Goal: Contribute content: Contribute content

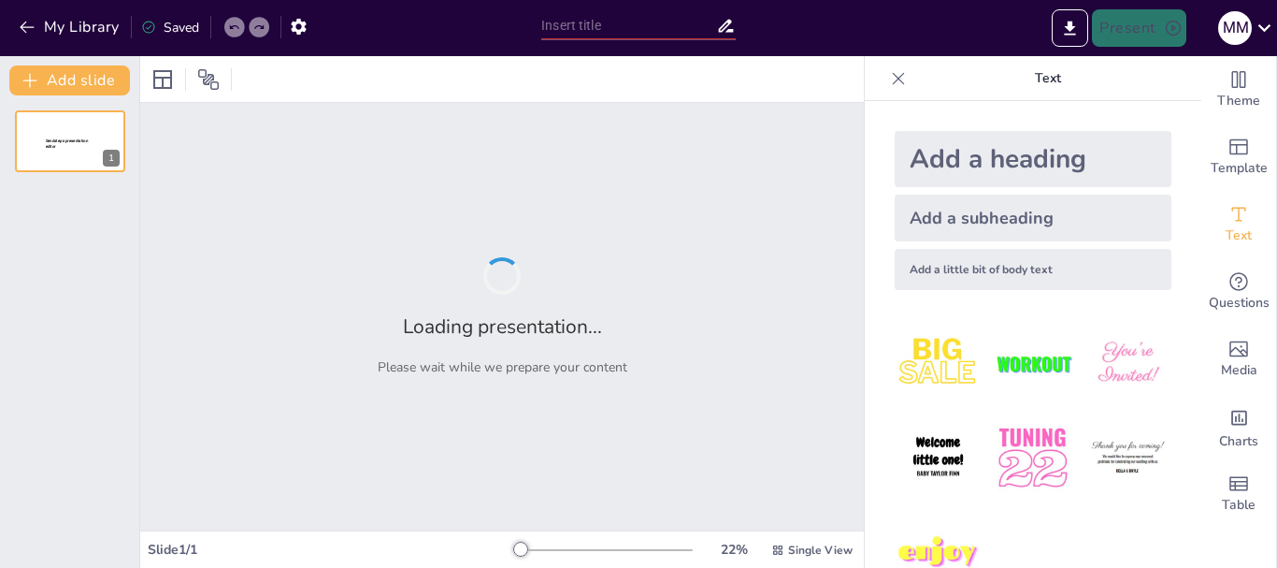
type input "New Sendsteps"
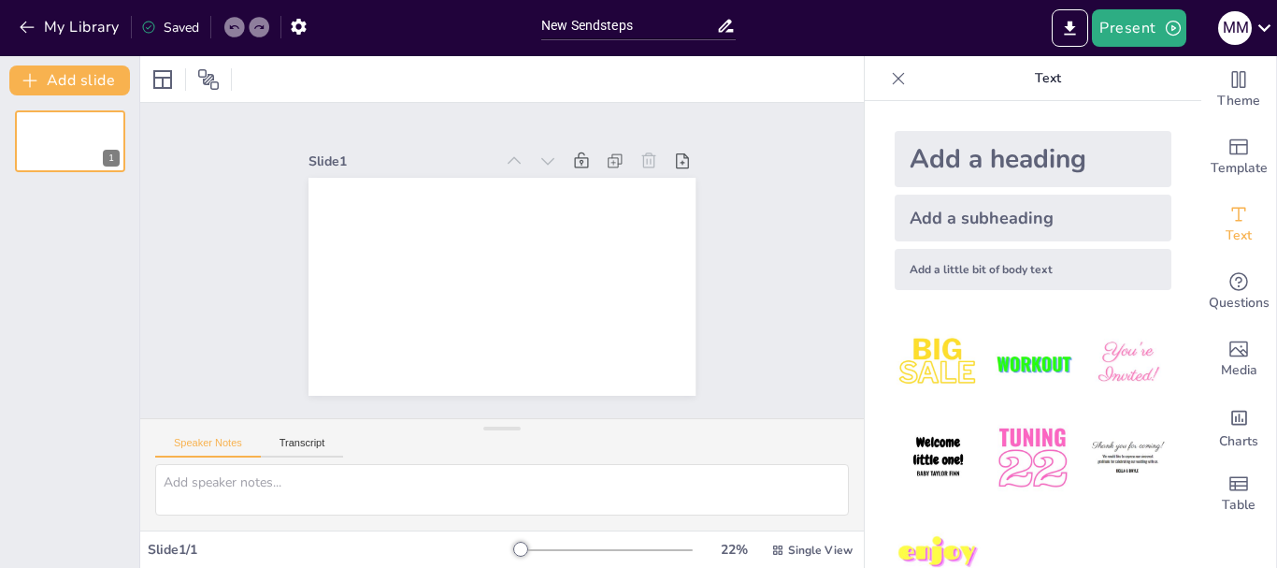
click at [22, 28] on icon "button" at bounding box center [27, 28] width 14 height 12
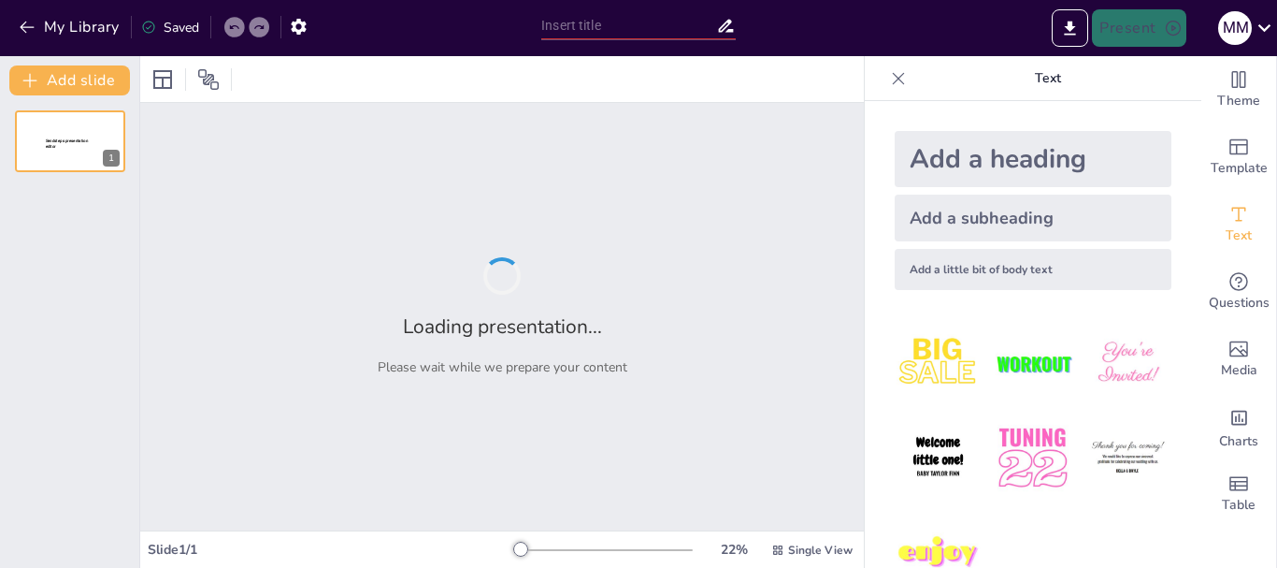
type input "K0: El Misterio del Coeficiente que No Quería Ser Medido"
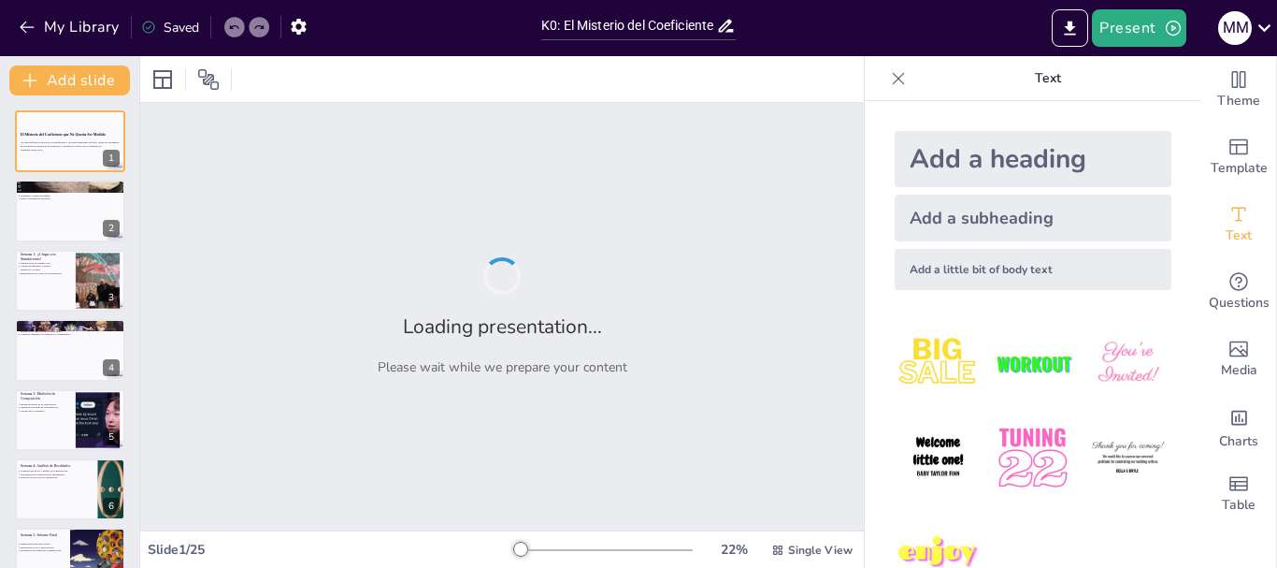
checkbox input "true"
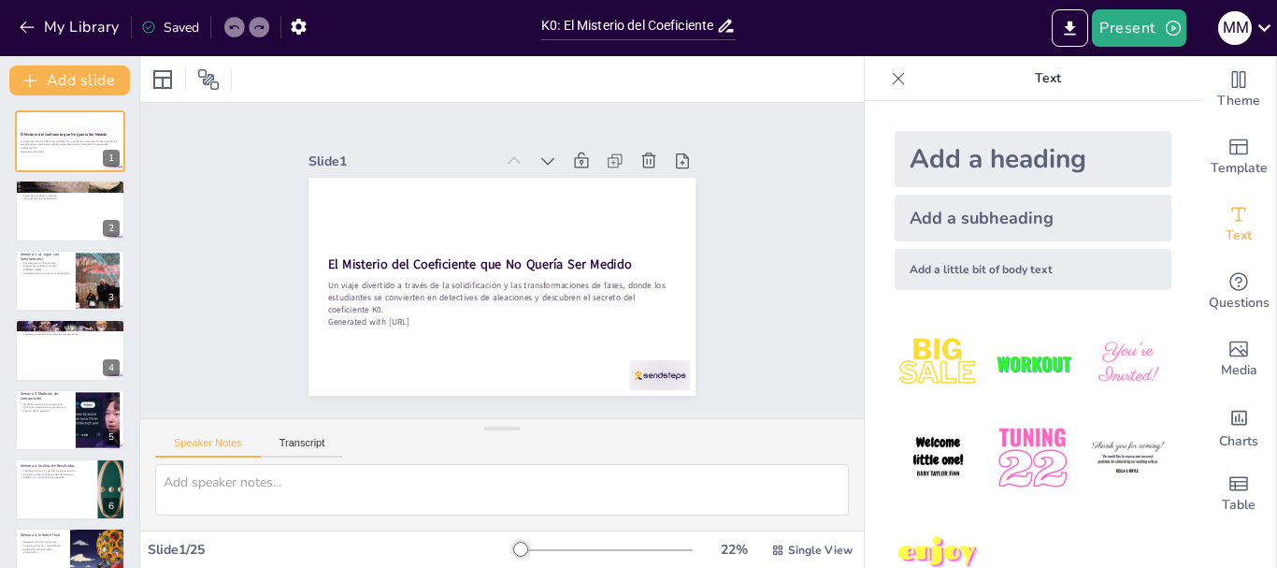
checkbox input "true"
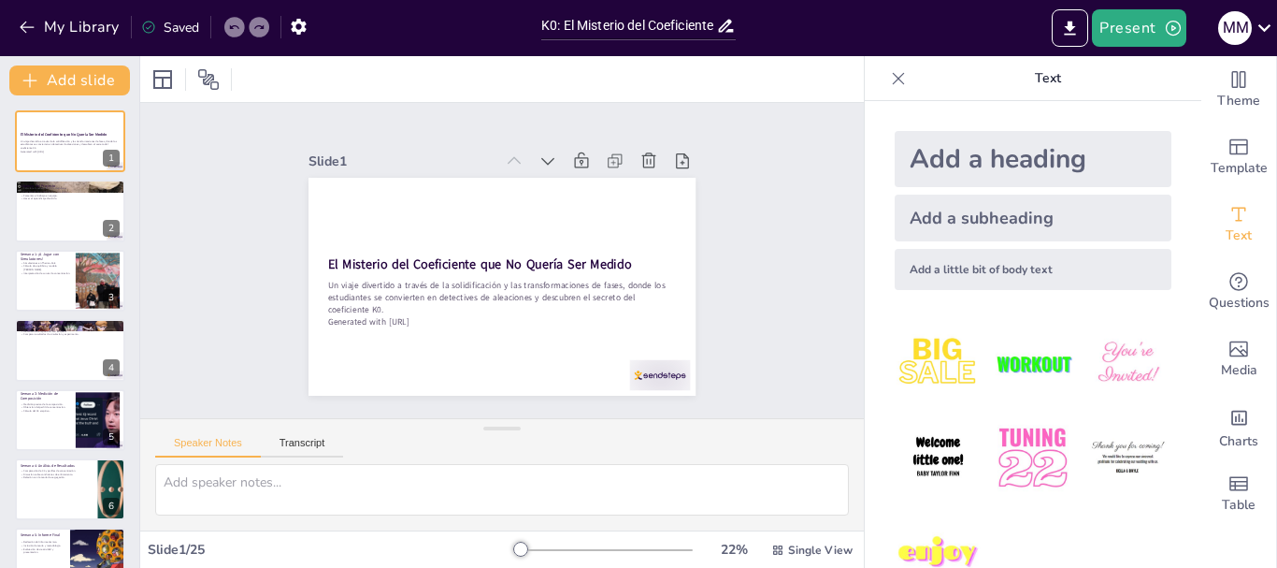
checkbox input "true"
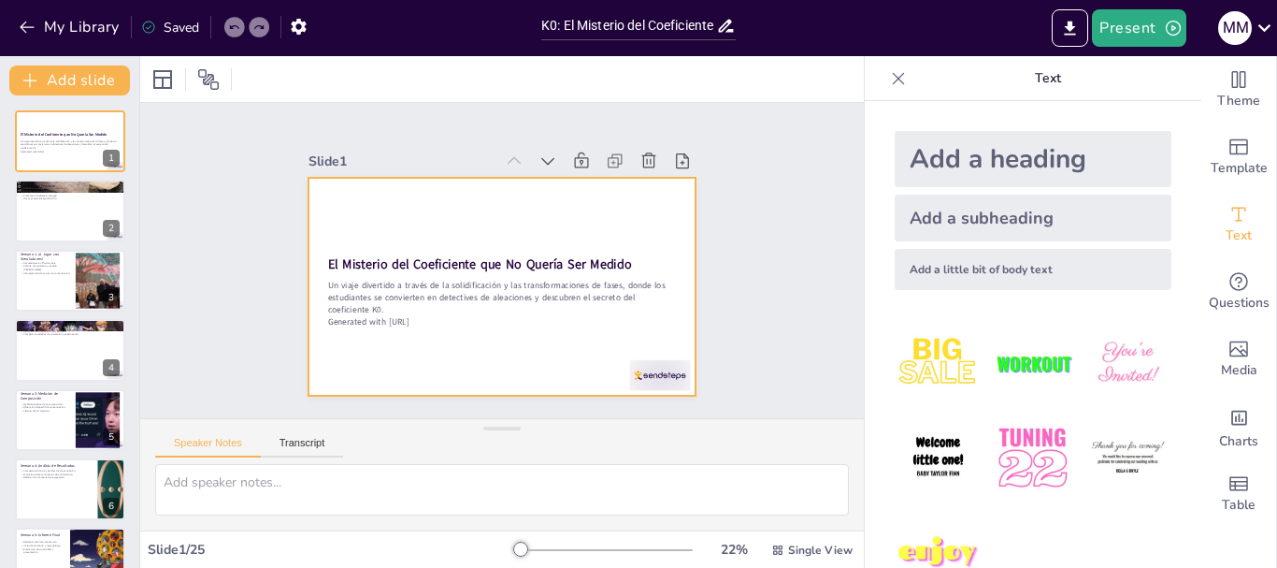
checkbox input "true"
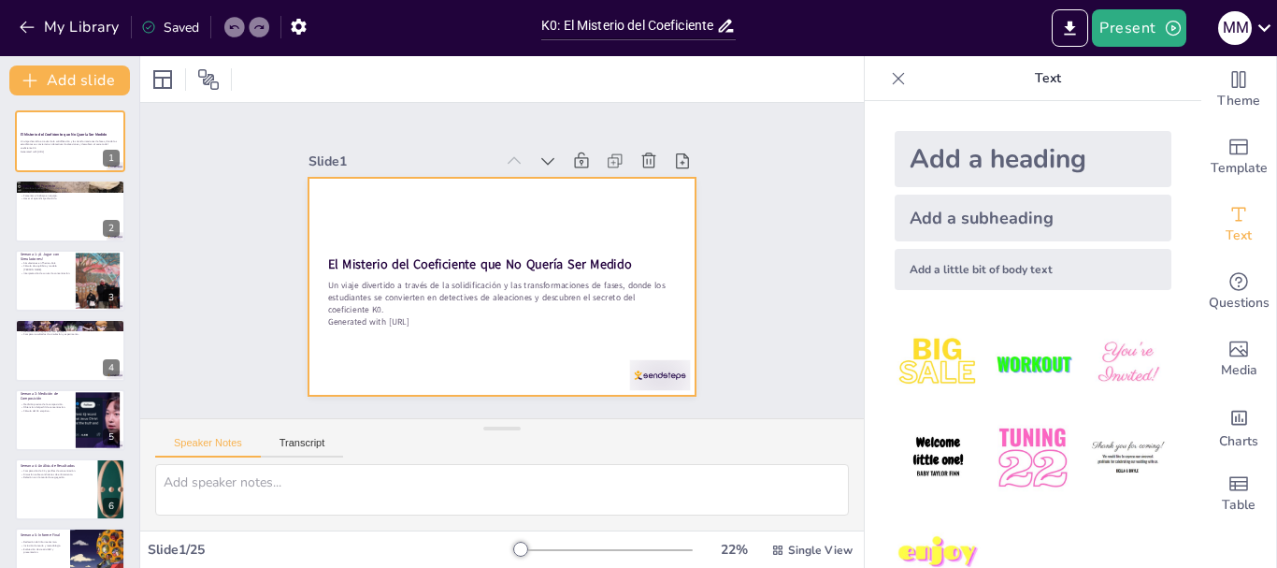
checkbox input "true"
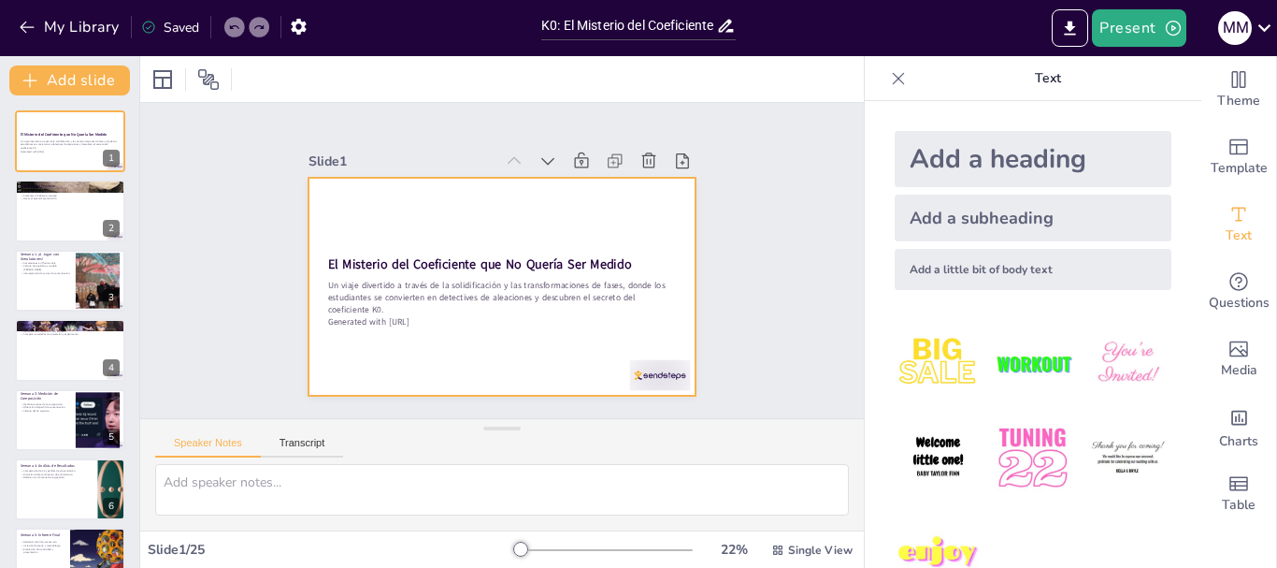
checkbox input "true"
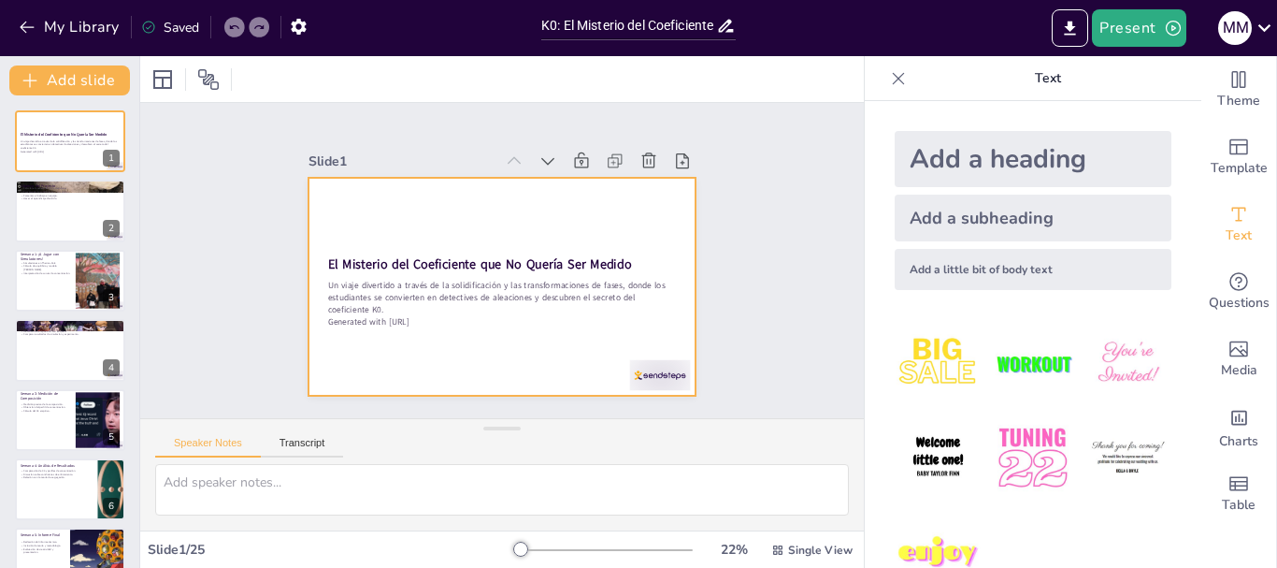
checkbox input "true"
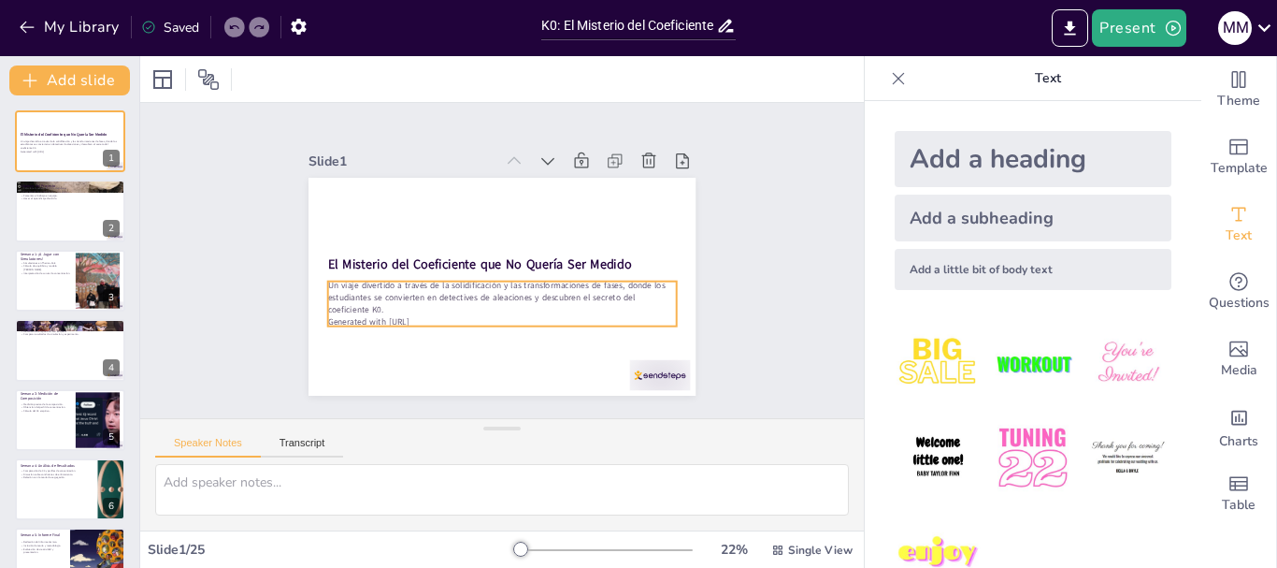
checkbox input "true"
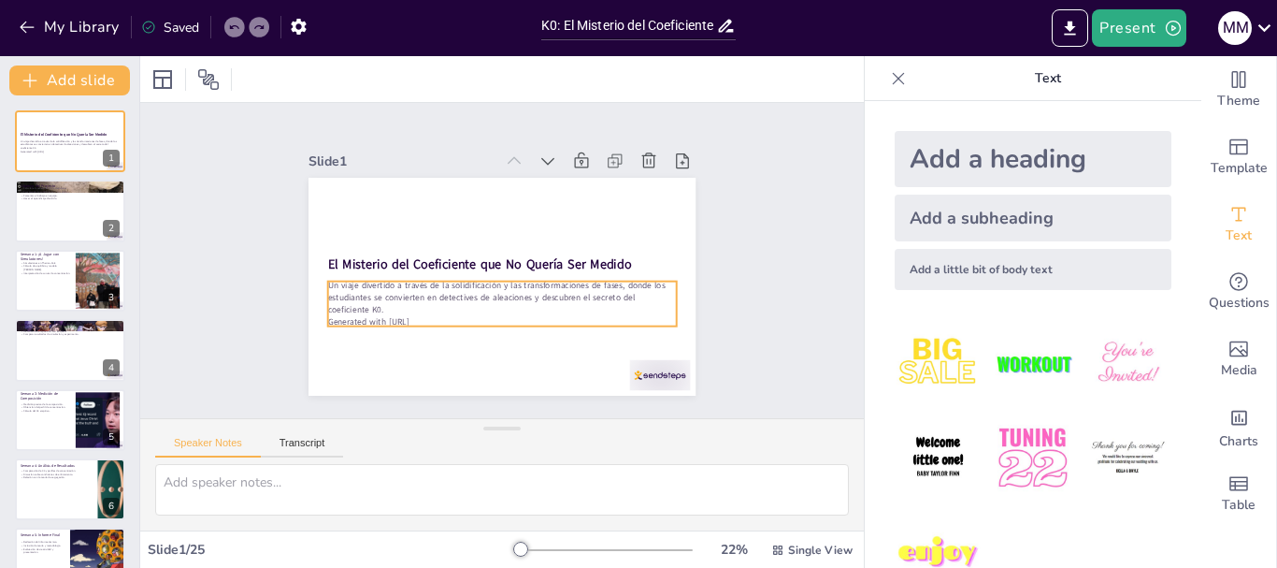
checkbox input "true"
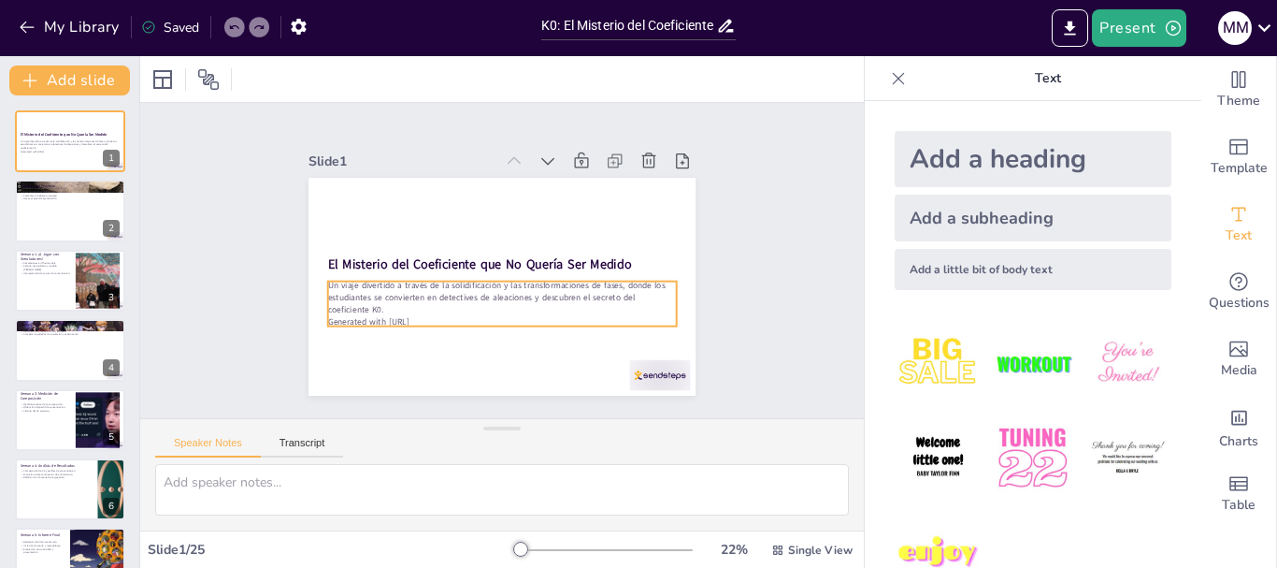
checkbox input "true"
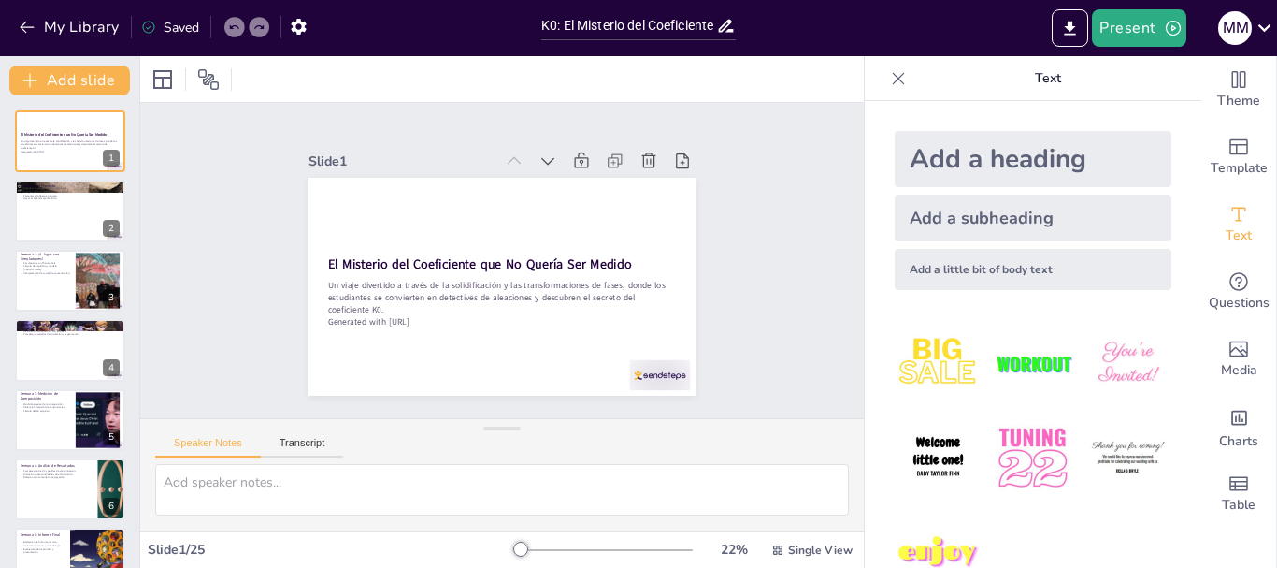
checkbox input "true"
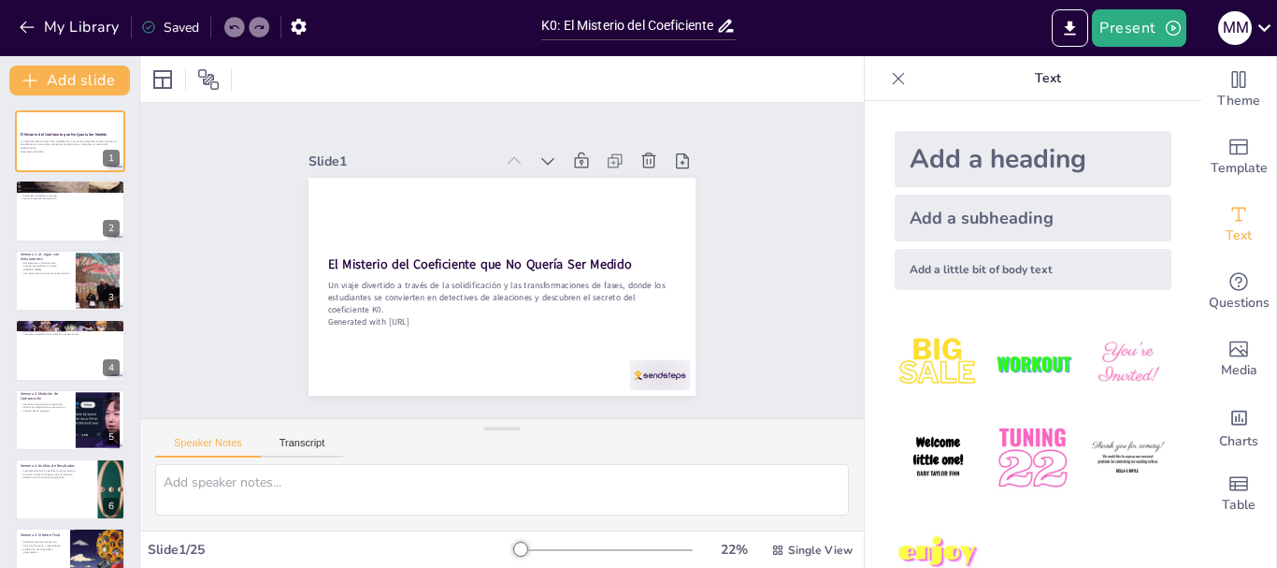
checkbox input "true"
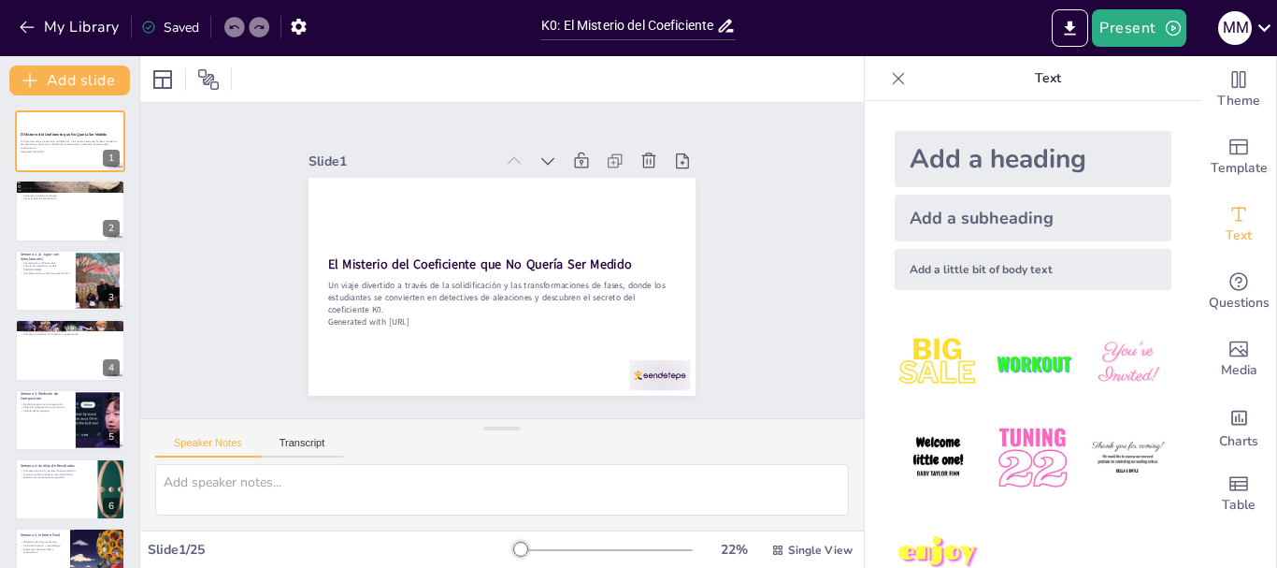
checkbox input "true"
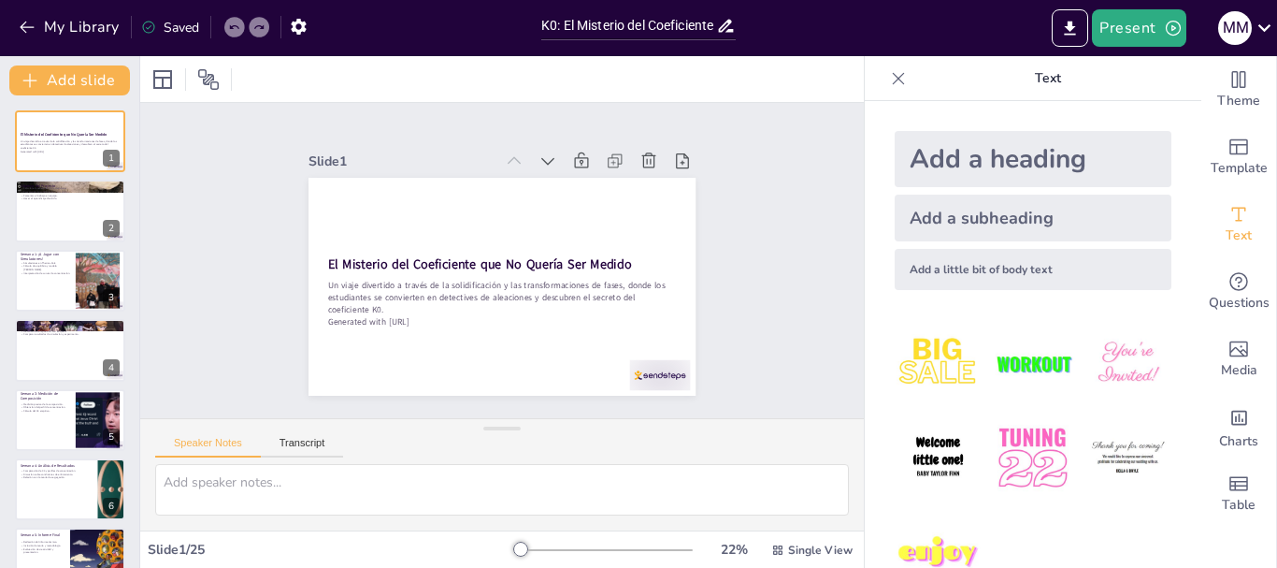
checkbox input "true"
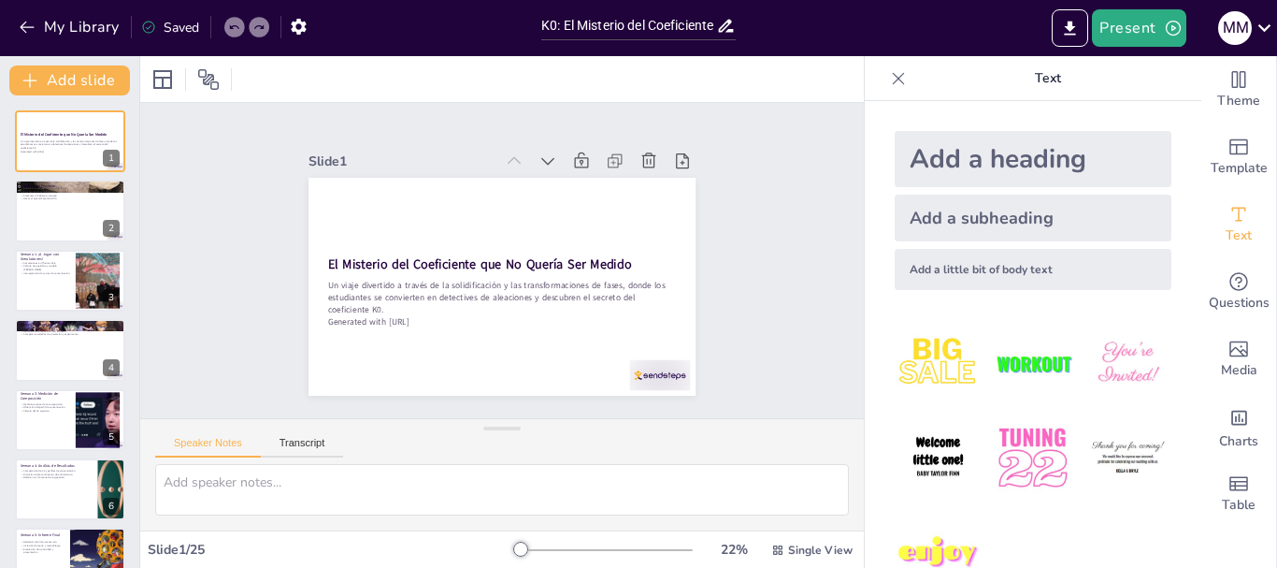
checkbox input "true"
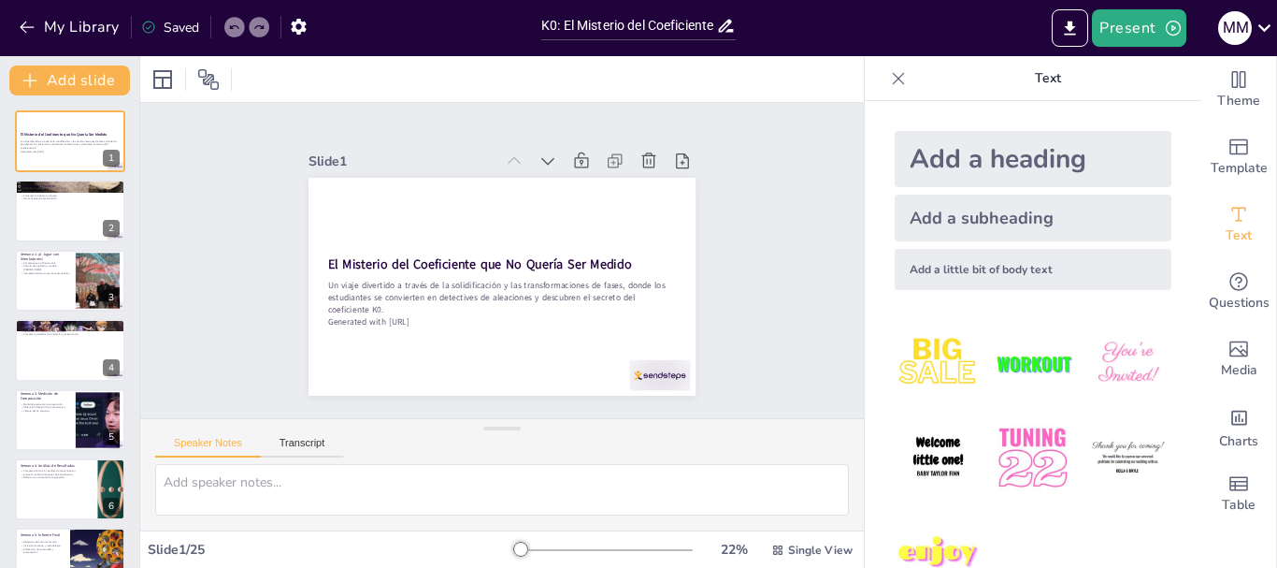
checkbox input "true"
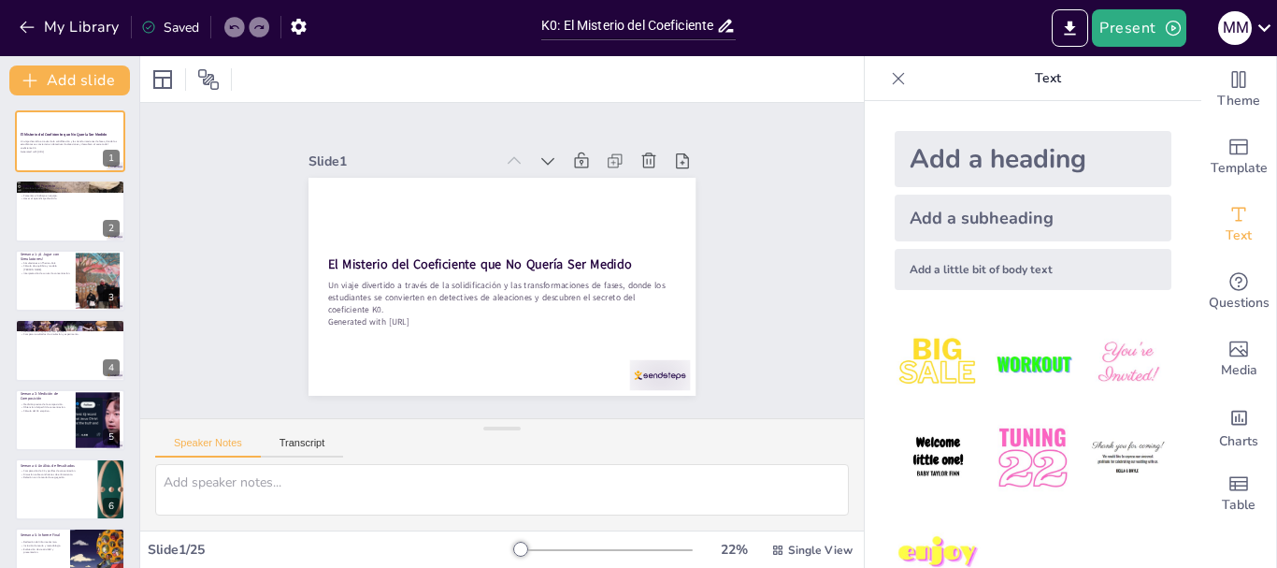
checkbox input "true"
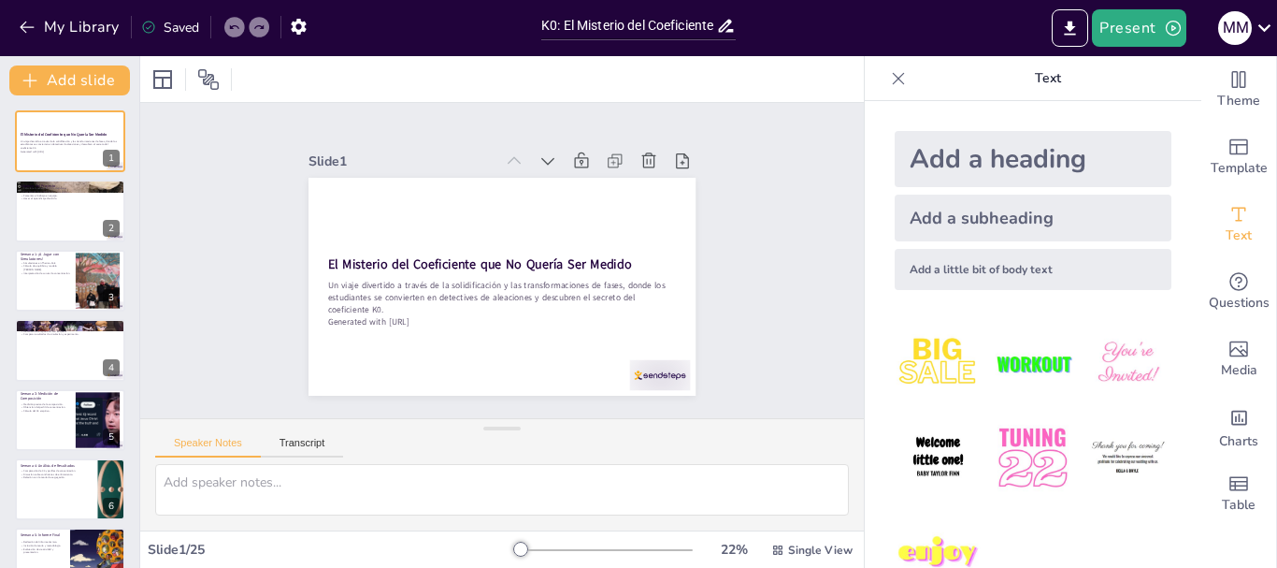
checkbox input "true"
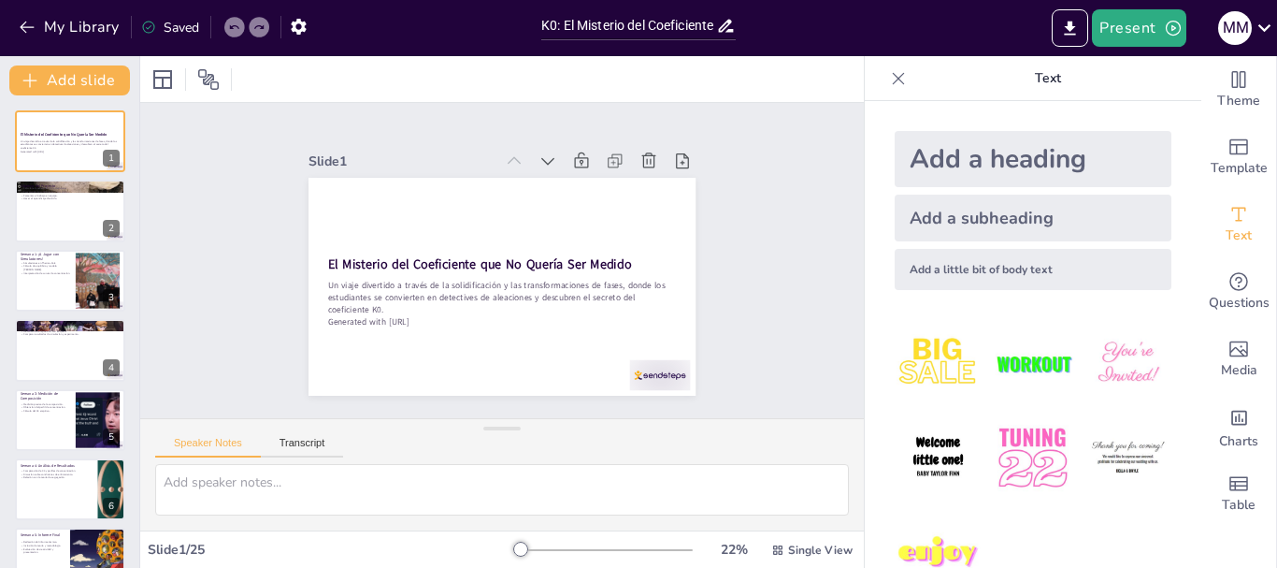
checkbox input "true"
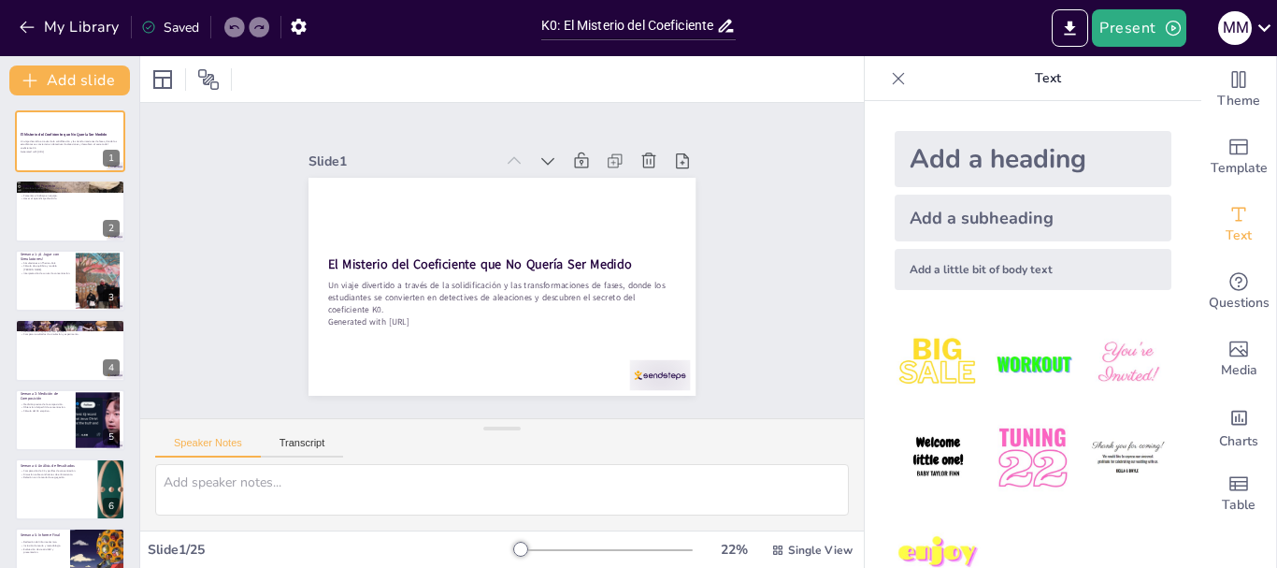
checkbox input "true"
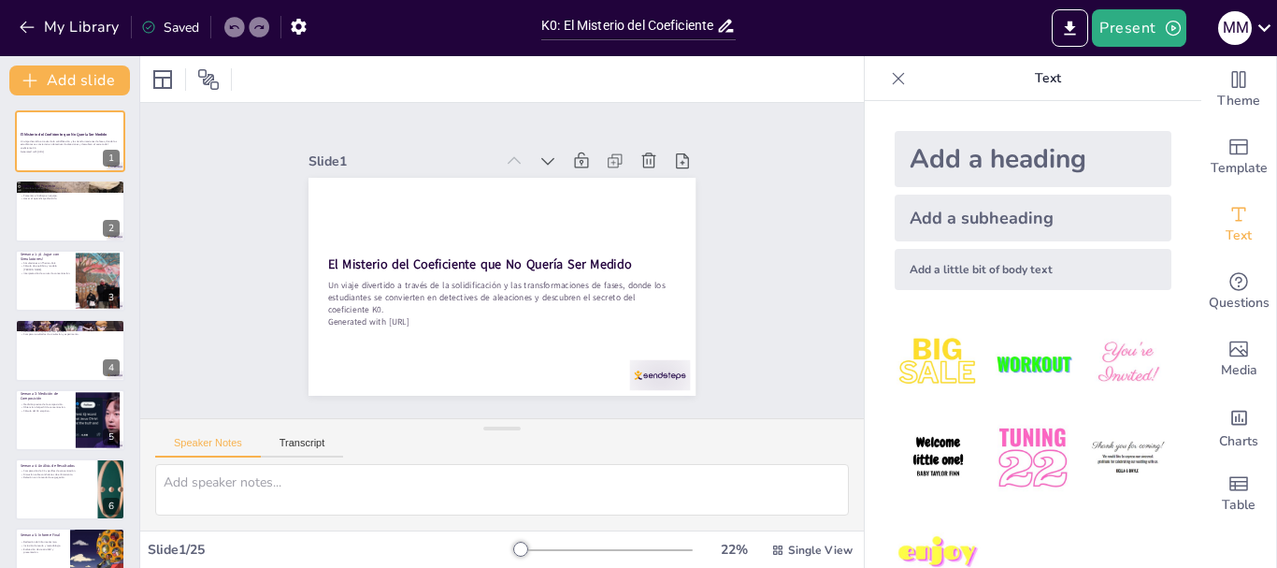
checkbox input "true"
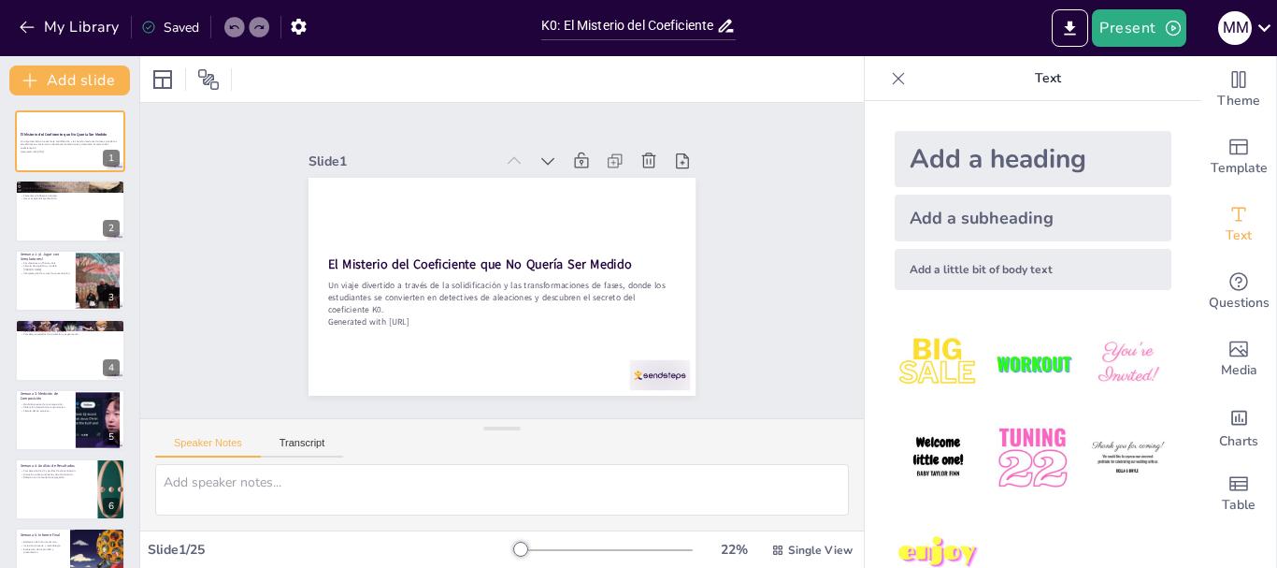
checkbox input "true"
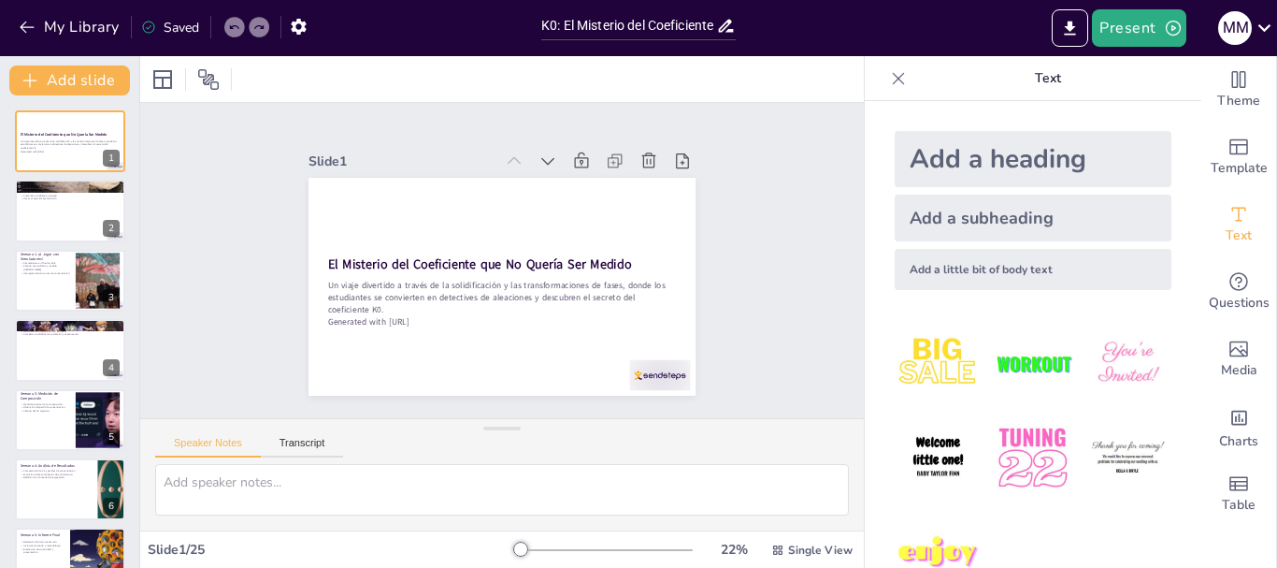
checkbox input "true"
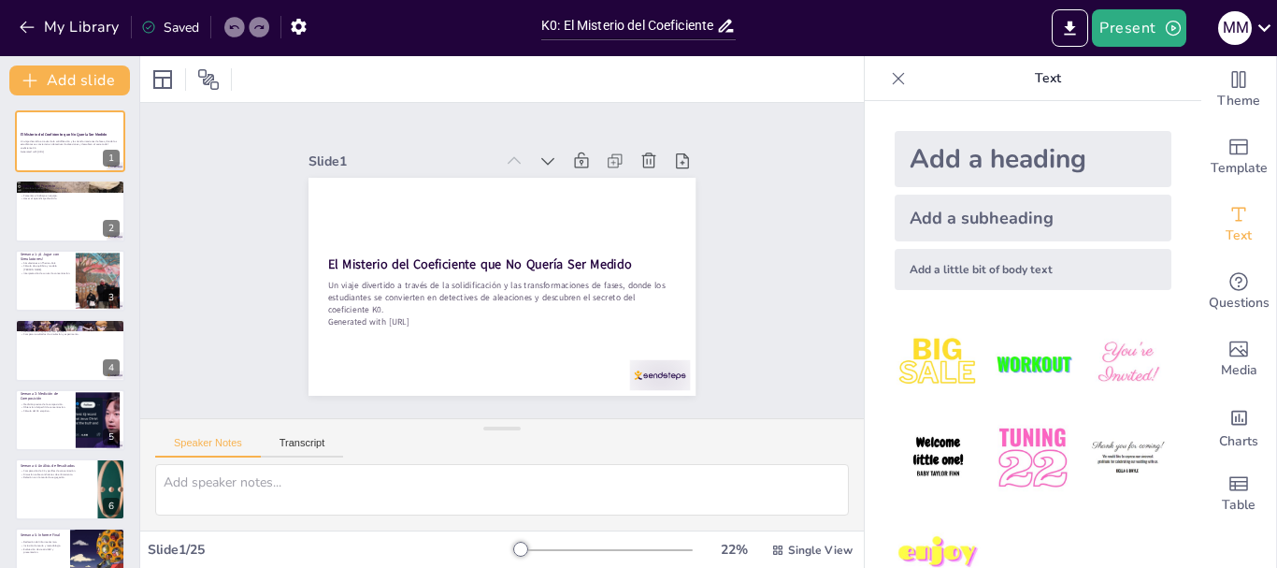
checkbox input "true"
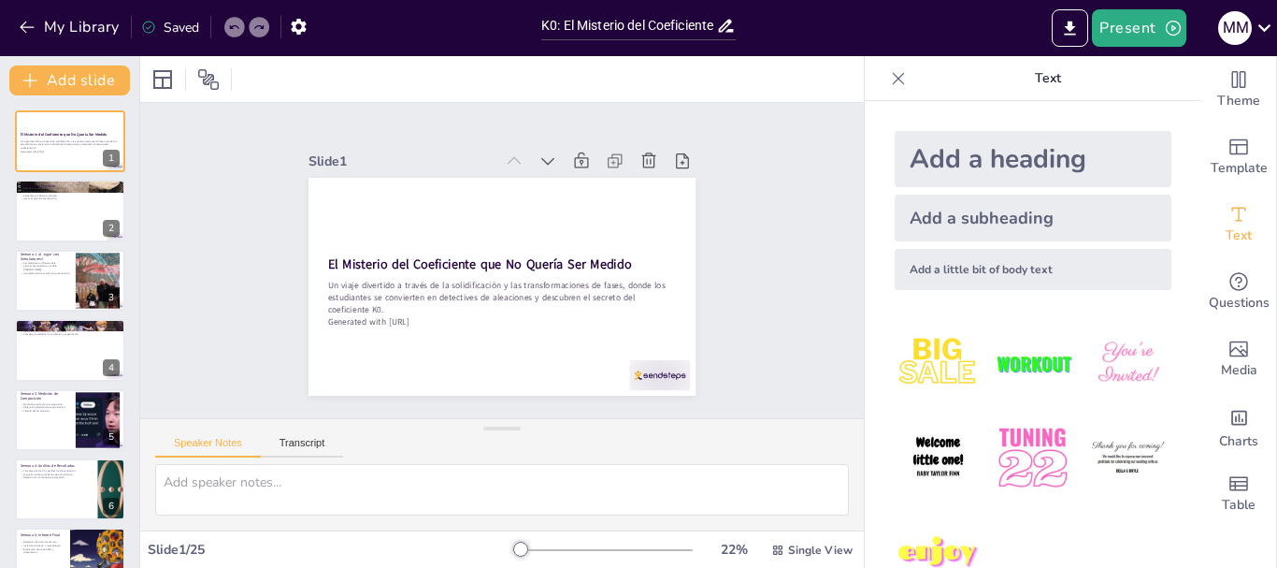
checkbox input "true"
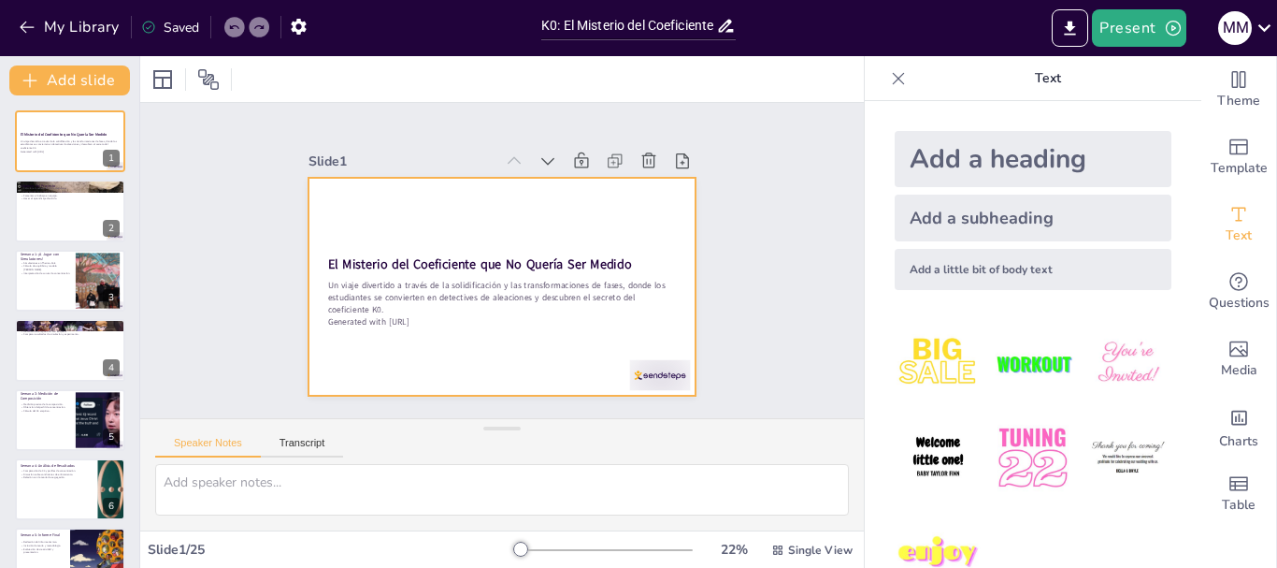
checkbox input "true"
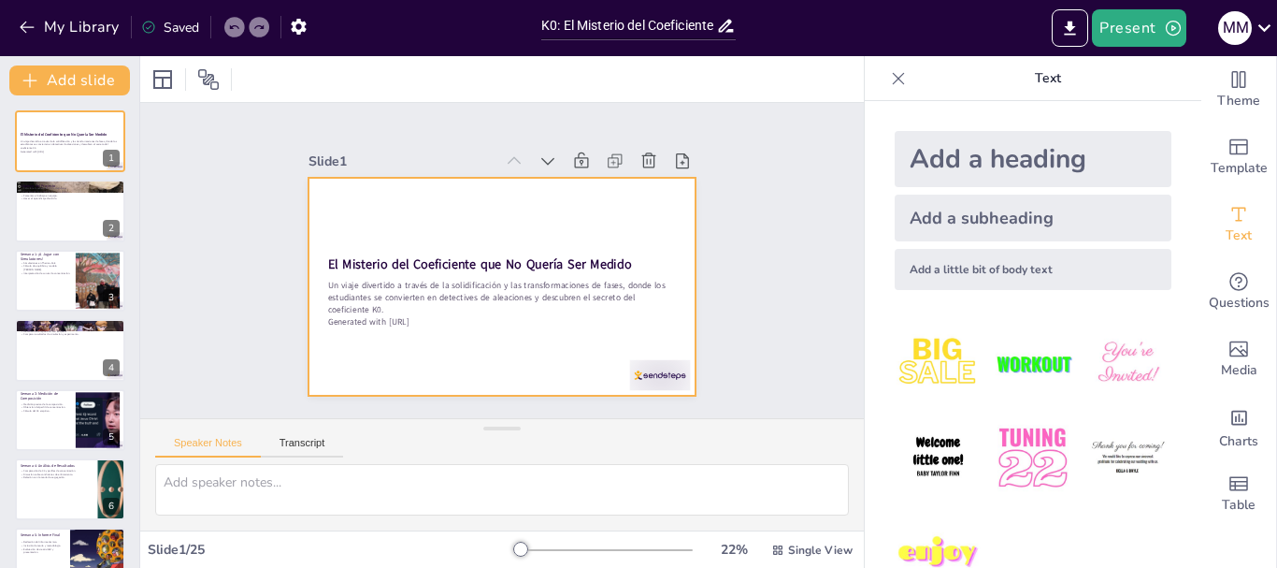
checkbox input "true"
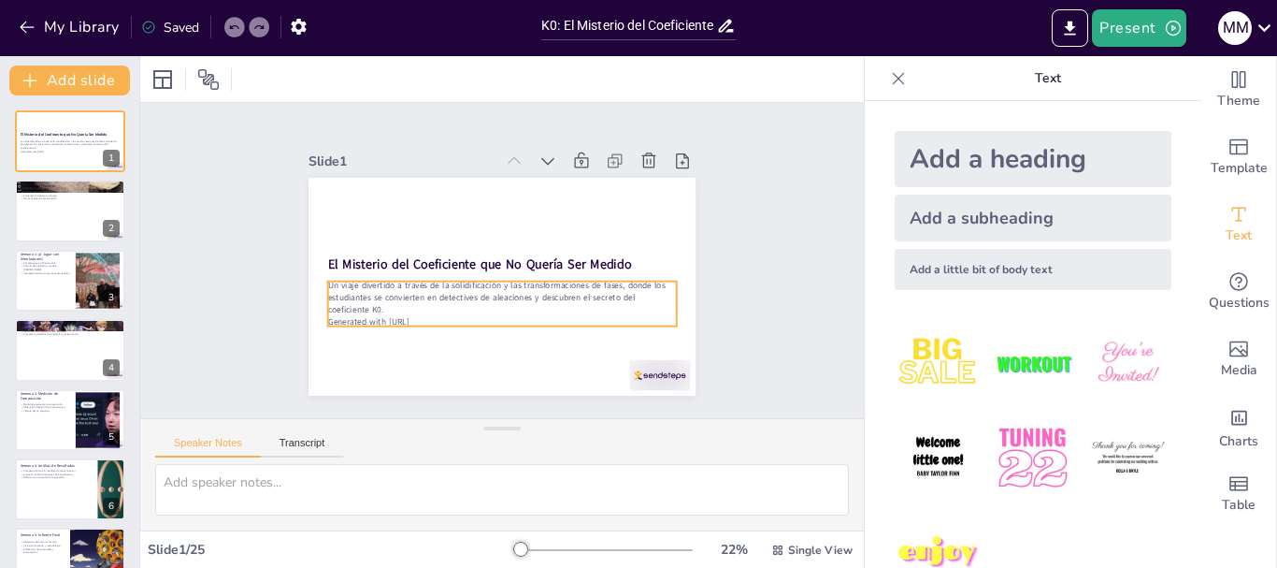
click at [56, 143] on p "Un viaje divertido a través de la solidificación y las transformaciones de fase…" at bounding box center [70, 144] width 99 height 10
checkbox input "true"
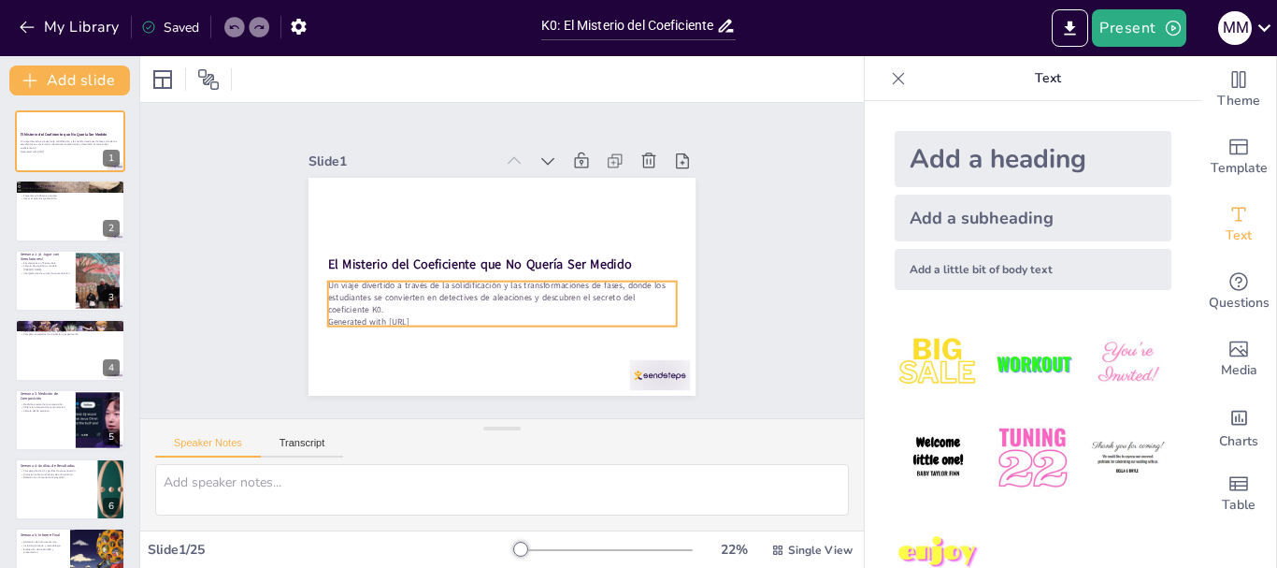
checkbox input "true"
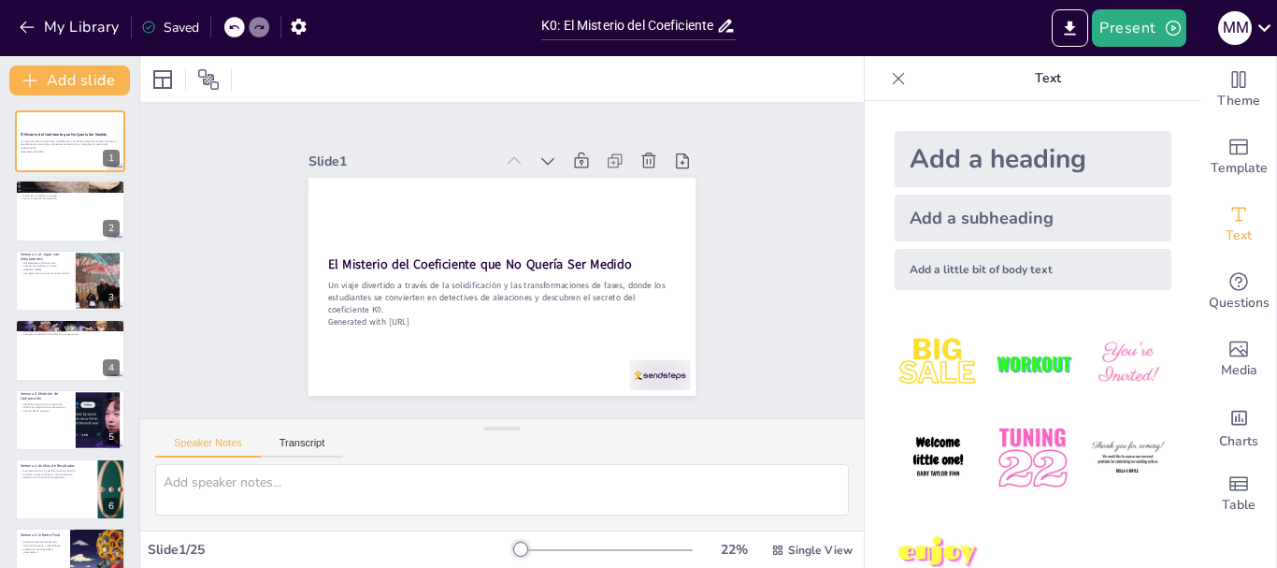
checkbox input "true"
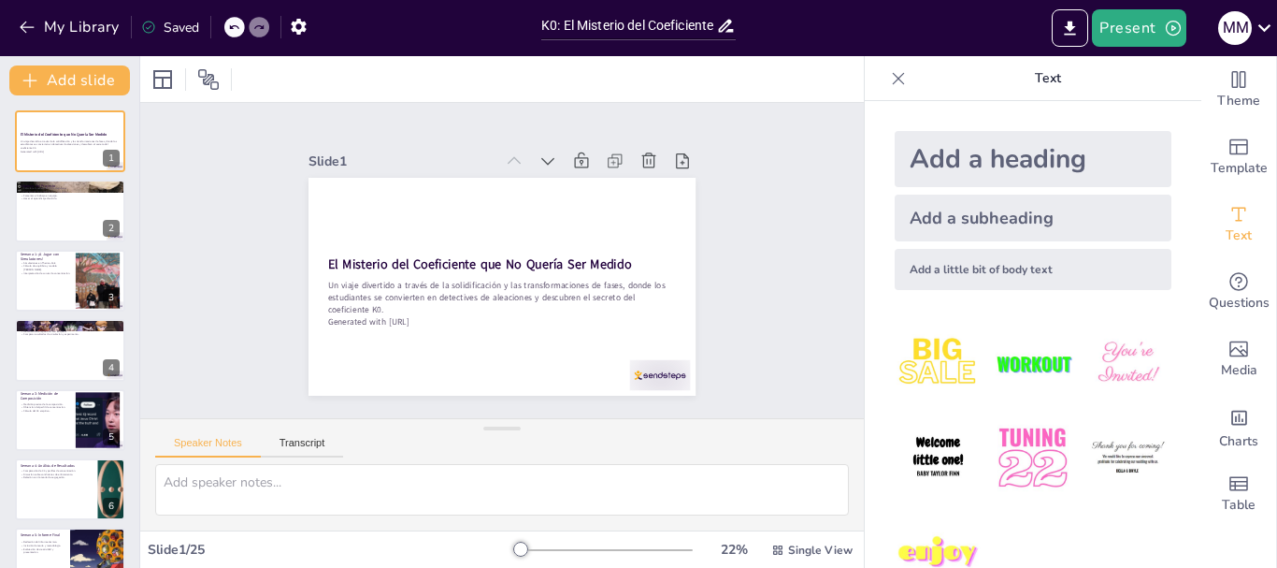
checkbox input "true"
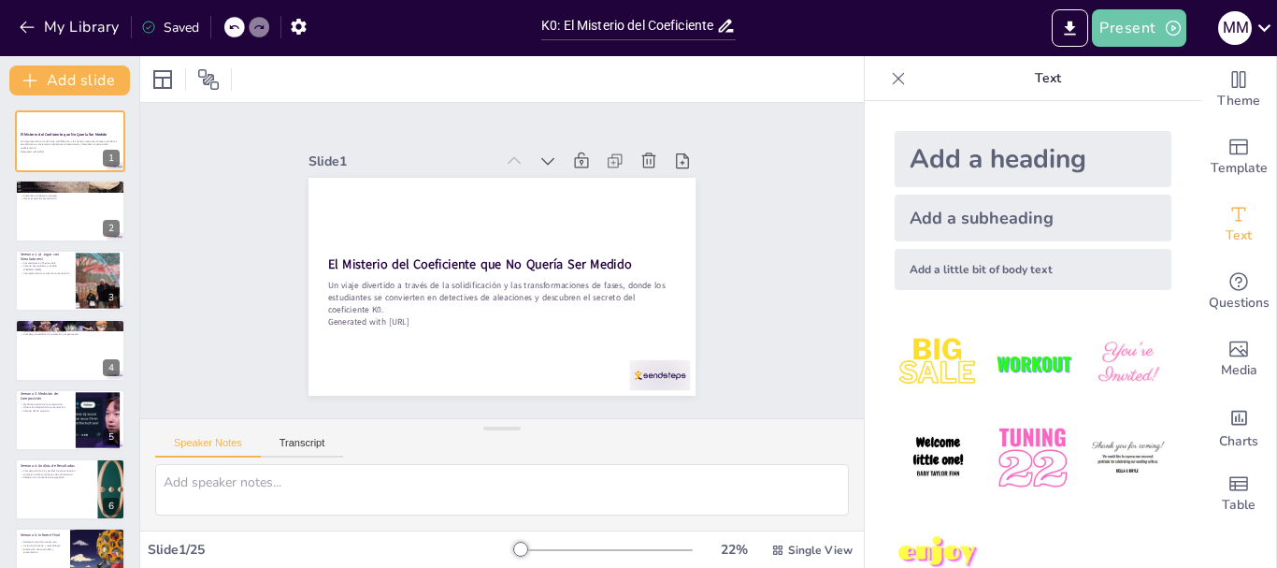
click at [1118, 36] on button "Present" at bounding box center [1139, 27] width 94 height 37
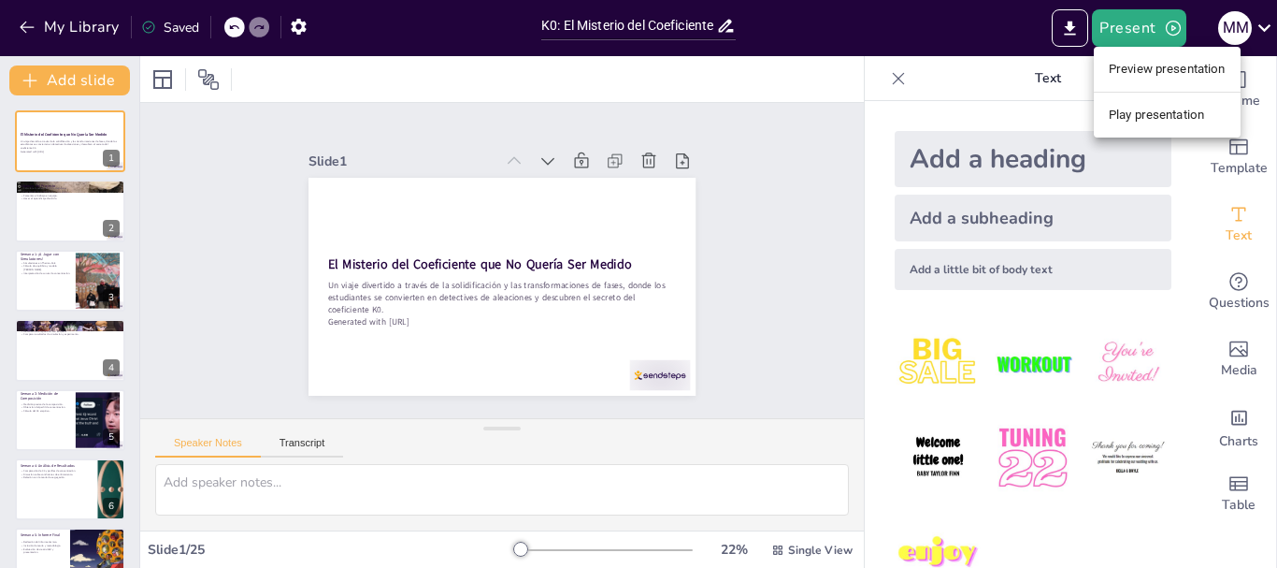
click at [1130, 122] on li "Play presentation" at bounding box center [1167, 115] width 147 height 30
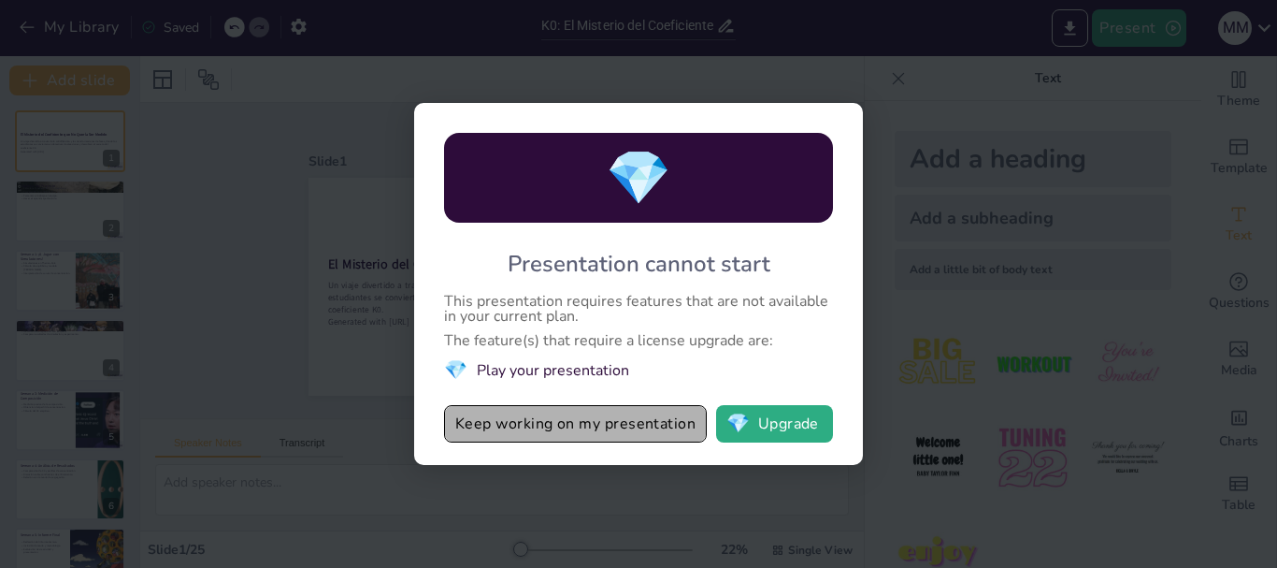
click at [627, 429] on button "Keep working on my presentation" at bounding box center [575, 423] width 263 height 37
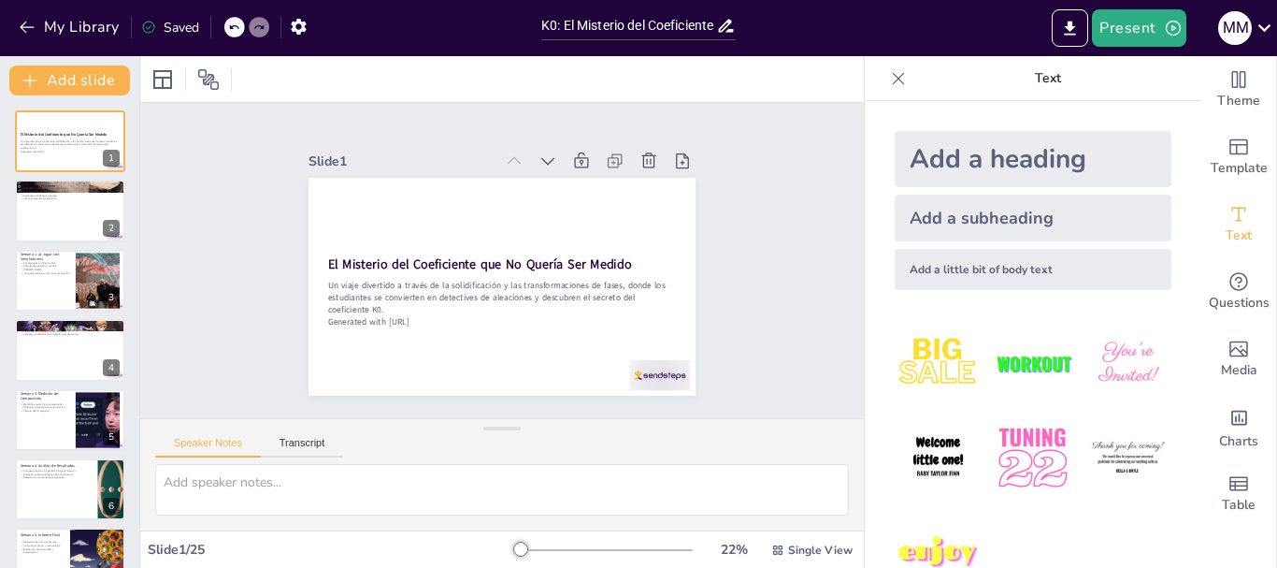
checkbox input "true"
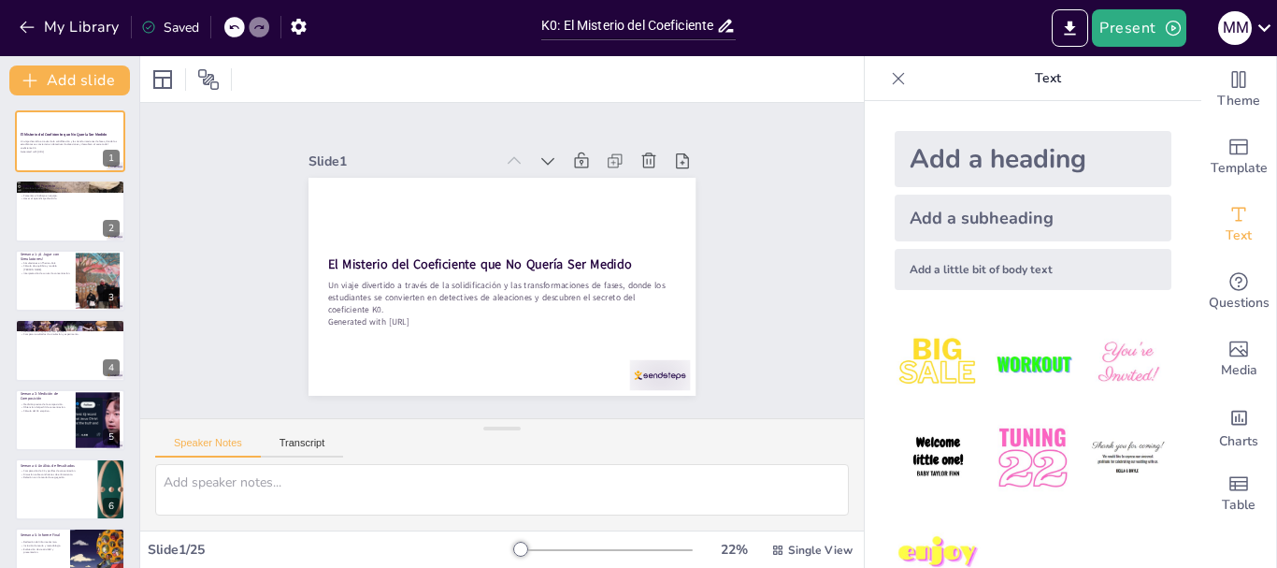
checkbox input "true"
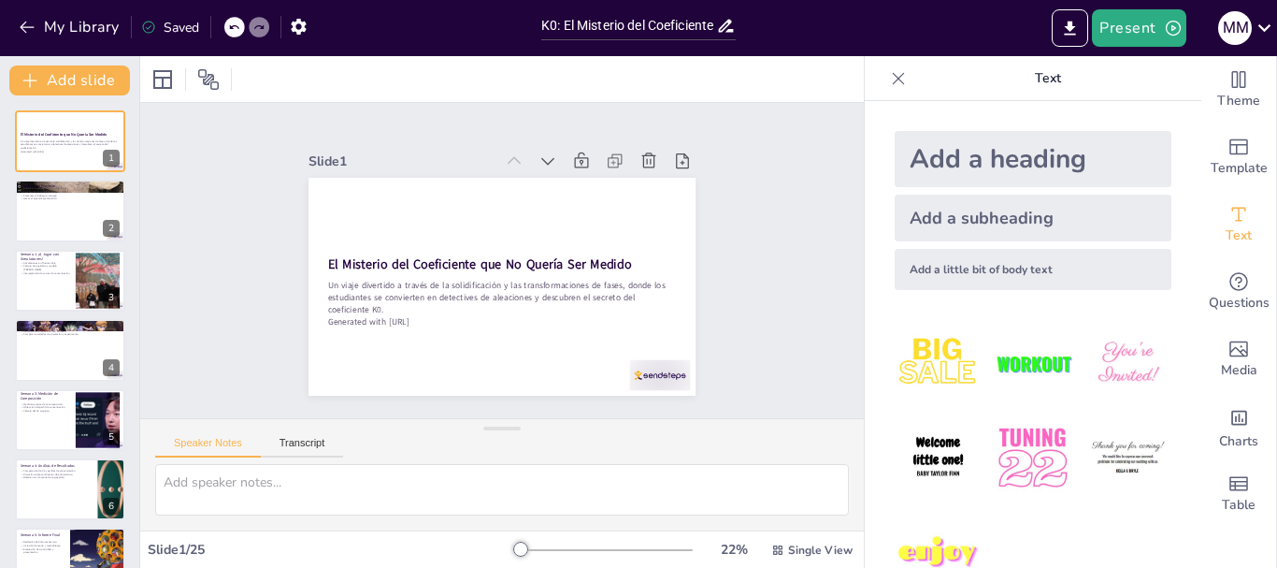
checkbox input "true"
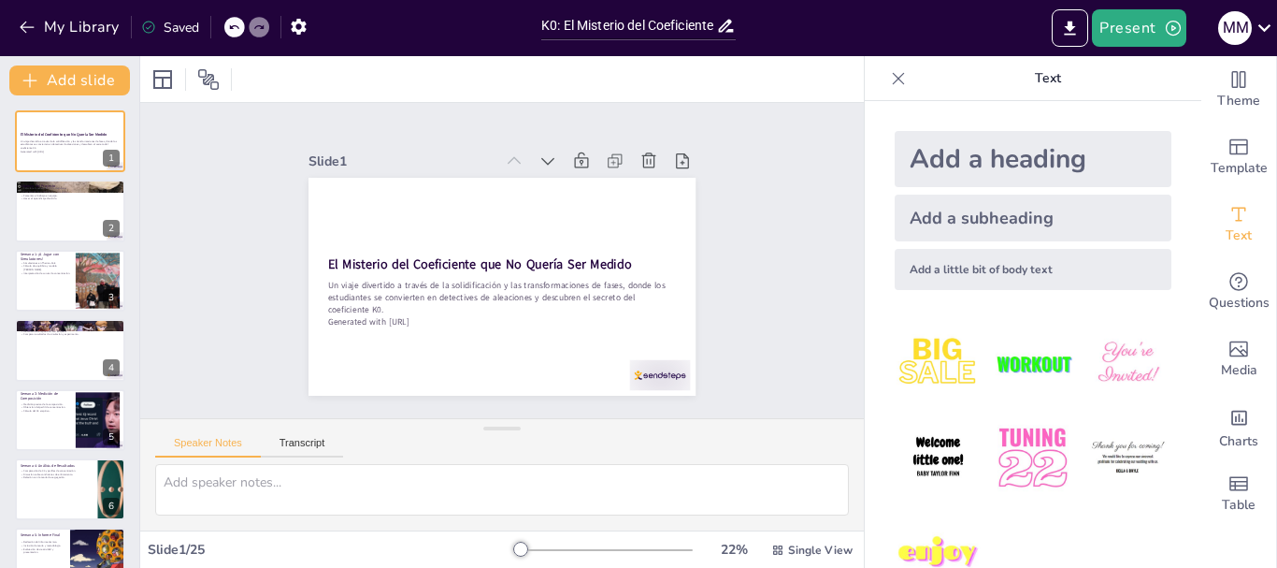
checkbox input "true"
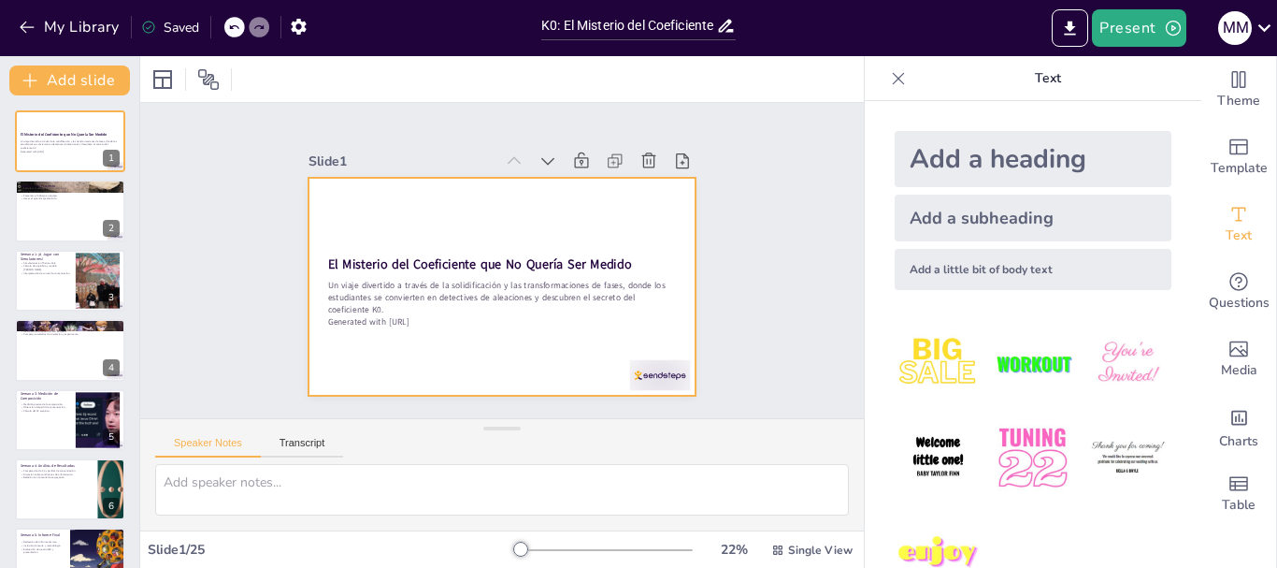
checkbox input "true"
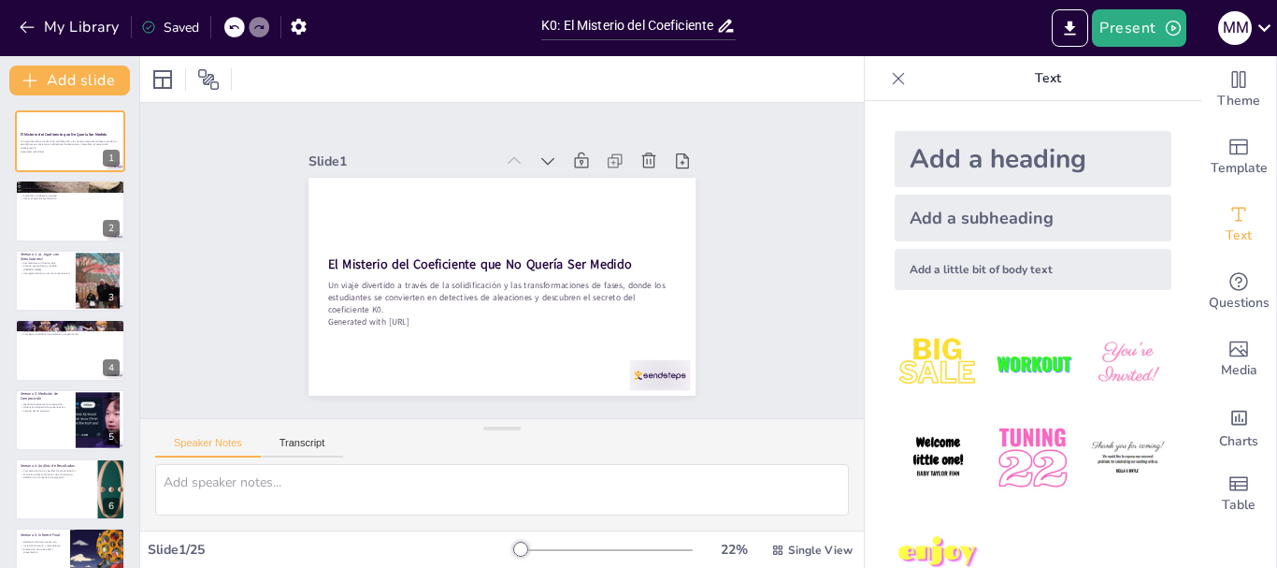
checkbox input "true"
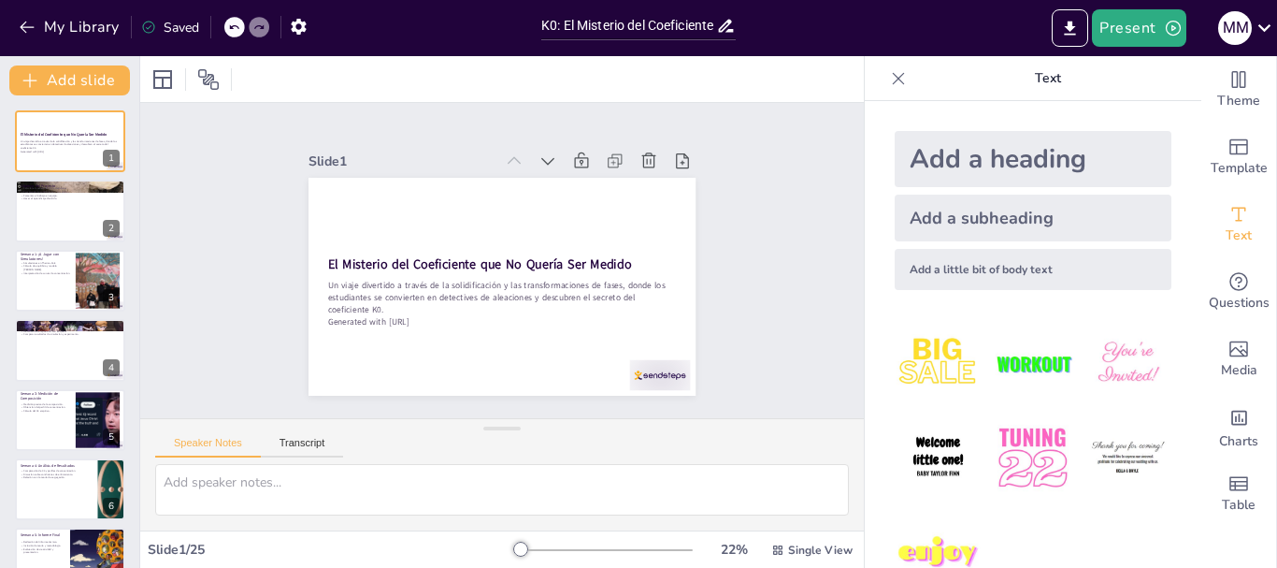
checkbox input "true"
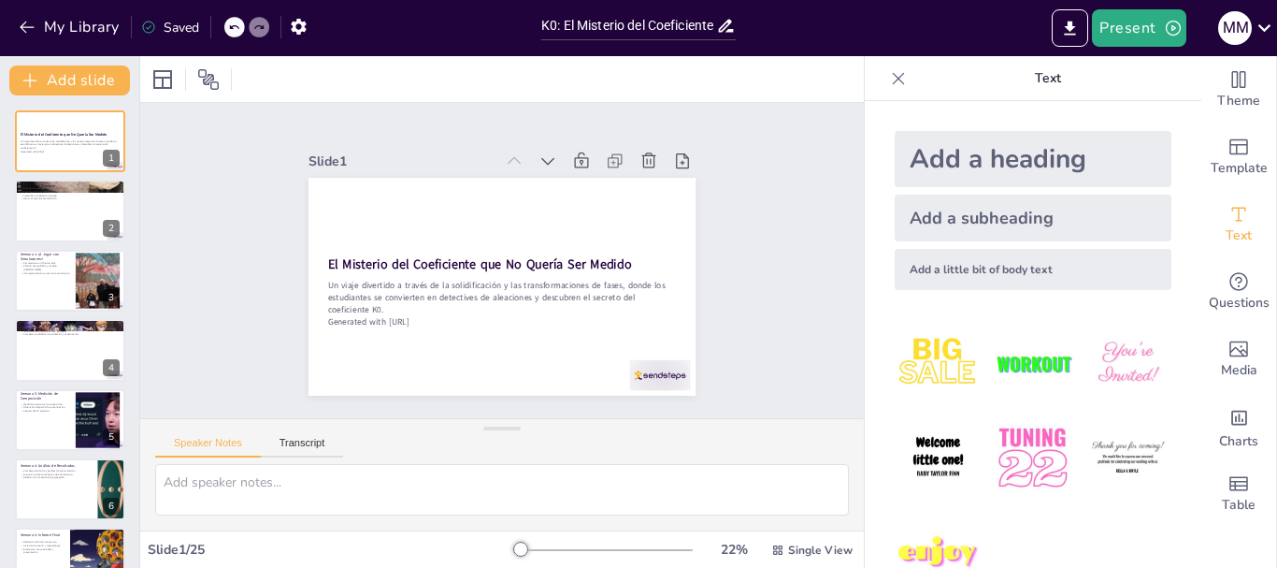
checkbox input "true"
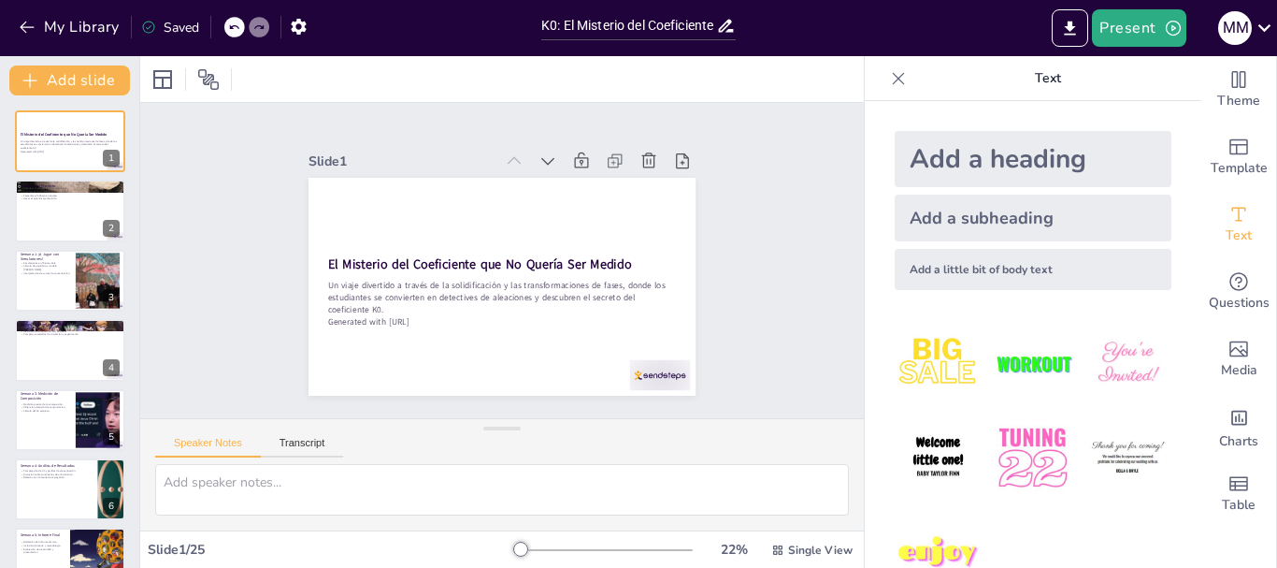
checkbox input "true"
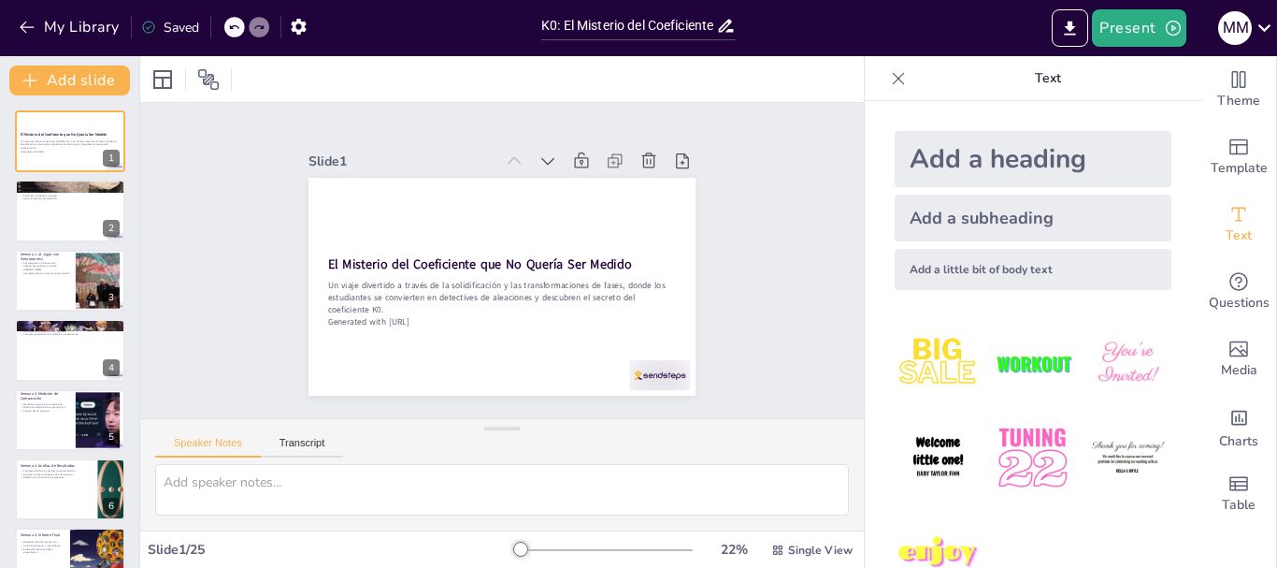
checkbox input "true"
click at [73, 287] on div at bounding box center [70, 281] width 110 height 62
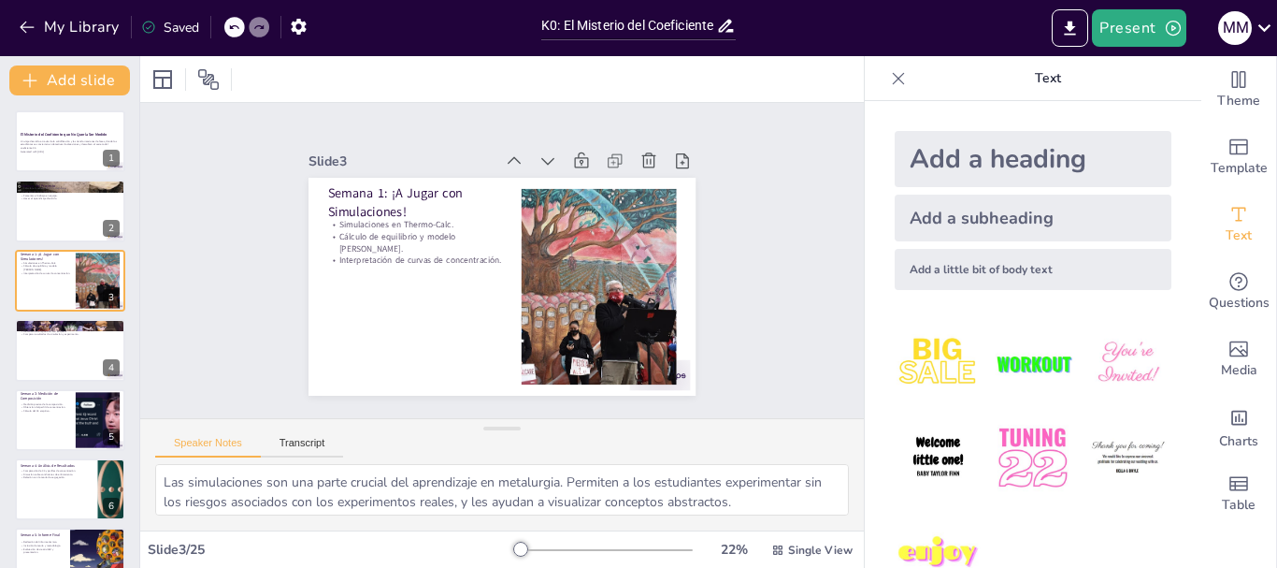
click at [60, 364] on div at bounding box center [70, 350] width 110 height 62
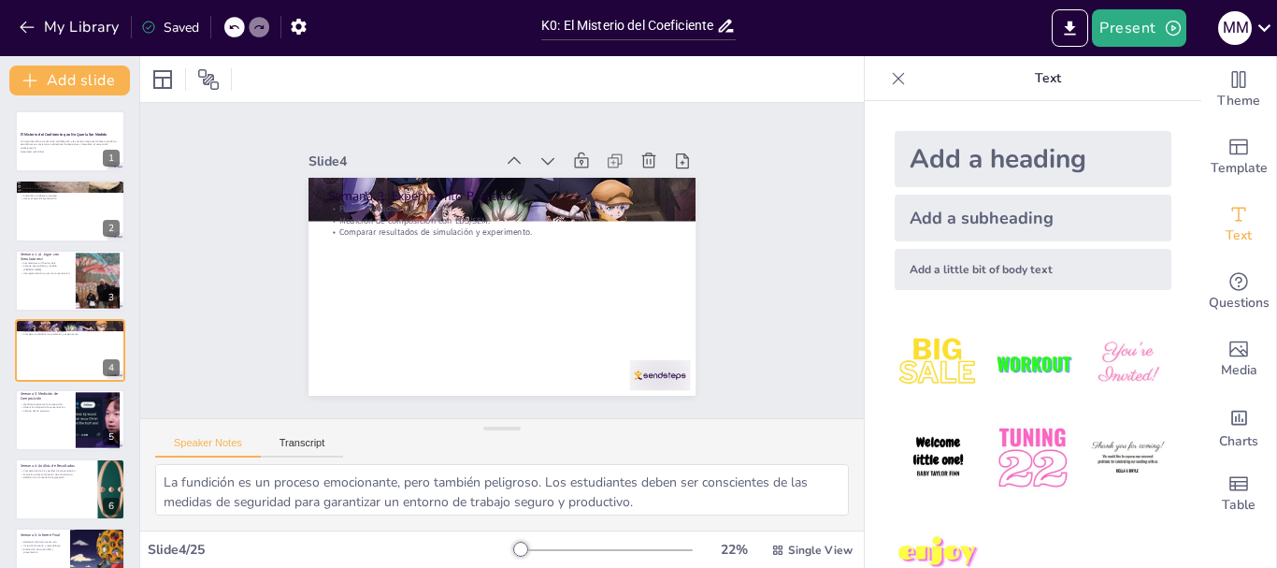
scroll to position [19, 0]
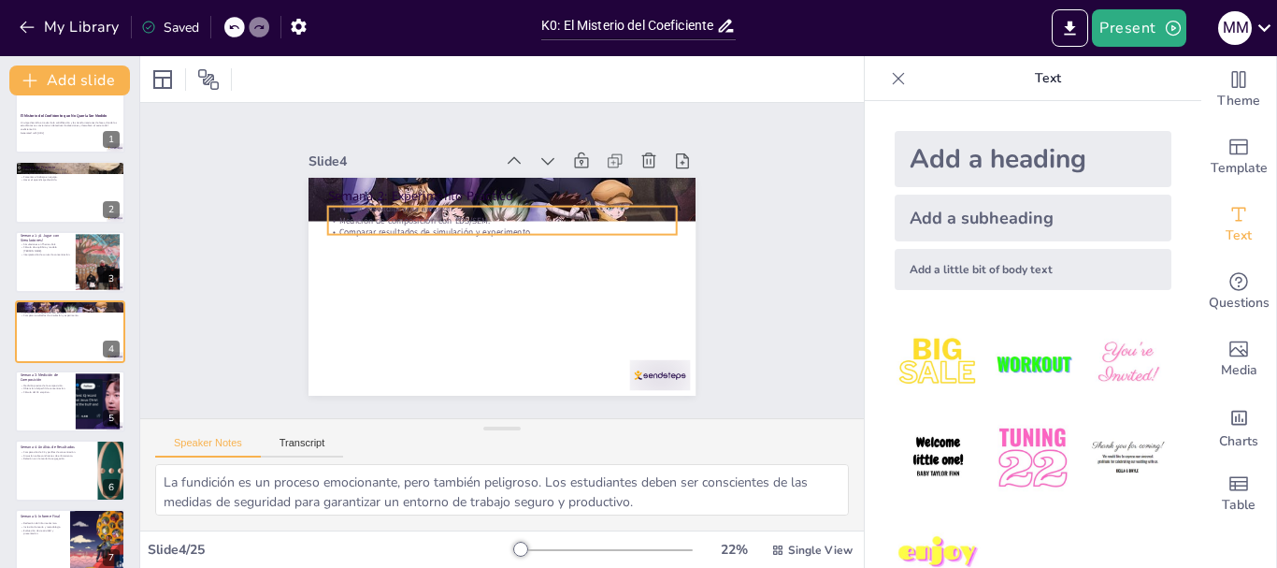
click at [506, 222] on p "Comparar resultados de simulación y experimento." at bounding box center [530, 264] width 49 height 348
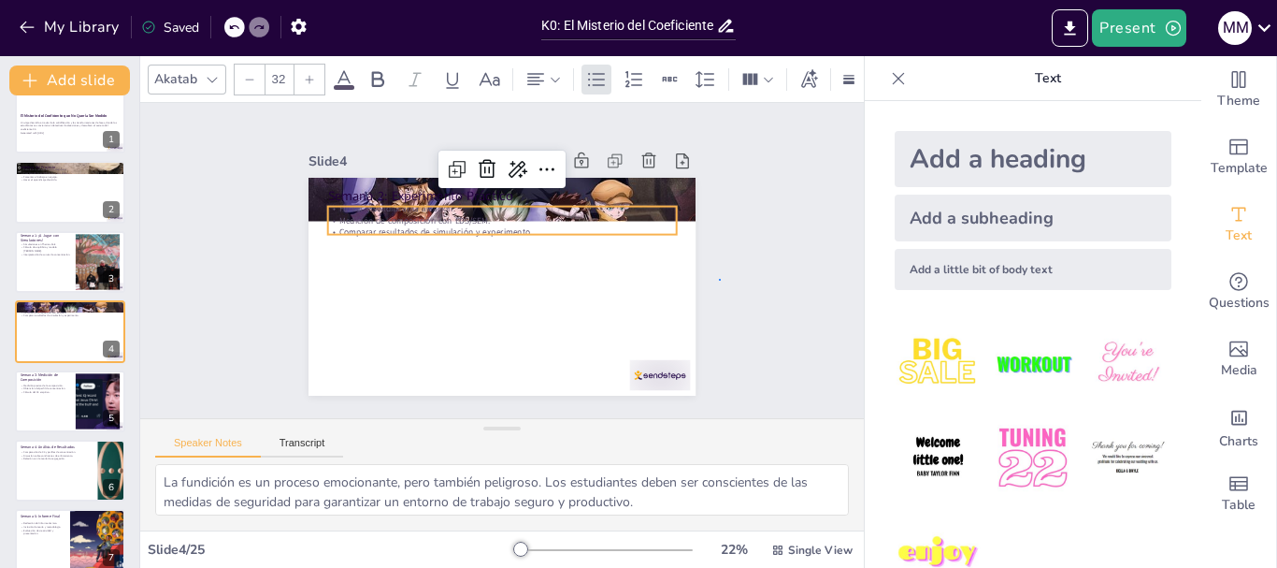
click at [721, 279] on div "Slide 1 El Misterio del Coeficiente que No Quería Ser Medido Un viaje divertido…" at bounding box center [502, 261] width 561 height 480
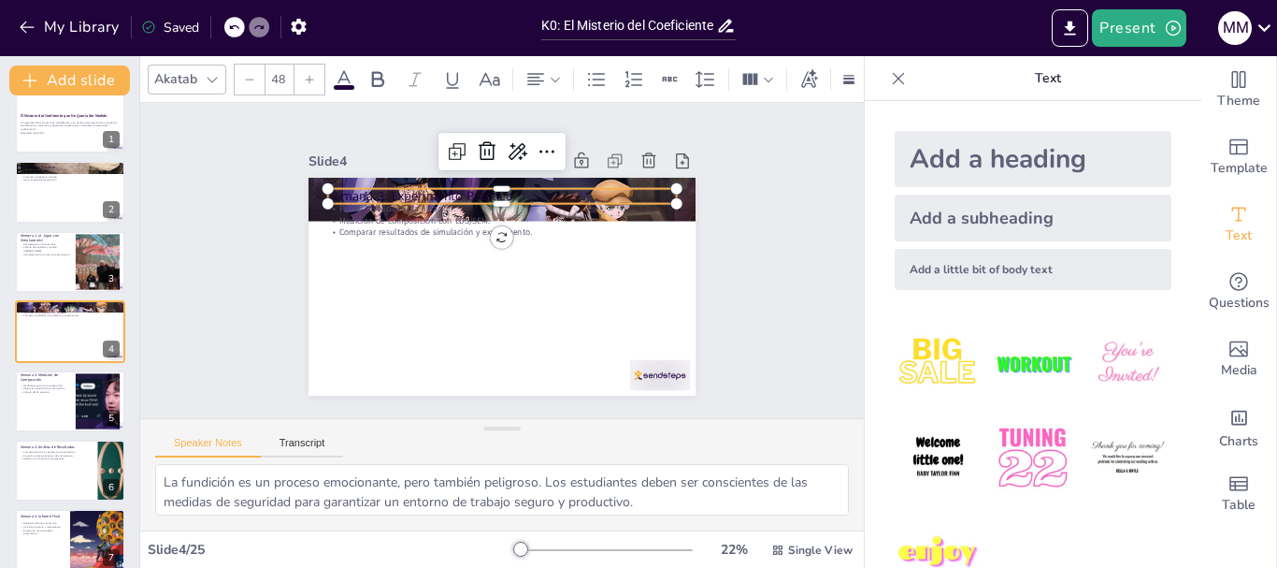
click at [455, 187] on p "Semana 2: Experimento Práctico" at bounding box center [540, 208] width 293 height 220
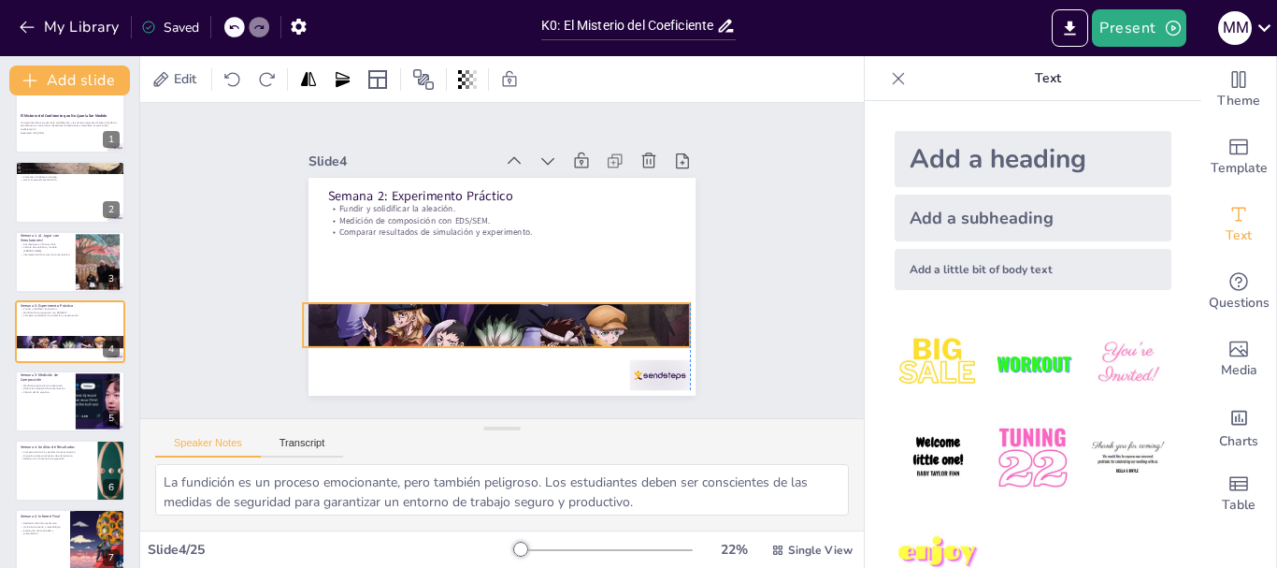
drag, startPoint x: 678, startPoint y: 182, endPoint x: 670, endPoint y: 309, distance: 126.5
click at [670, 309] on div at bounding box center [442, 235] width 640 height 538
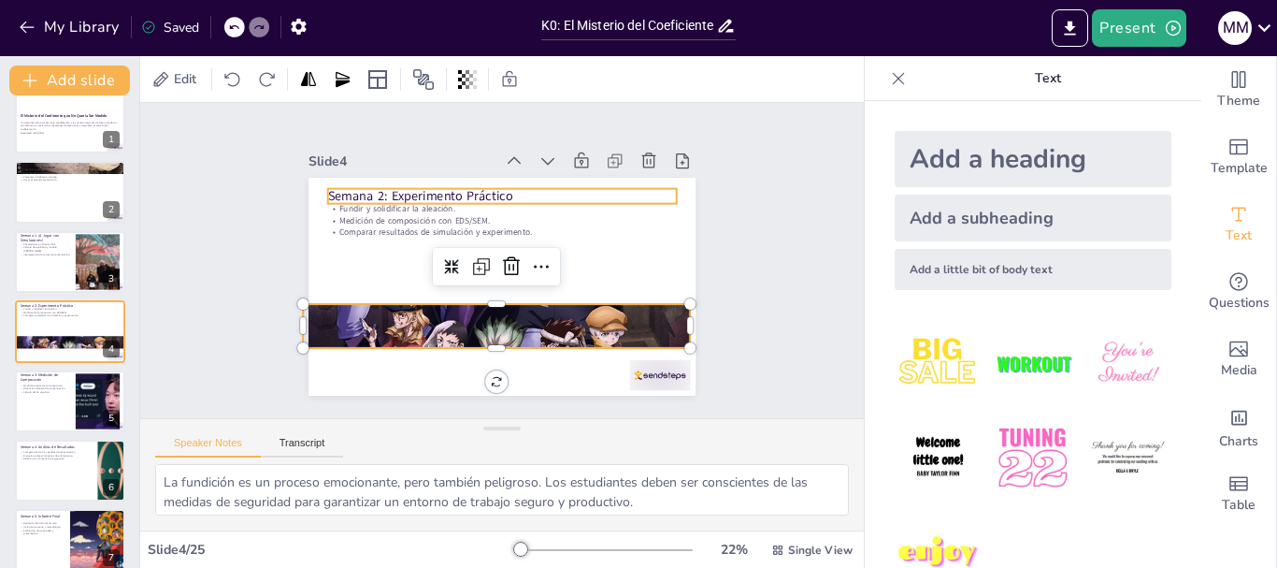
click at [463, 191] on p "Semana 2: Experimento Práctico" at bounding box center [558, 228] width 190 height 311
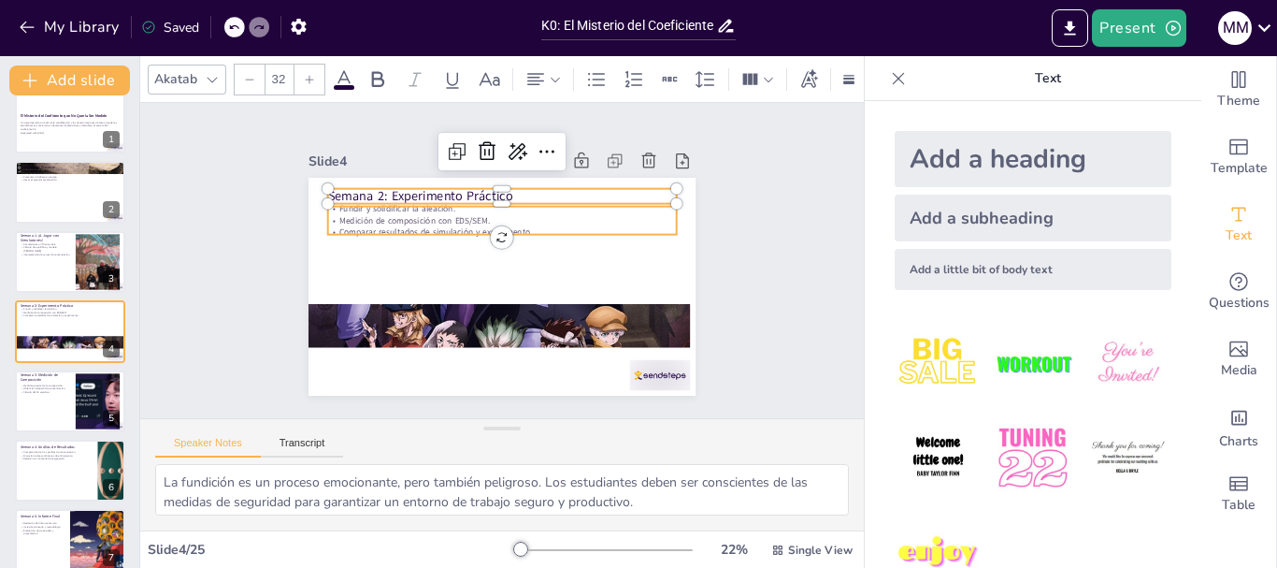
click at [409, 205] on p "Fundir y solidificar la aleación." at bounding box center [451, 249] width 84 height 343
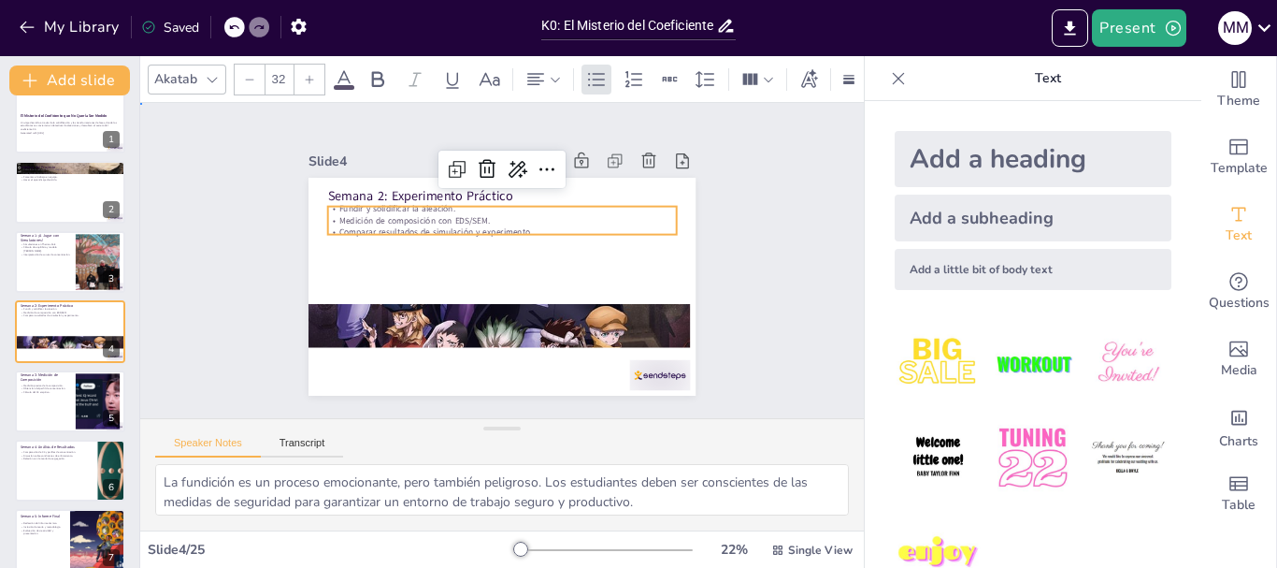
click at [789, 287] on div "Slide 1 El Misterio del Coeficiente que No Quería Ser Medido Un viaje divertido…" at bounding box center [502, 260] width 749 height 719
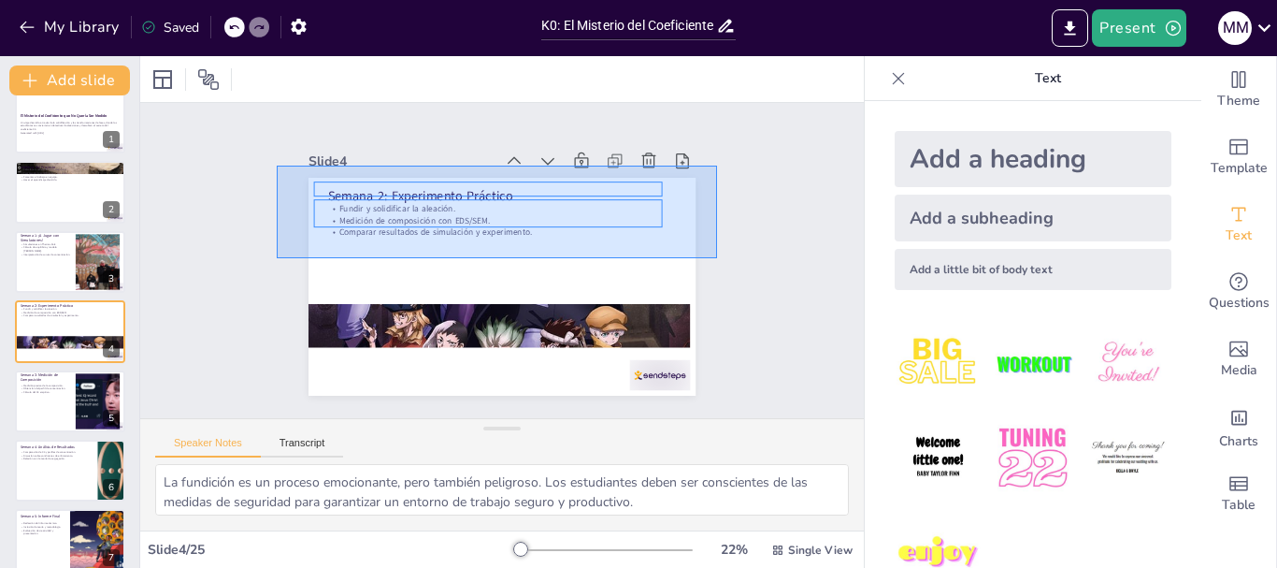
drag, startPoint x: 281, startPoint y: 166, endPoint x: 717, endPoint y: 258, distance: 445.5
click at [685, 258] on div "Slide 1 El Misterio del Coeficiente que No Quería Ser Medido Un viaje divertido…" at bounding box center [502, 261] width 367 height 538
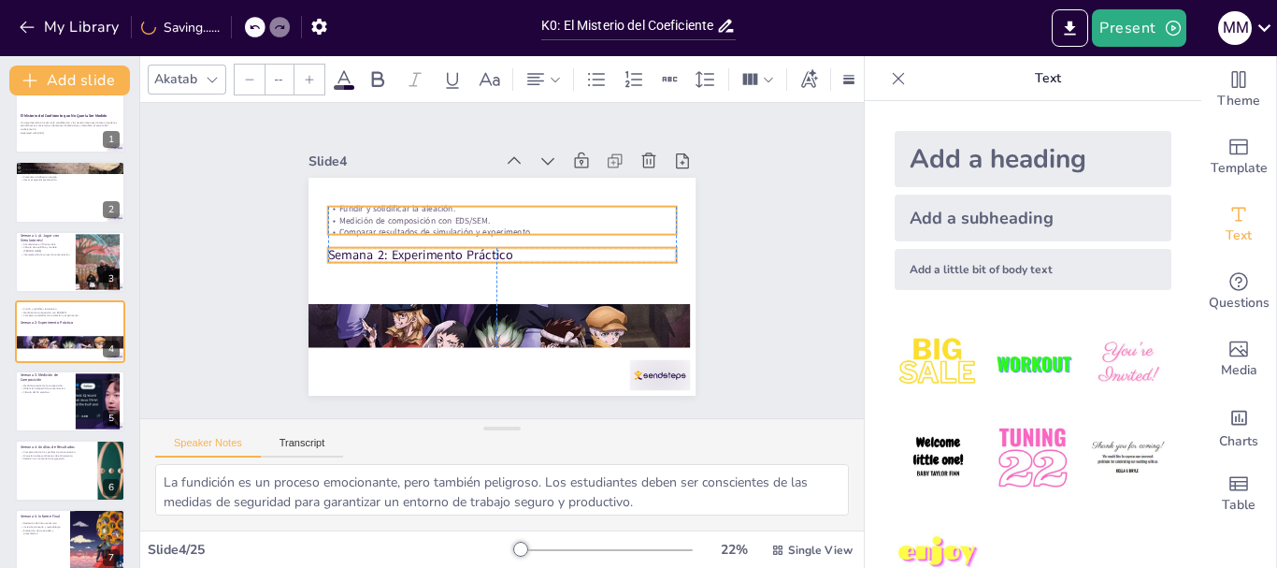
drag, startPoint x: 554, startPoint y: 181, endPoint x: 549, endPoint y: 240, distance: 59.1
click at [549, 240] on p "Semana 2: Experimento Práctico" at bounding box center [500, 255] width 337 height 125
click at [549, 240] on p "Semana 2: Experimento Práctico" at bounding box center [501, 254] width 349 height 54
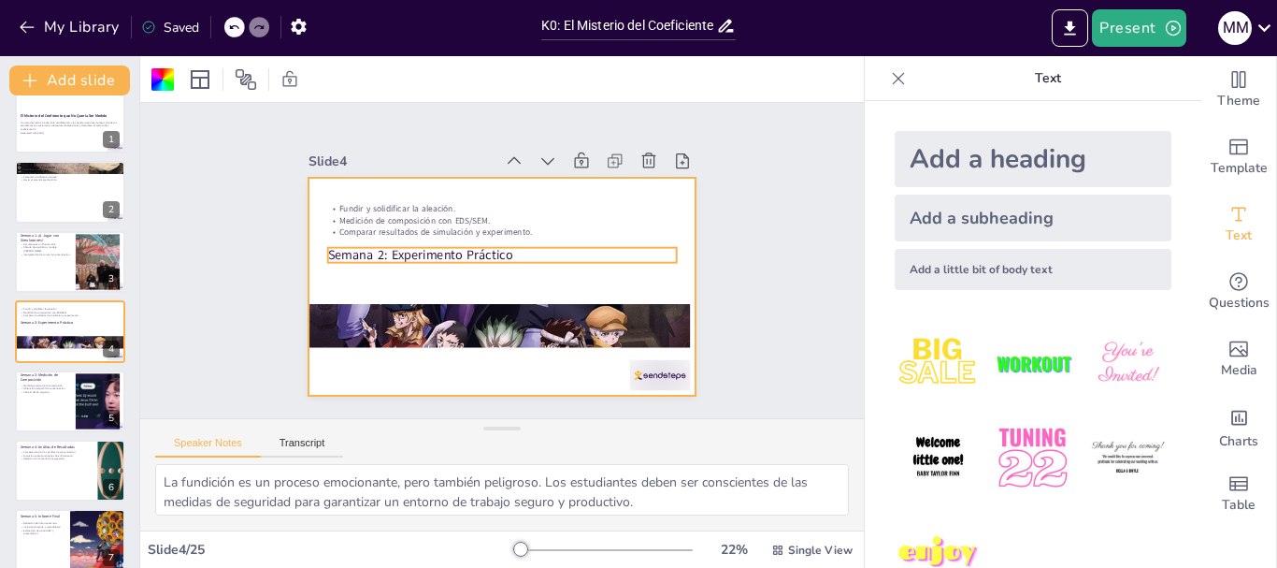
drag, startPoint x: 549, startPoint y: 240, endPoint x: 617, endPoint y: 227, distance: 69.5
click at [555, 240] on p "Semana 2: Experimento Práctico" at bounding box center [507, 264] width 220 height 293
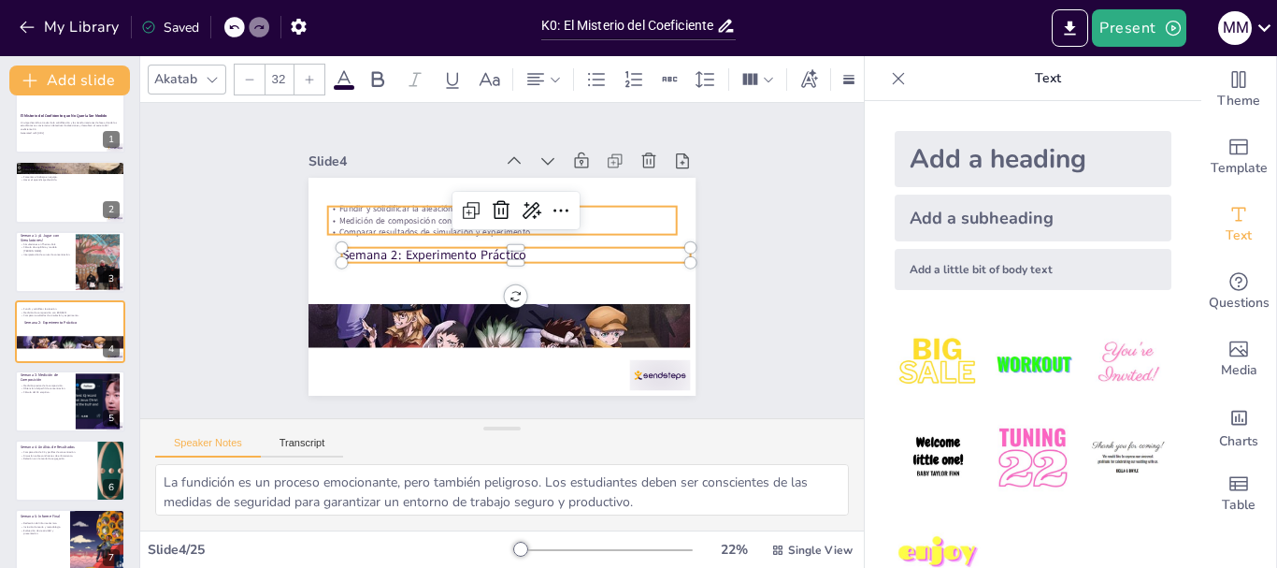
click at [405, 197] on div "Semana 2: Experimento Práctico Fundir y solidificar la aleación. Medición de co…" at bounding box center [479, 273] width 382 height 444
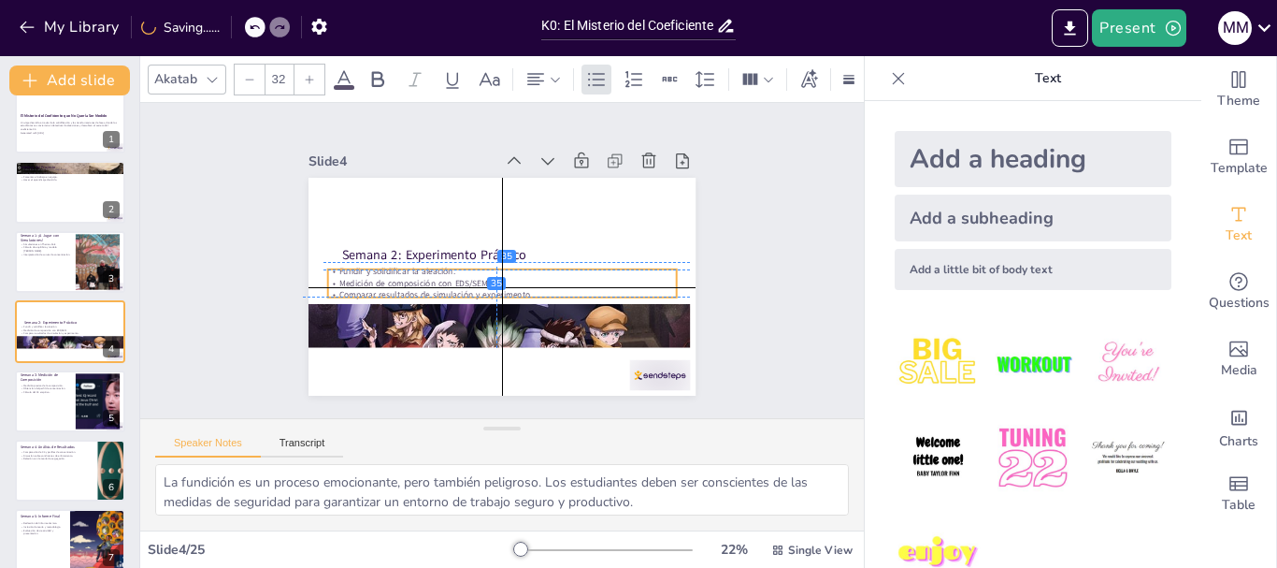
drag, startPoint x: 400, startPoint y: 200, endPoint x: 396, endPoint y: 260, distance: 60.0
click at [400, 260] on p "Fundir y solidificar la aleación." at bounding box center [492, 265] width 185 height 308
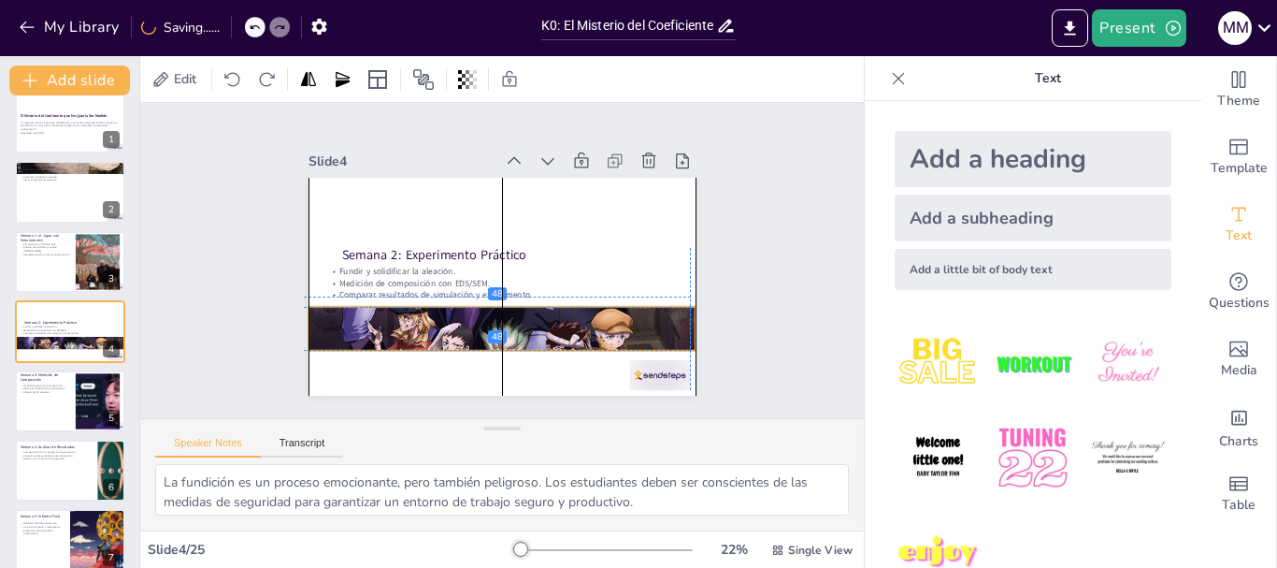
click at [388, 327] on div at bounding box center [548, 311] width 654 height 666
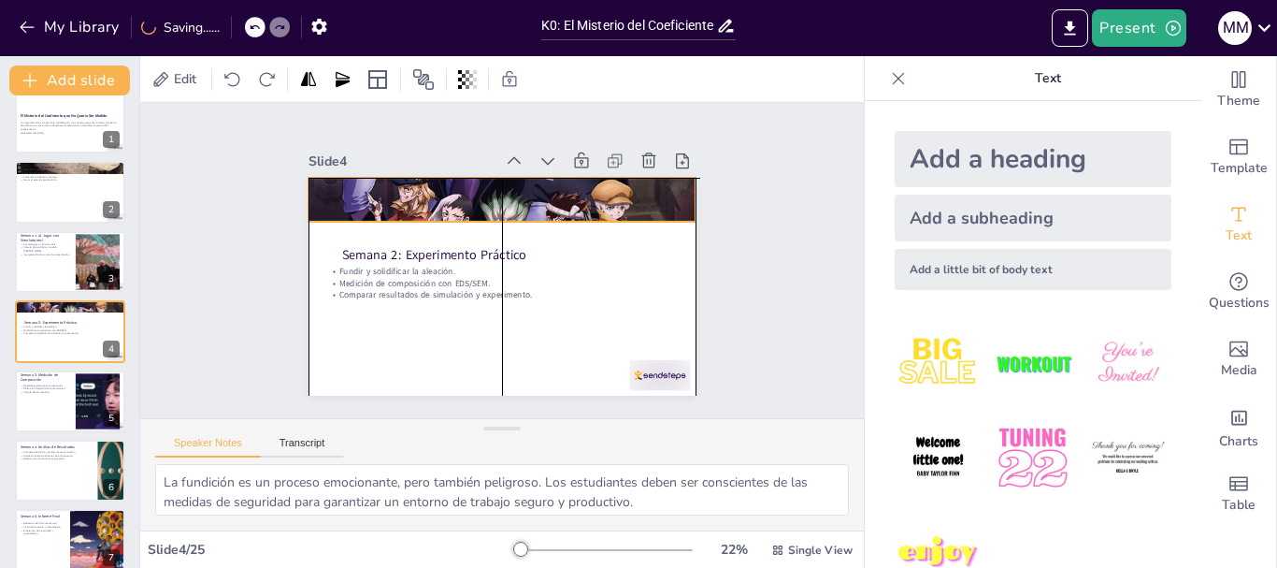
drag, startPoint x: 434, startPoint y: 334, endPoint x: 439, endPoint y: 211, distance: 122.6
click at [439, 211] on div at bounding box center [547, 219] width 666 height 654
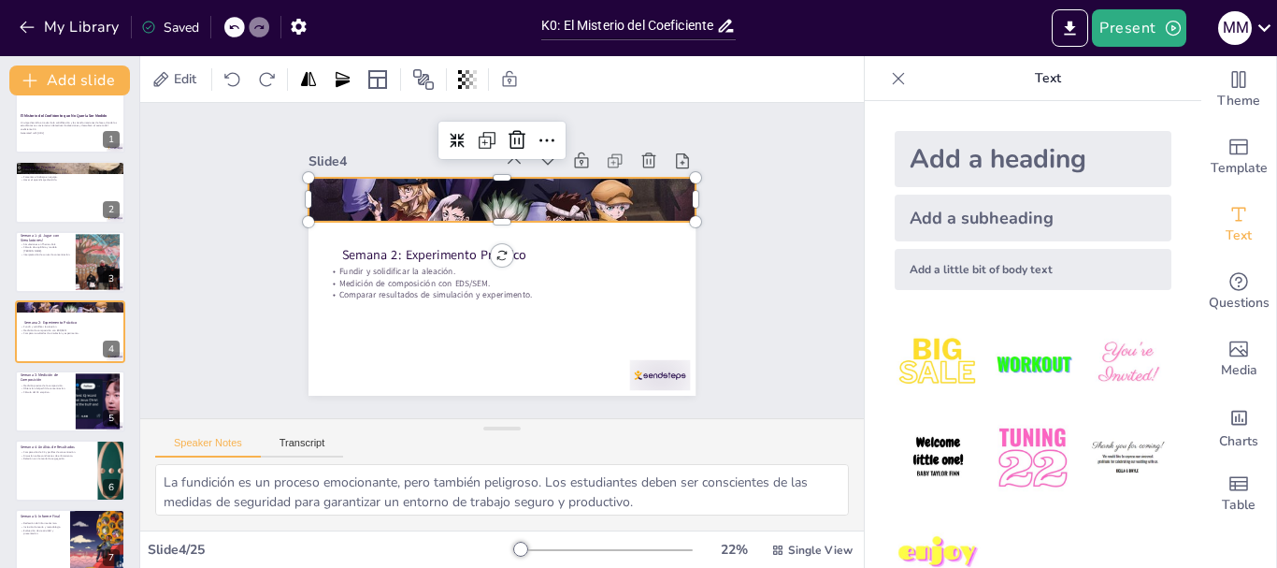
click at [88, 395] on button at bounding box center [82, 387] width 22 height 22
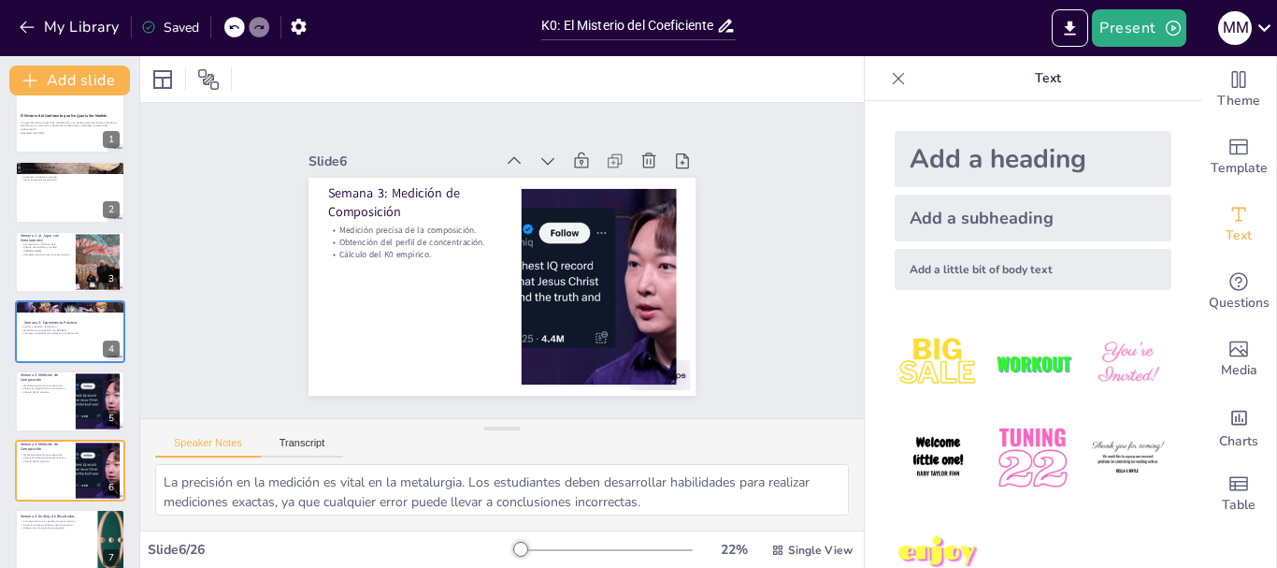
scroll to position [158, 0]
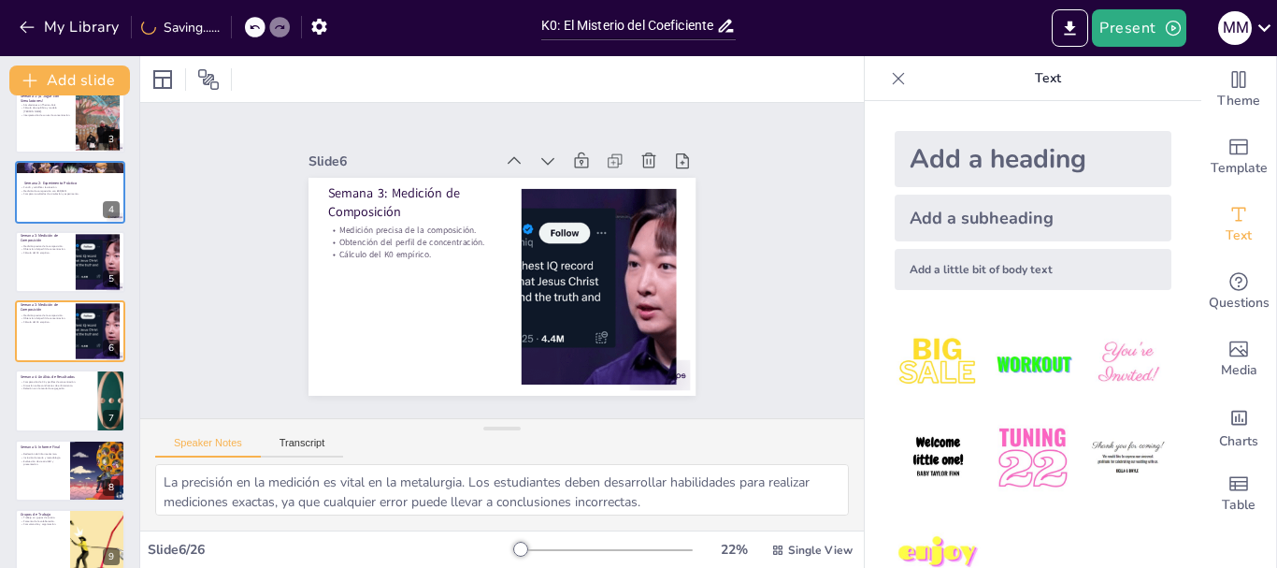
click at [50, 416] on div at bounding box center [70, 400] width 110 height 62
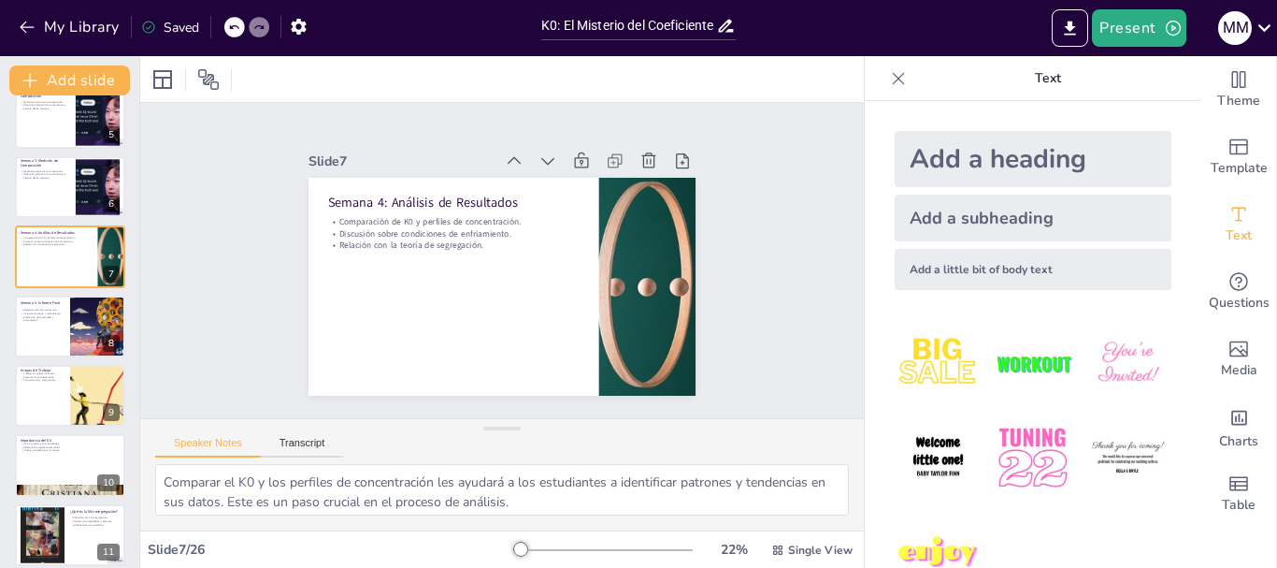
scroll to position [339, 0]
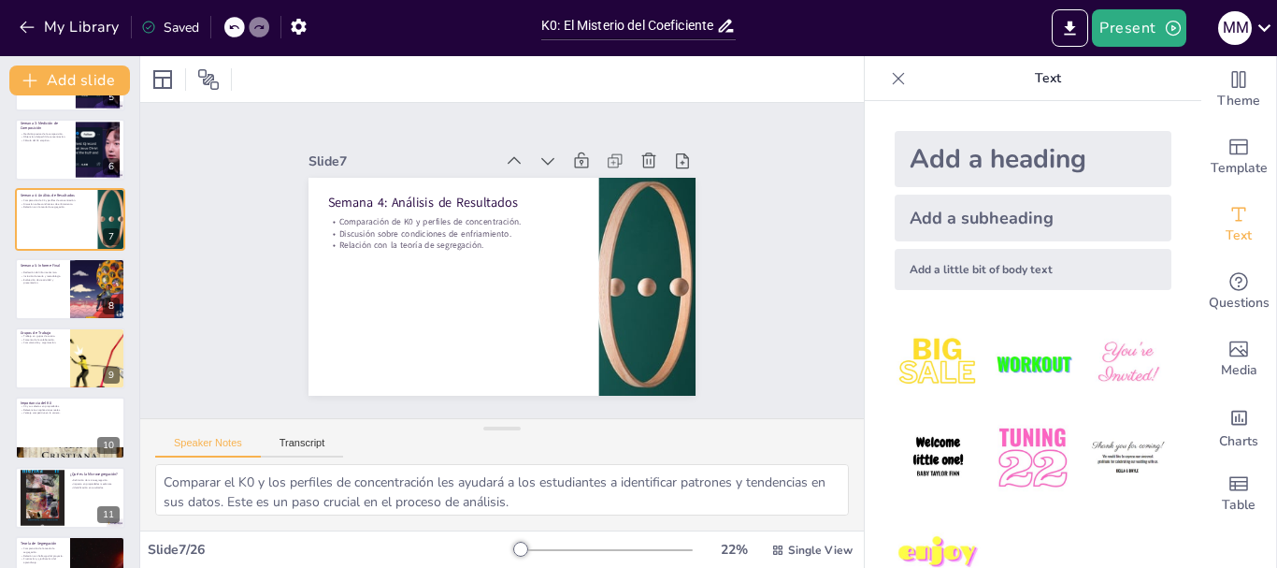
click at [62, 303] on div at bounding box center [70, 289] width 110 height 62
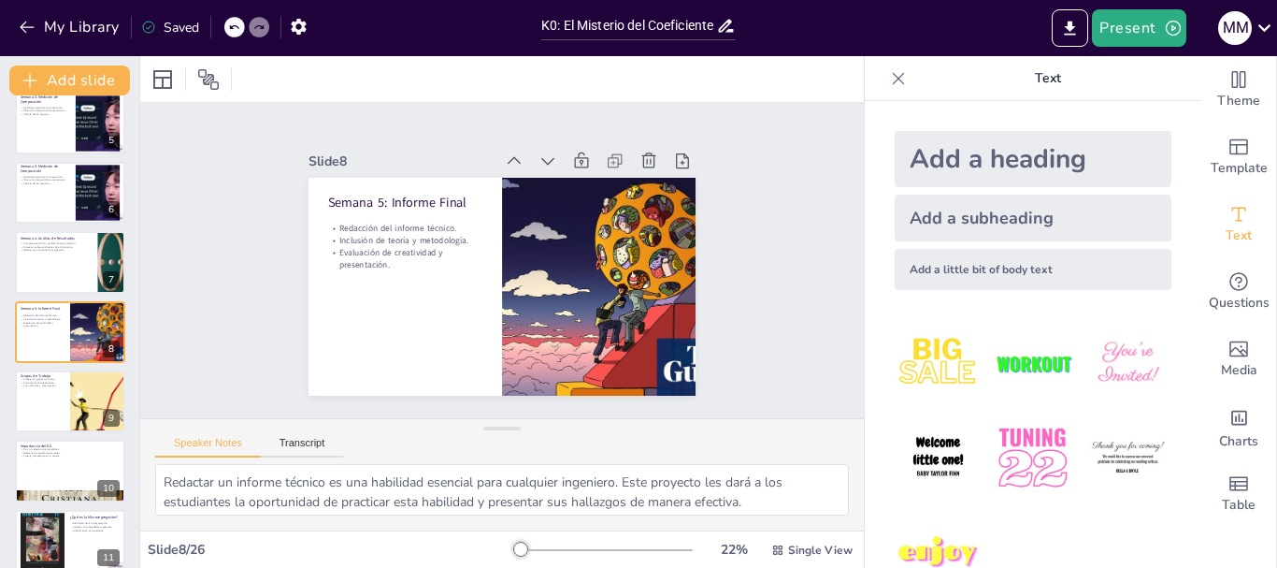
click at [50, 391] on div at bounding box center [70, 401] width 110 height 62
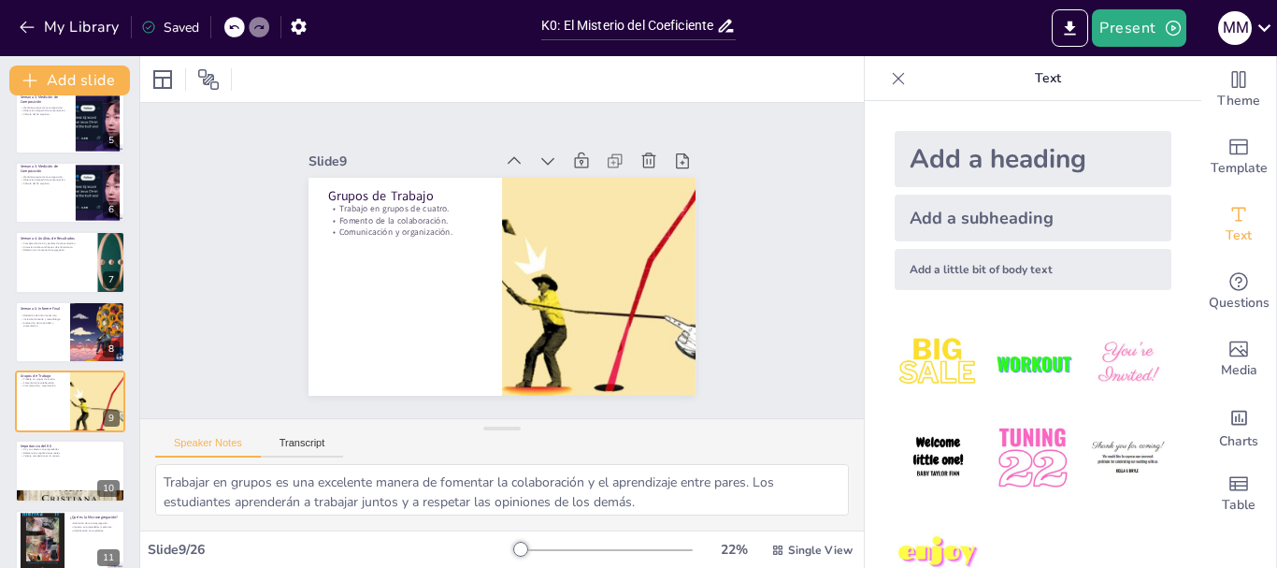
scroll to position [367, 0]
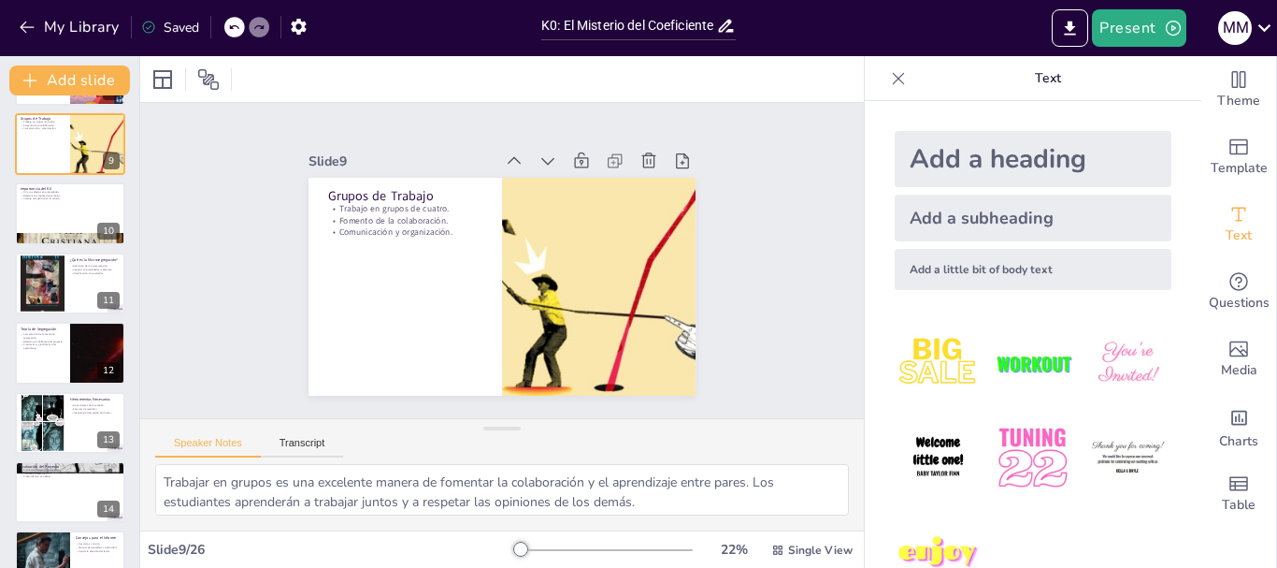
click at [79, 297] on div at bounding box center [70, 283] width 110 height 62
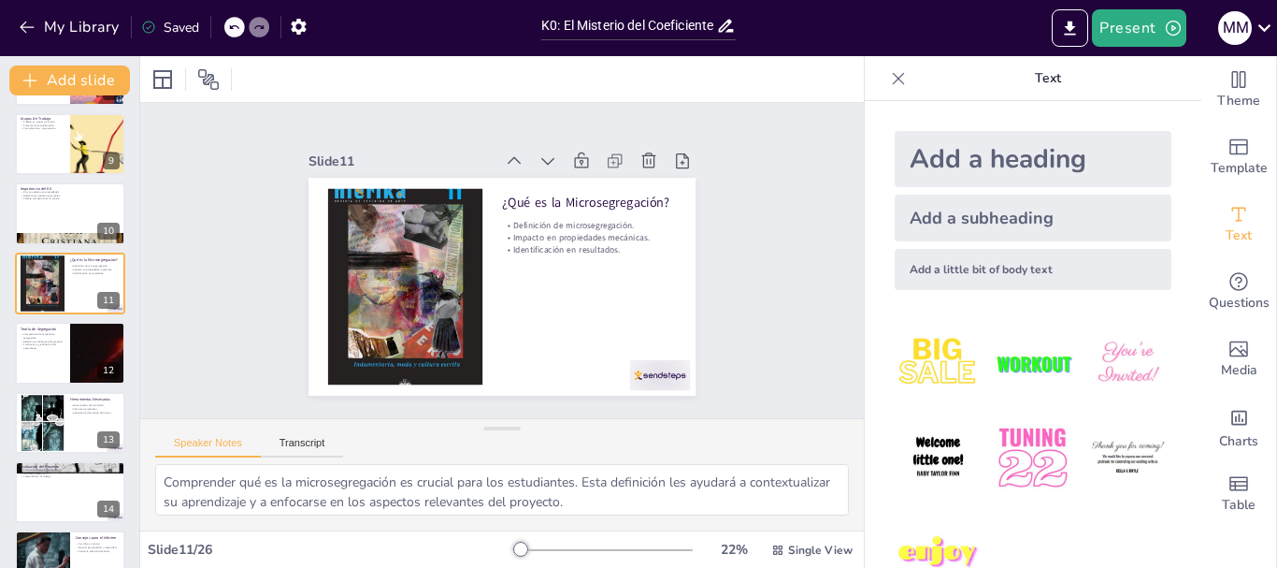
scroll to position [505, 0]
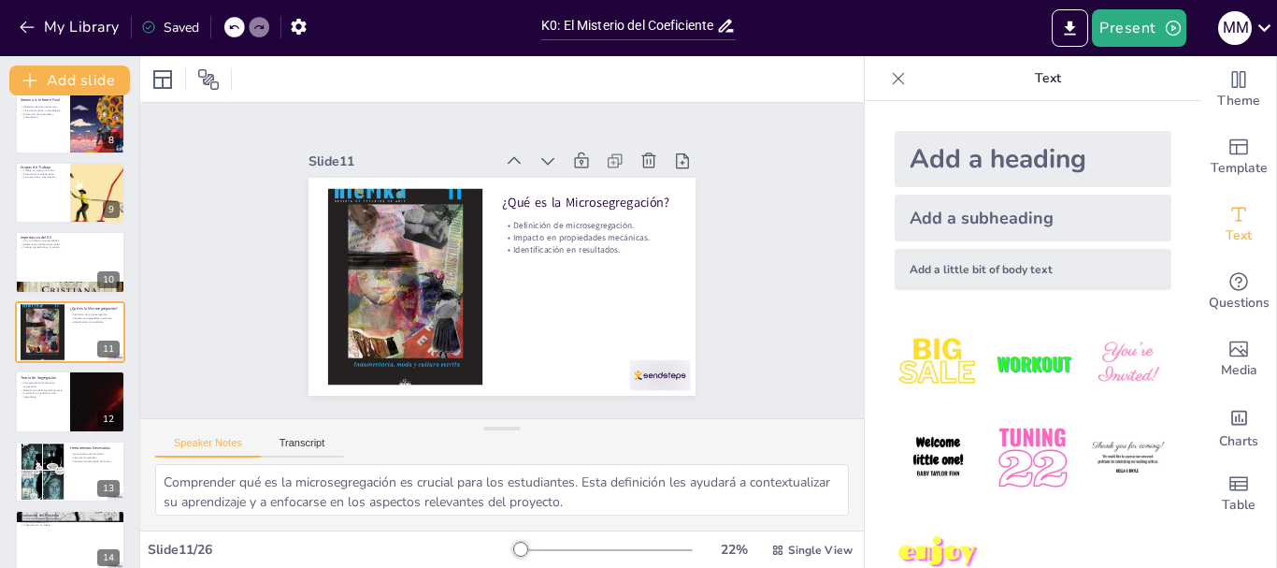
click at [49, 417] on div at bounding box center [70, 401] width 110 height 62
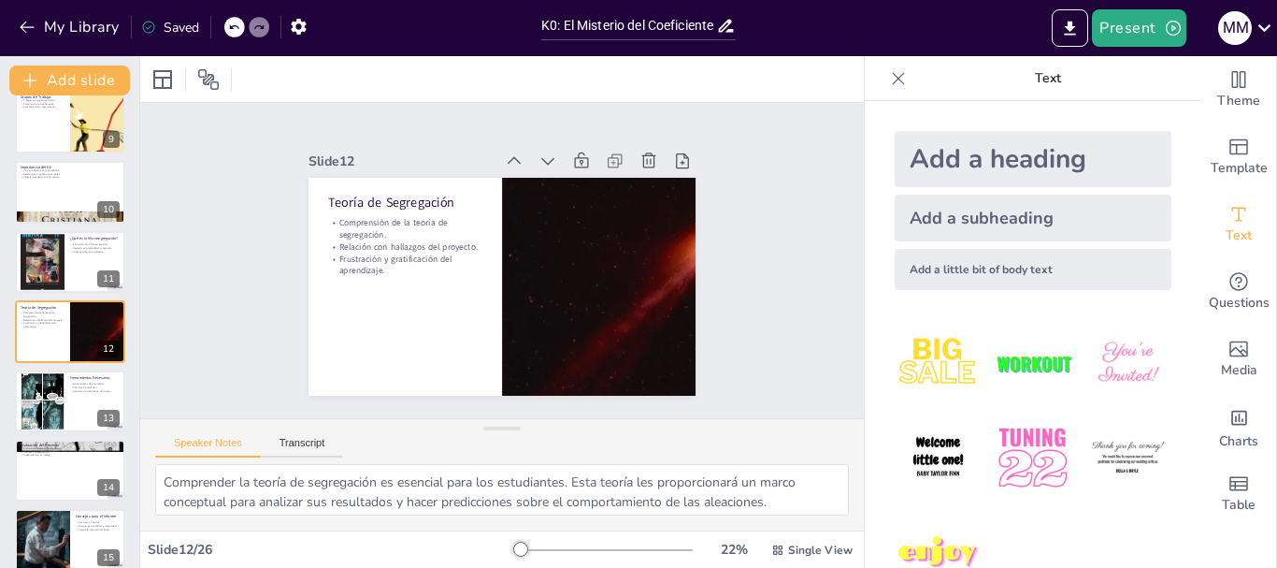
scroll to position [669, 0]
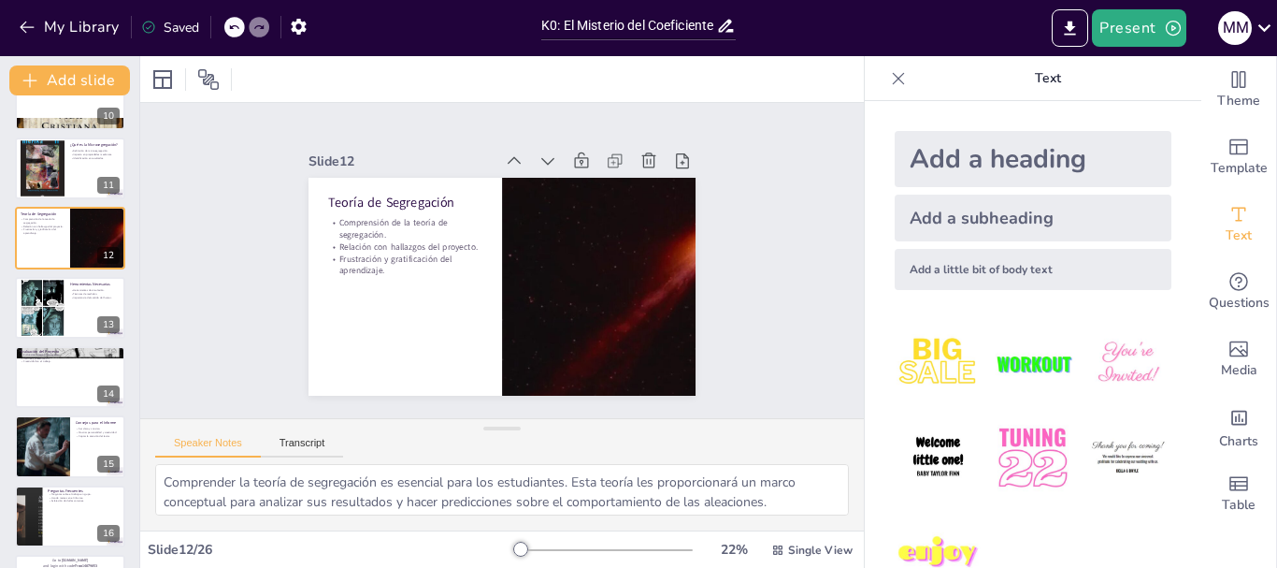
click at [73, 328] on div at bounding box center [70, 308] width 110 height 62
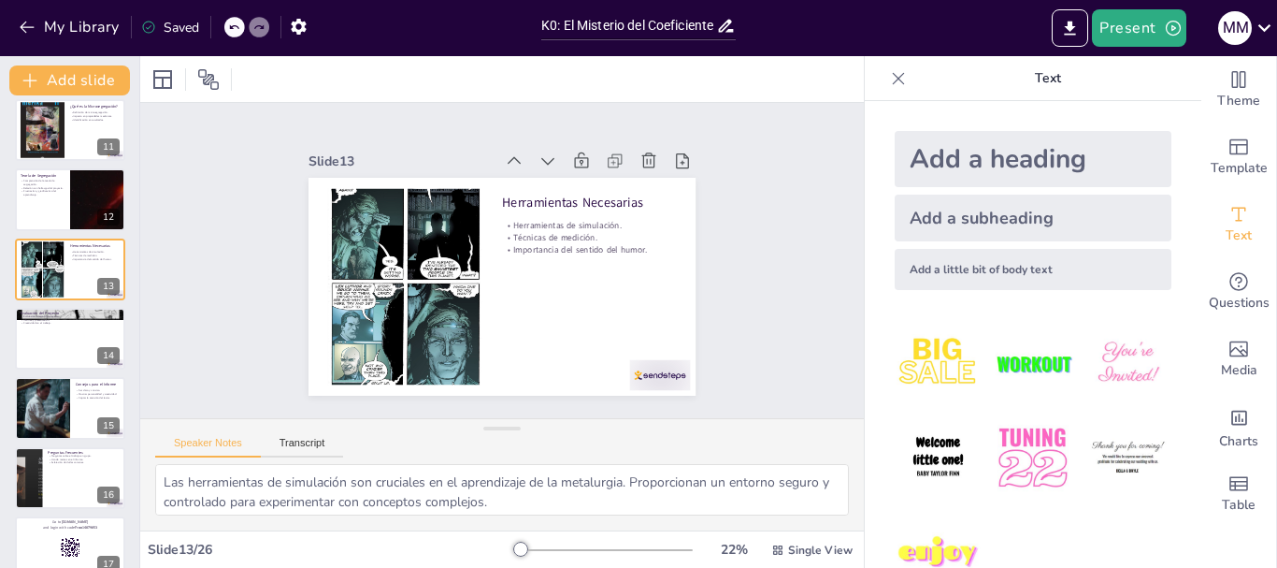
scroll to position [738, 0]
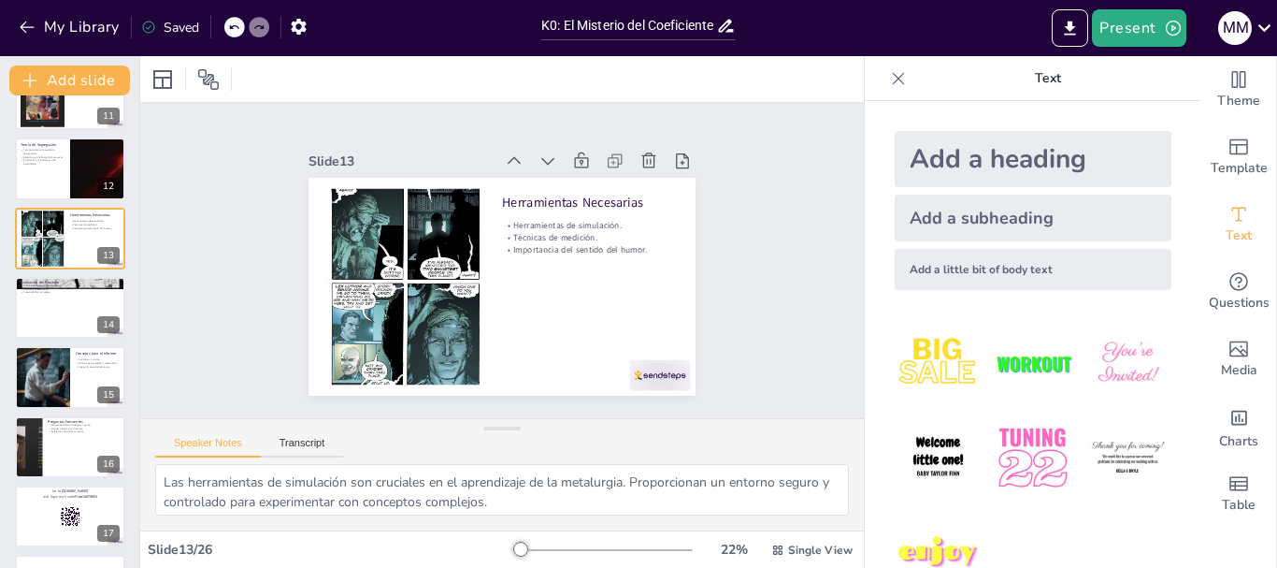
click at [64, 318] on div at bounding box center [70, 308] width 110 height 62
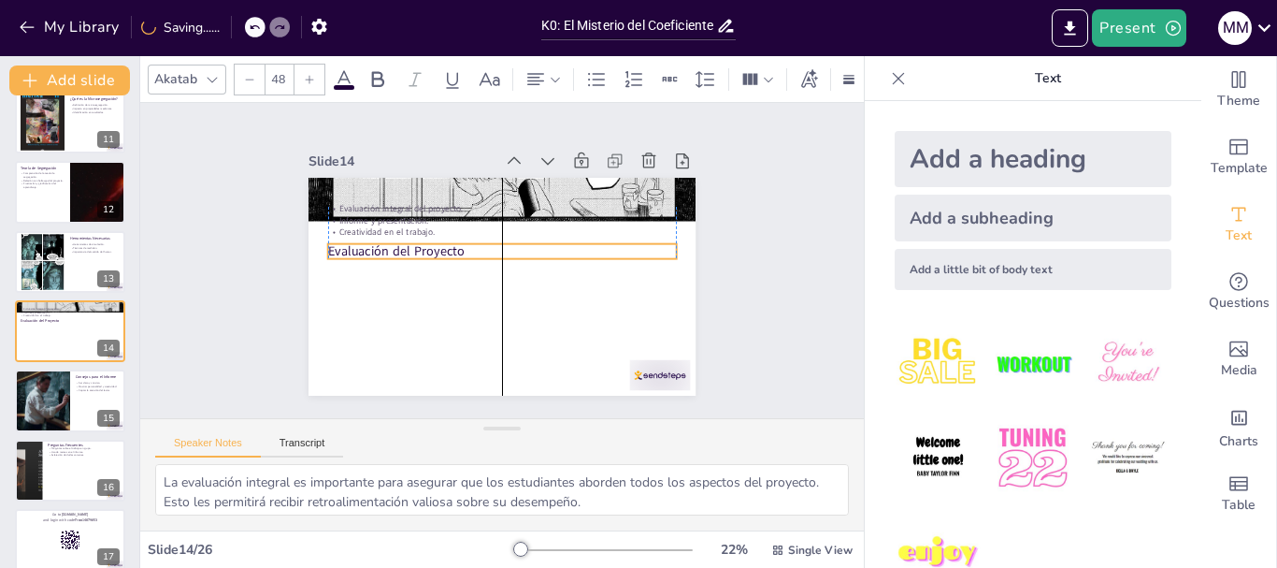
drag, startPoint x: 373, startPoint y: 215, endPoint x: 373, endPoint y: 237, distance: 21.5
click at [467, 237] on p "Evaluación del Proyecto" at bounding box center [512, 262] width 90 height 345
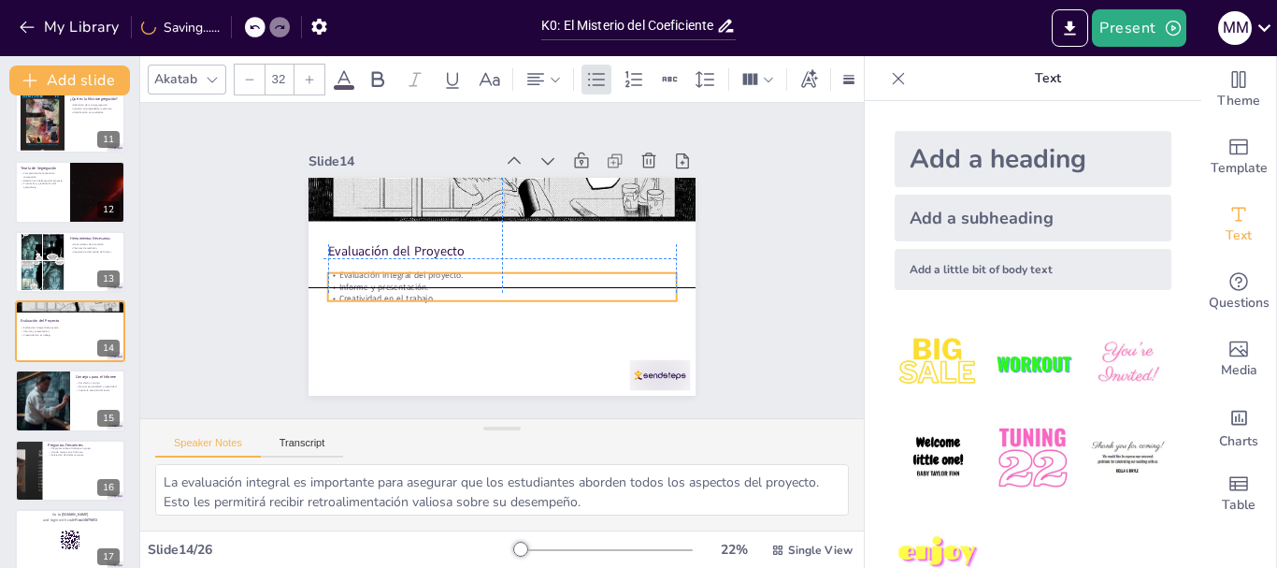
drag, startPoint x: 357, startPoint y: 201, endPoint x: 353, endPoint y: 260, distance: 59.1
click at [584, 260] on div "Evaluación del Proyecto Evaluación integral del proyecto. Informe y presentació…" at bounding box center [584, 259] width 0 height 387
click at [81, 413] on div at bounding box center [70, 400] width 110 height 62
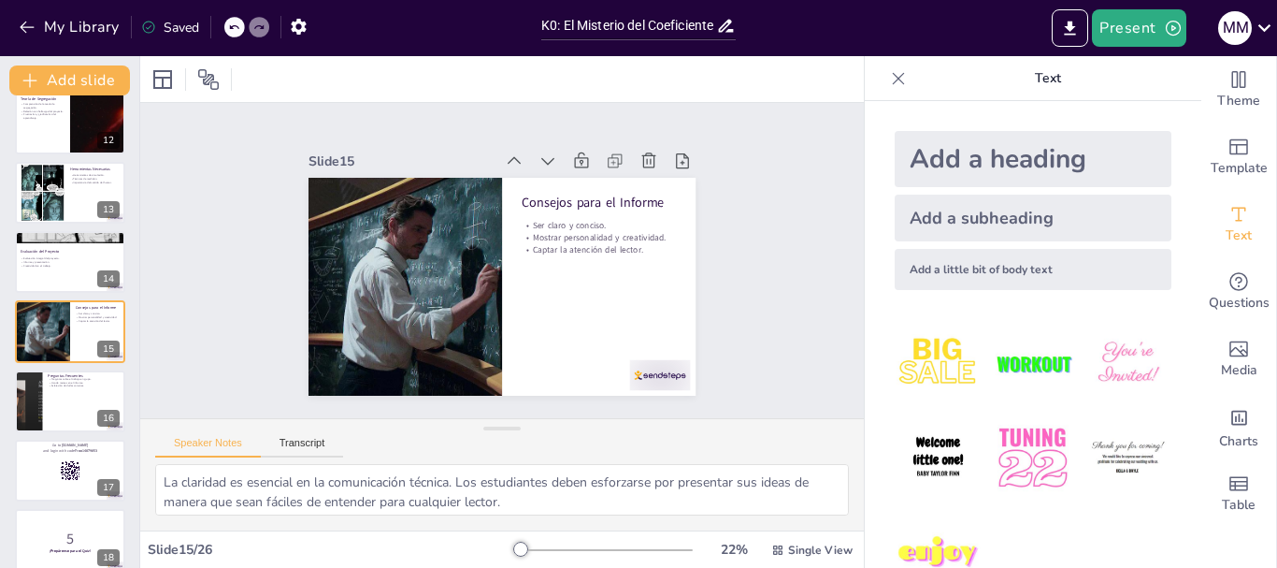
scroll to position [877, 0]
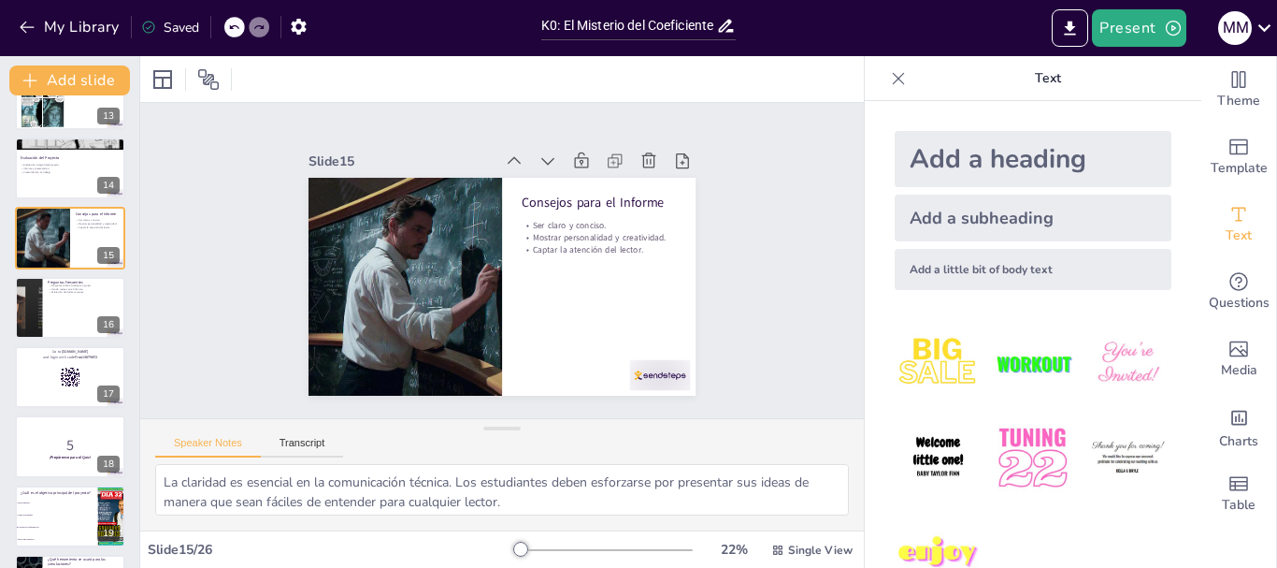
click at [50, 380] on div at bounding box center [70, 377] width 110 height 62
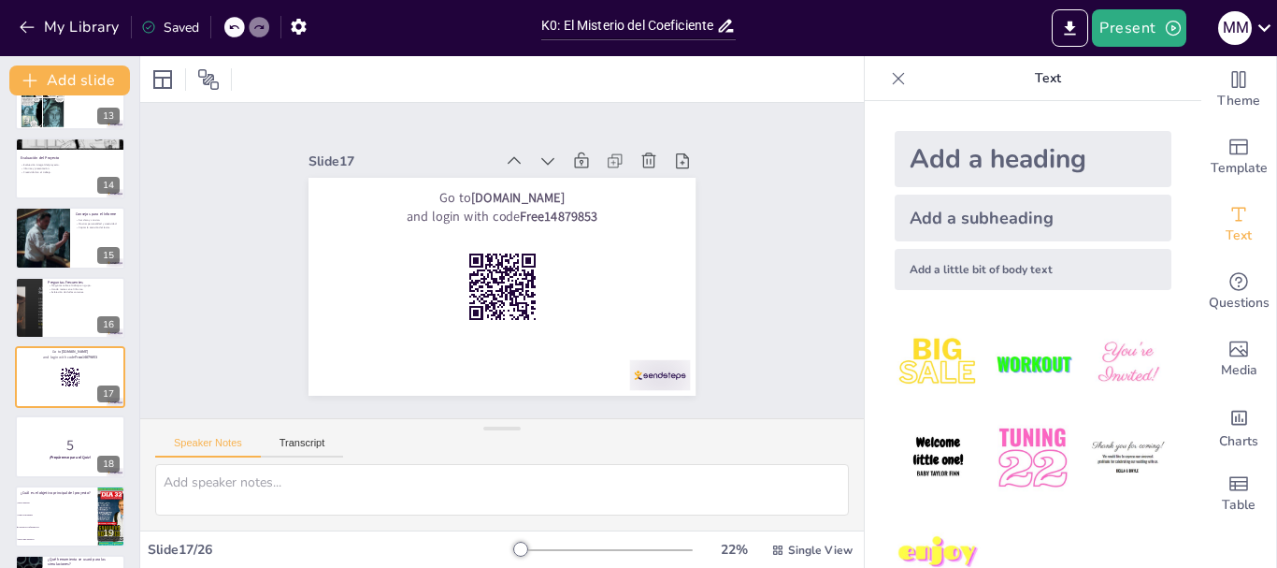
scroll to position [923, 0]
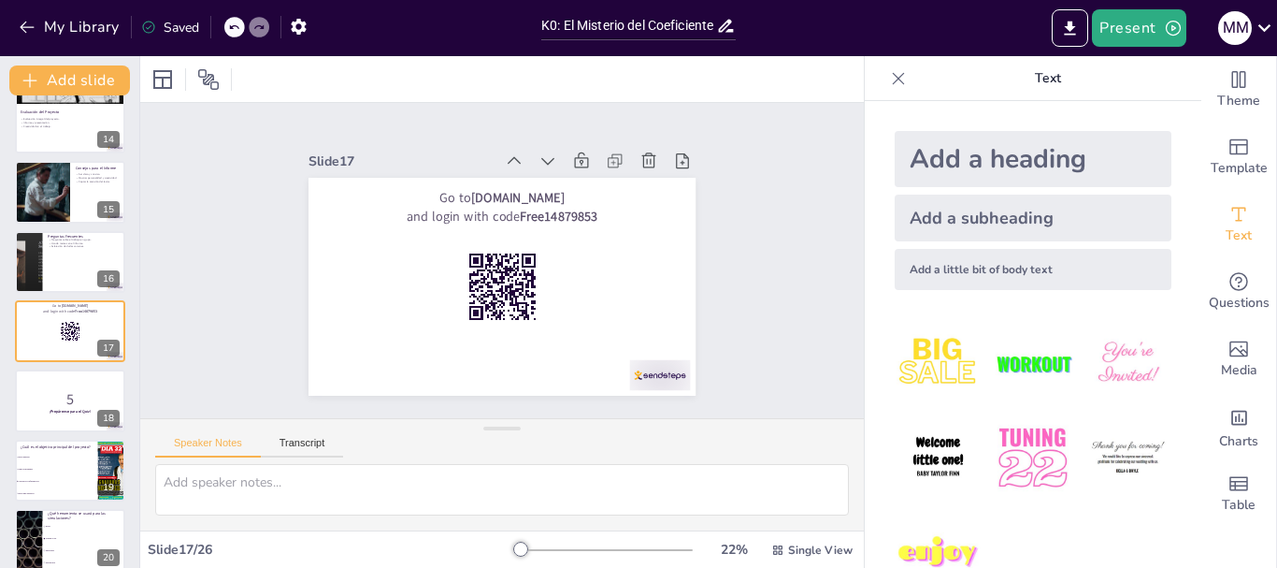
click at [50, 403] on p "5" at bounding box center [70, 398] width 99 height 21
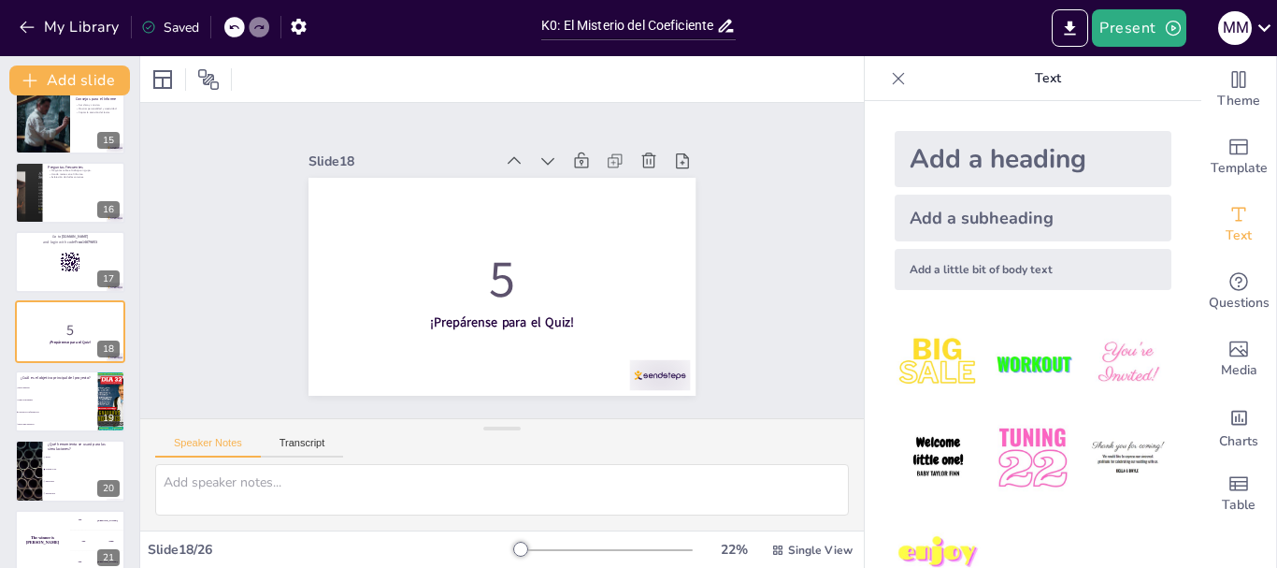
scroll to position [1086, 0]
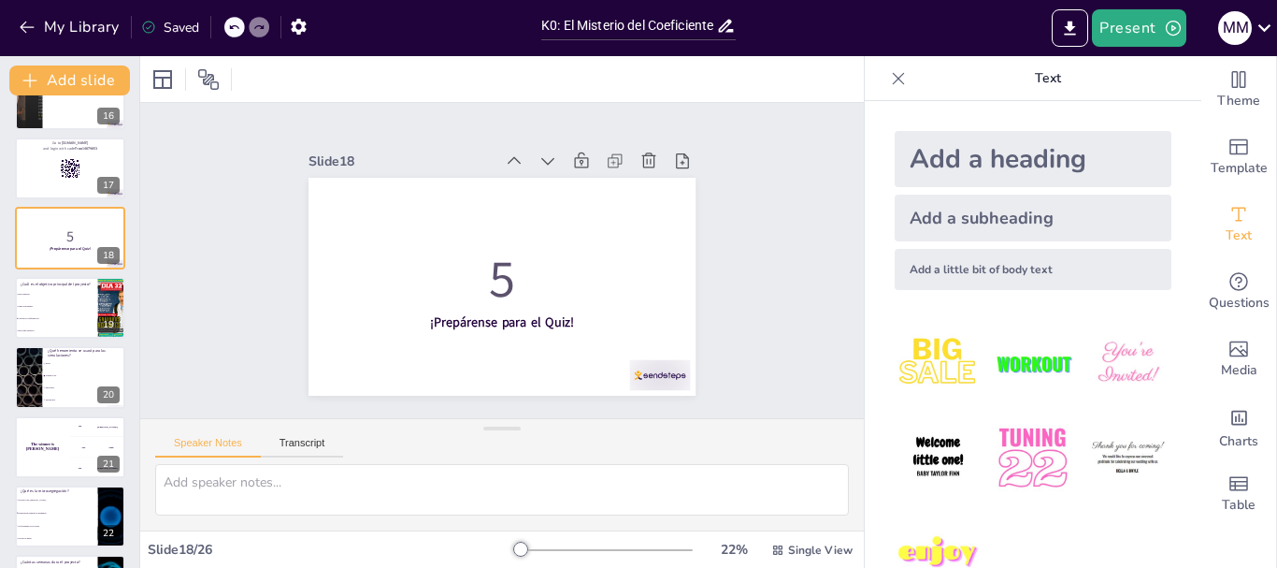
click at [72, 379] on li "Thermo-Calc" at bounding box center [84, 375] width 83 height 11
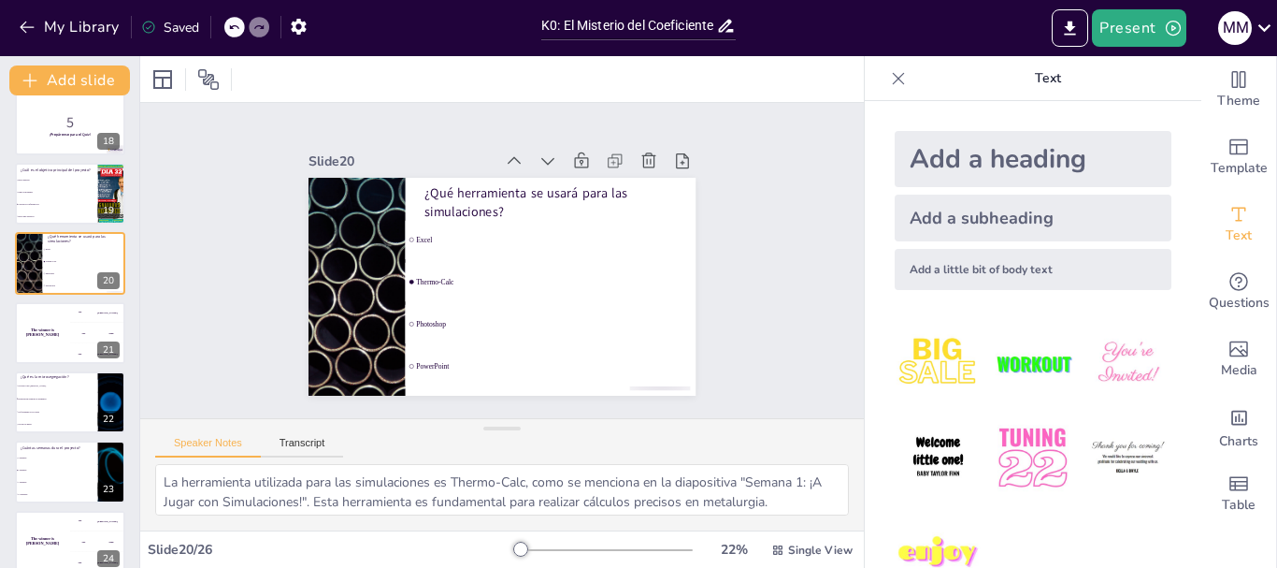
scroll to position [1225, 0]
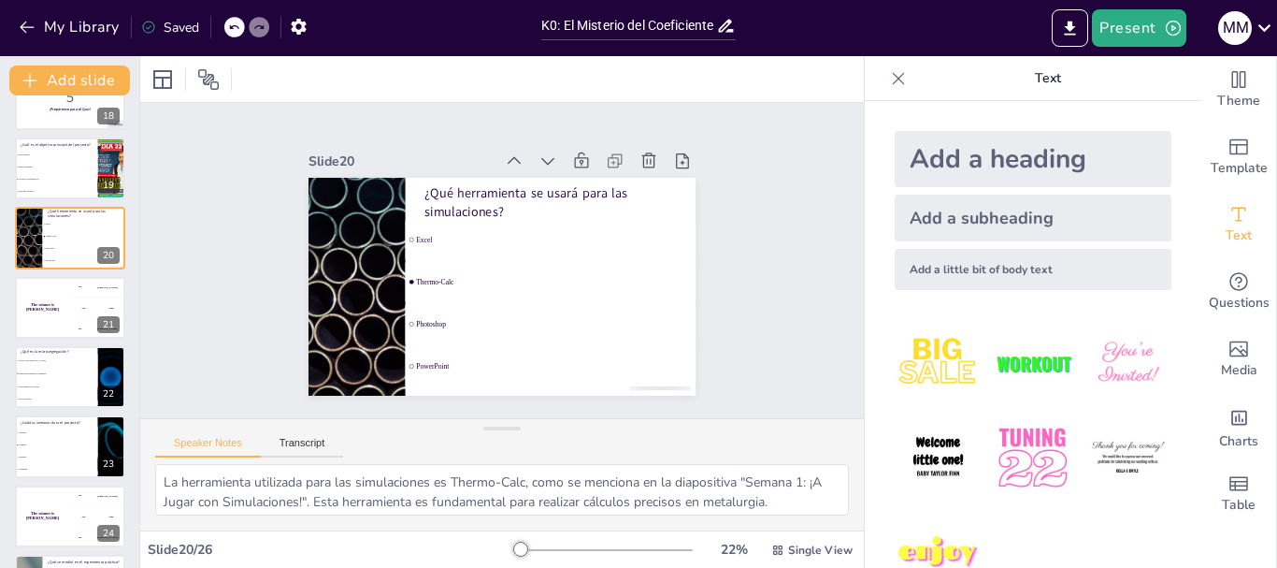
click at [54, 332] on div "The winner is Niels 🏆" at bounding box center [42, 308] width 55 height 62
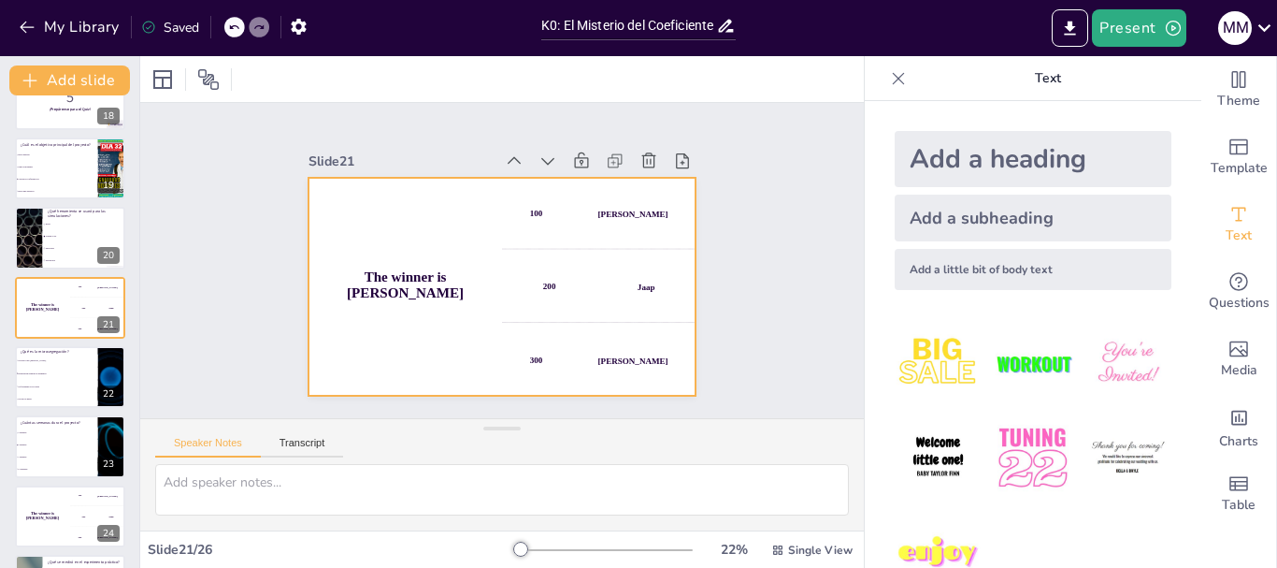
scroll to position [1201, 0]
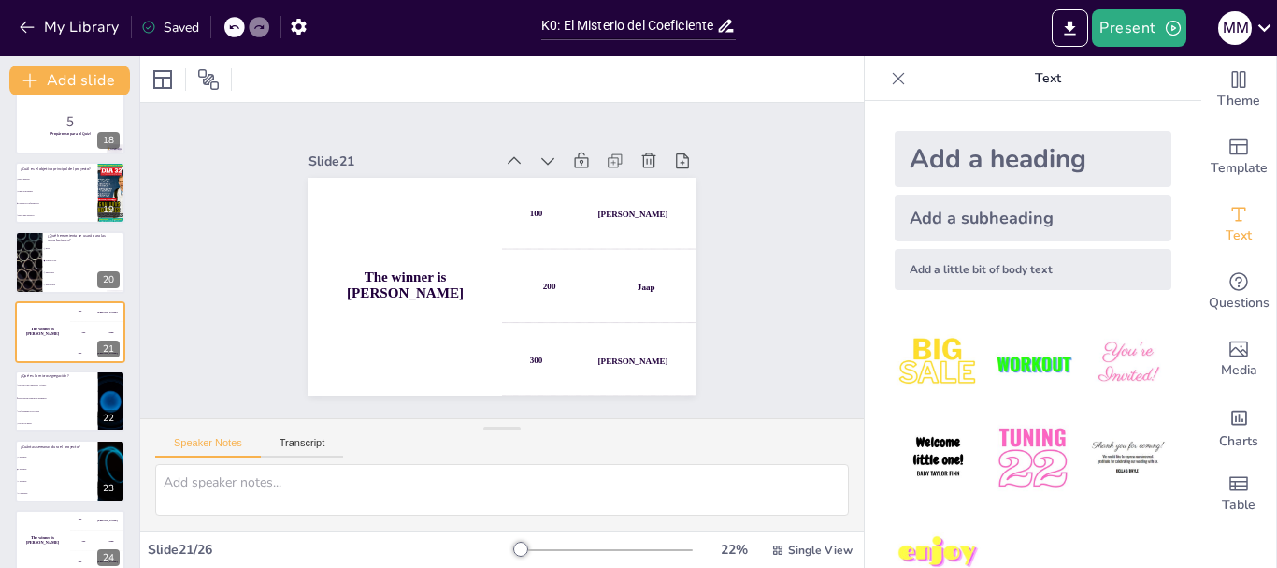
click at [62, 399] on li "Distribución desigual de elementos" at bounding box center [56, 397] width 83 height 12
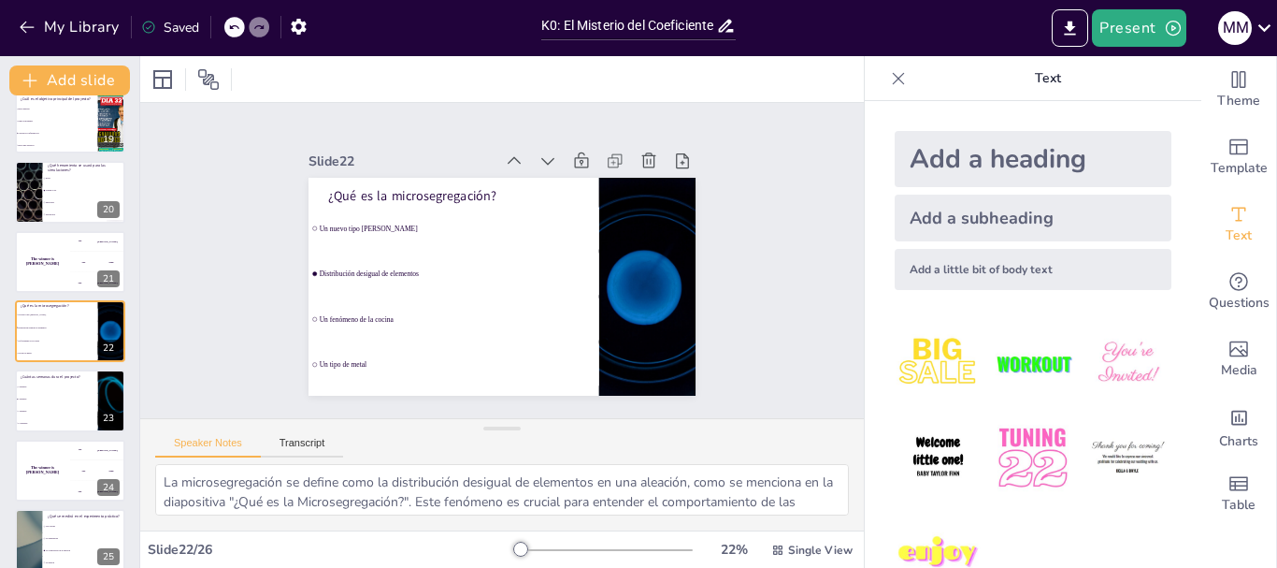
scroll to position [1359, 0]
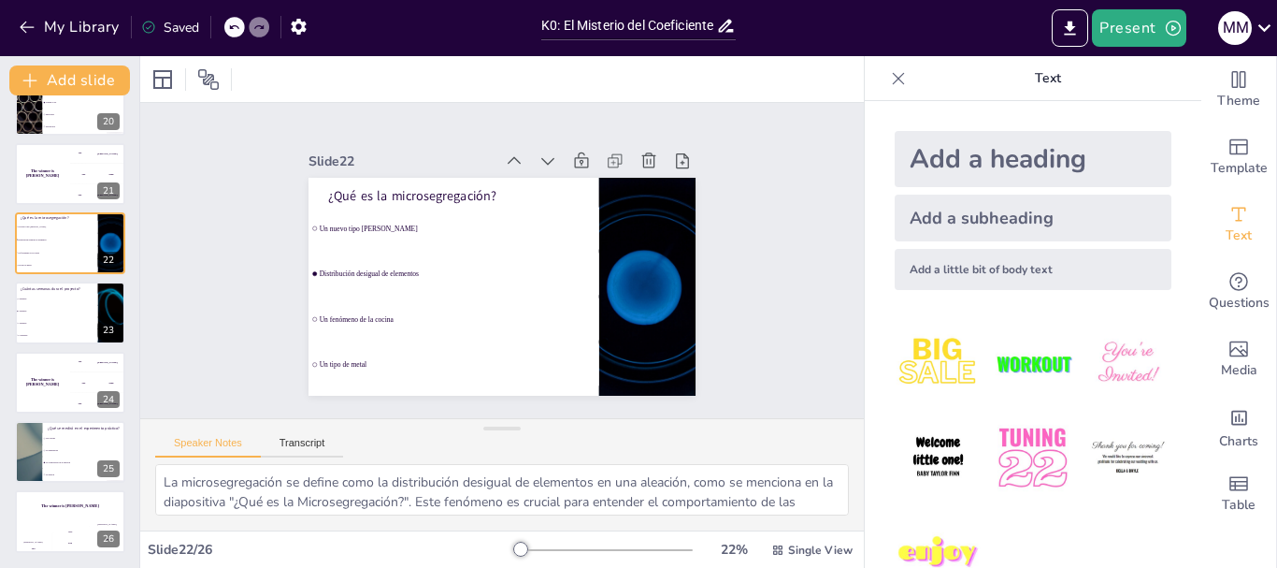
click at [62, 399] on div "The winner is Niels 🏆" at bounding box center [42, 383] width 55 height 62
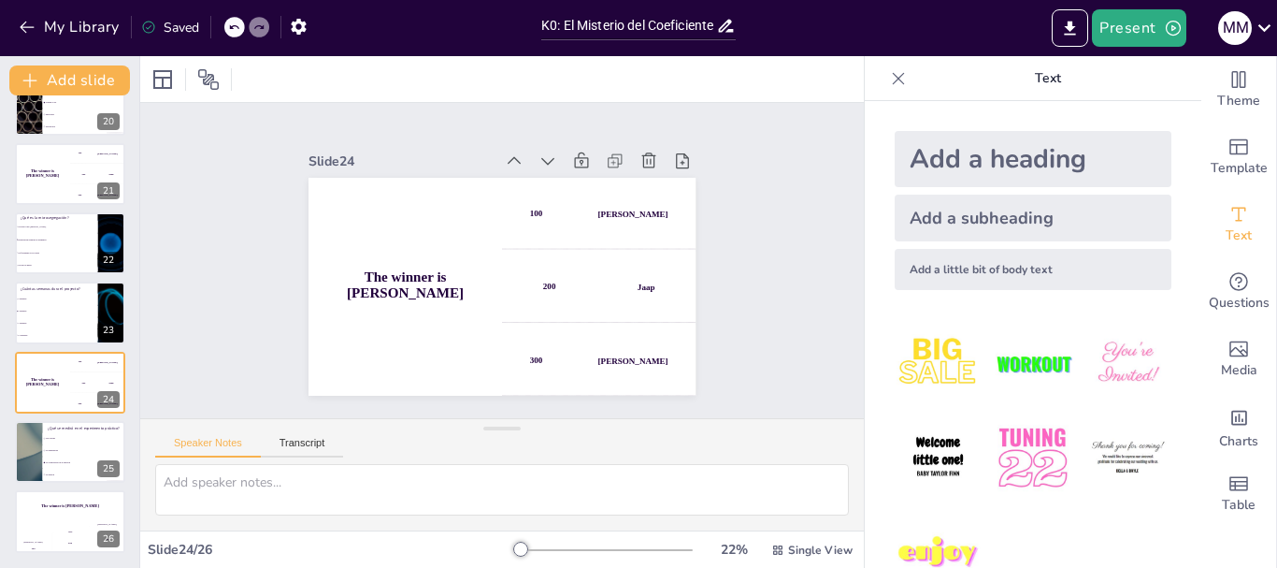
click at [62, 440] on li "Las calorías" at bounding box center [84, 438] width 83 height 11
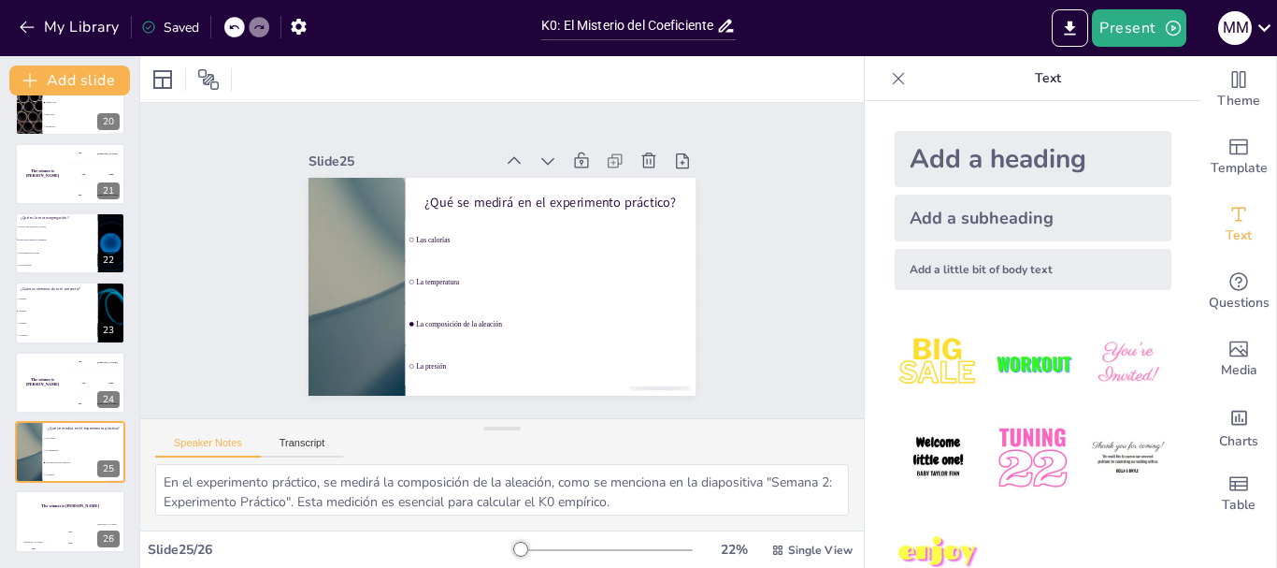
click at [65, 520] on div "The winner is Niels 🏆" at bounding box center [70, 505] width 110 height 31
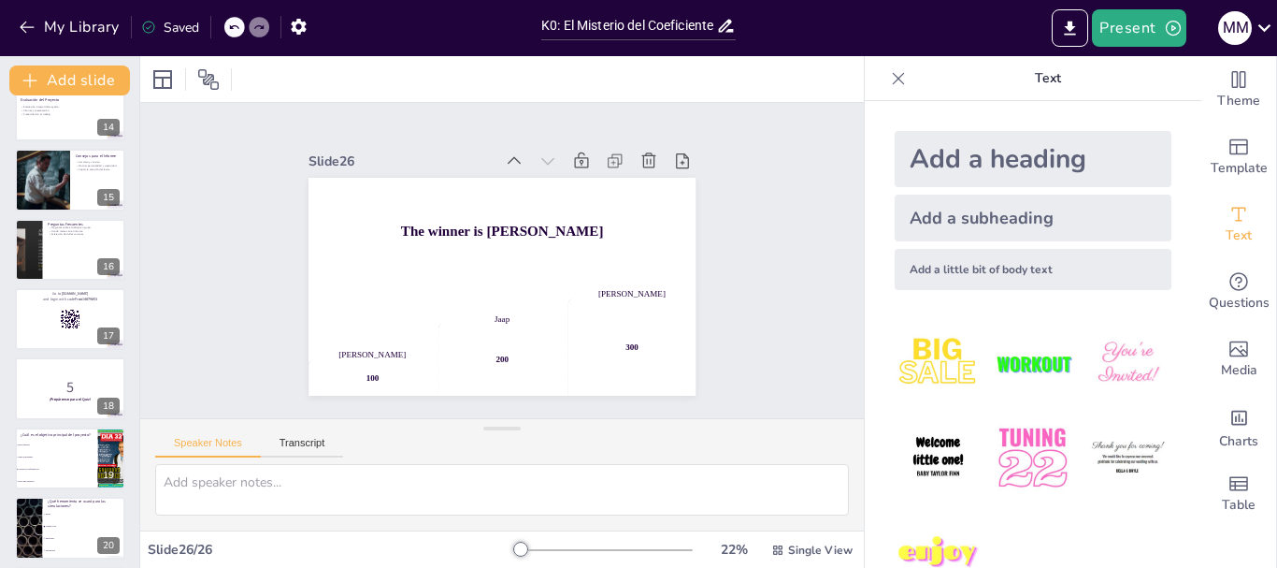
scroll to position [1029, 0]
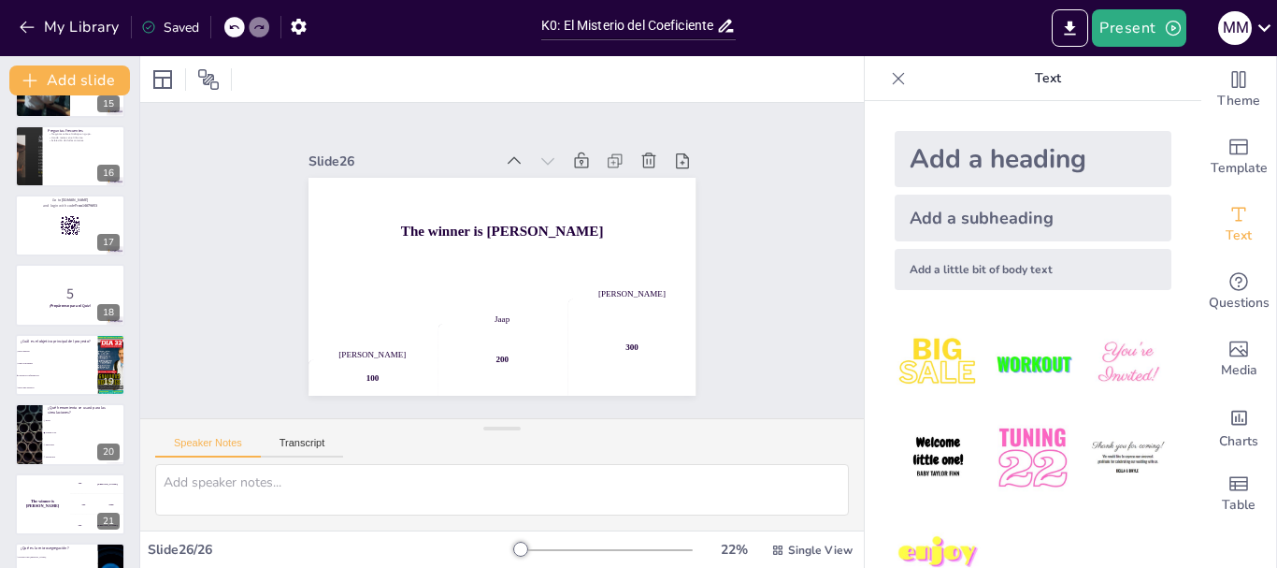
click at [50, 238] on div at bounding box center [70, 225] width 110 height 62
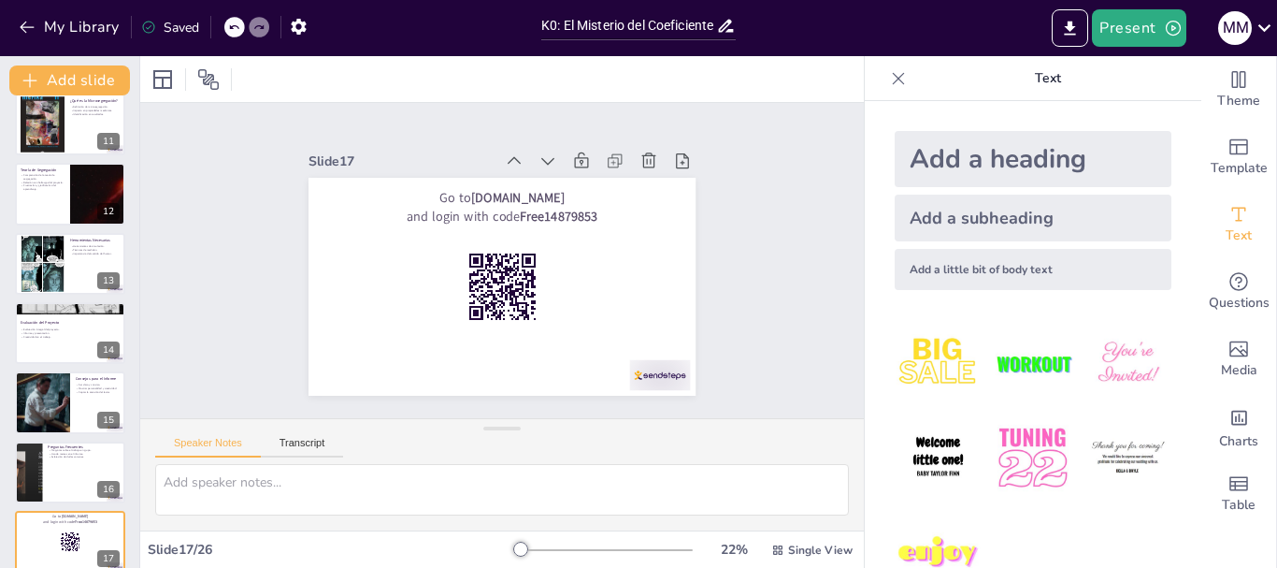
scroll to position [704, 0]
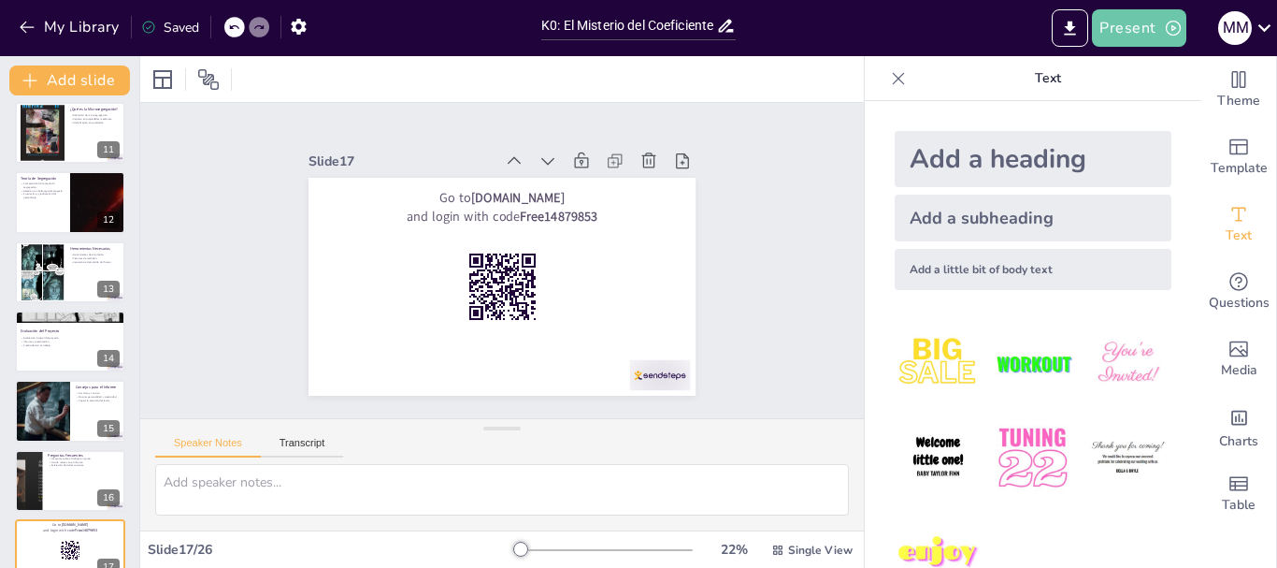
click at [1144, 32] on button "Present" at bounding box center [1139, 27] width 94 height 37
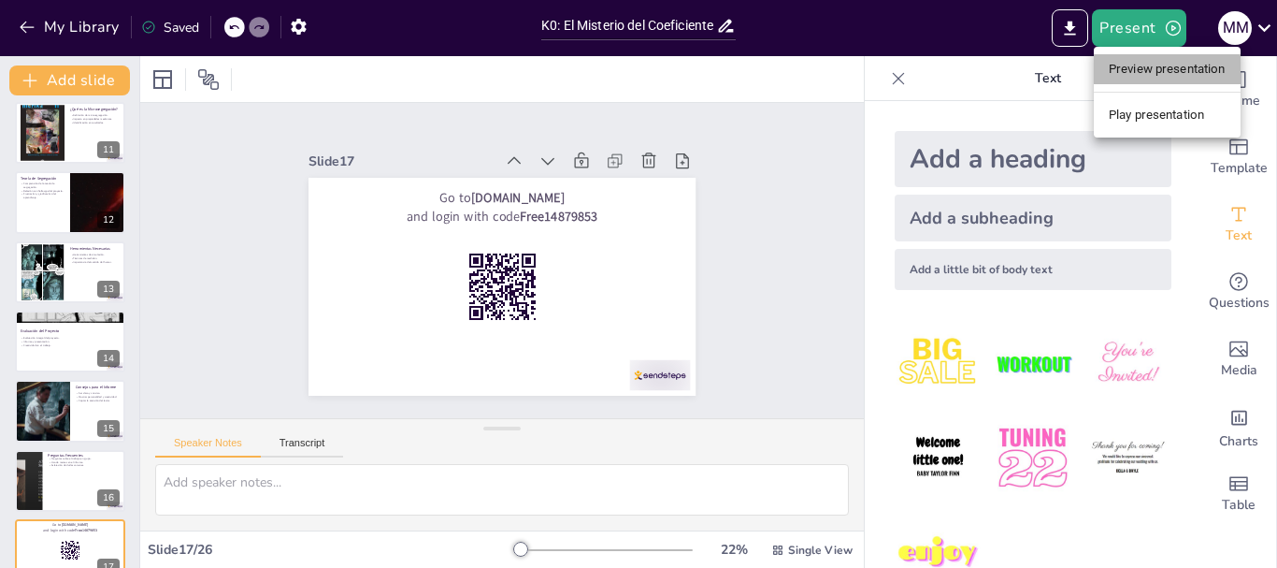
click at [1131, 76] on li "Preview presentation" at bounding box center [1167, 69] width 147 height 30
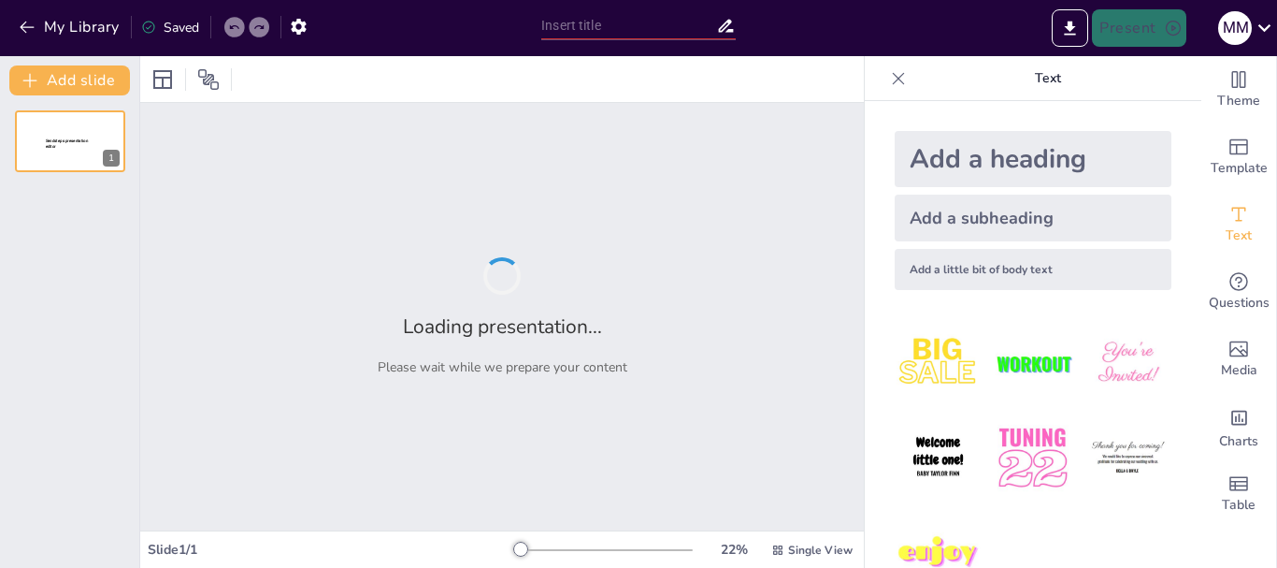
type input "K0: El Misterio del Coeficiente que No Quería Ser Medido"
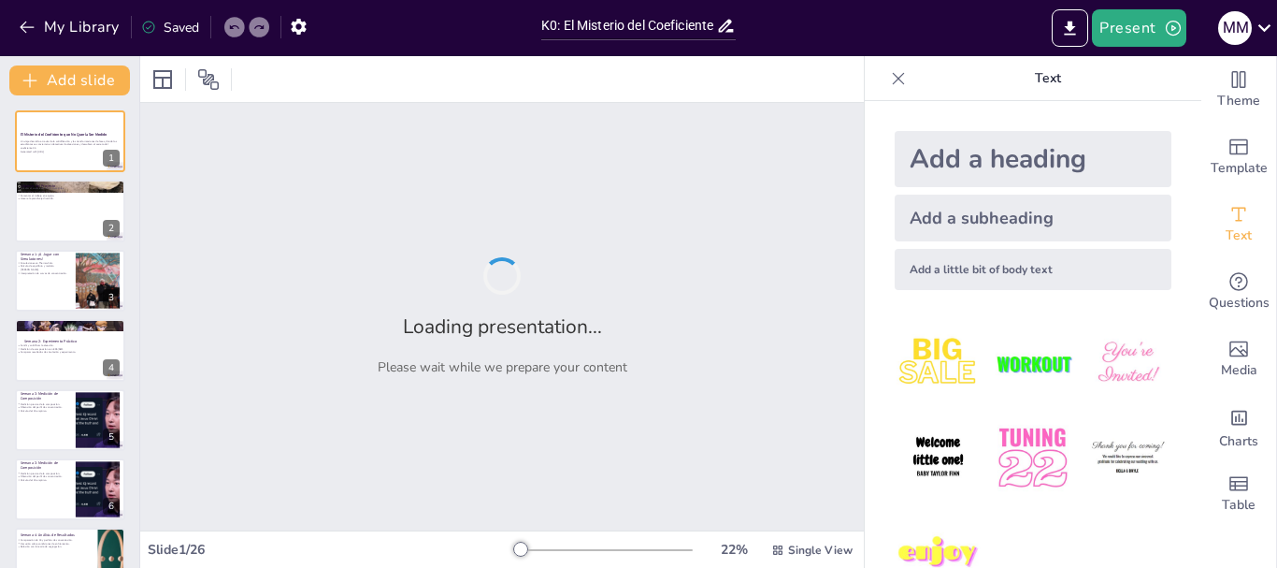
checkbox input "true"
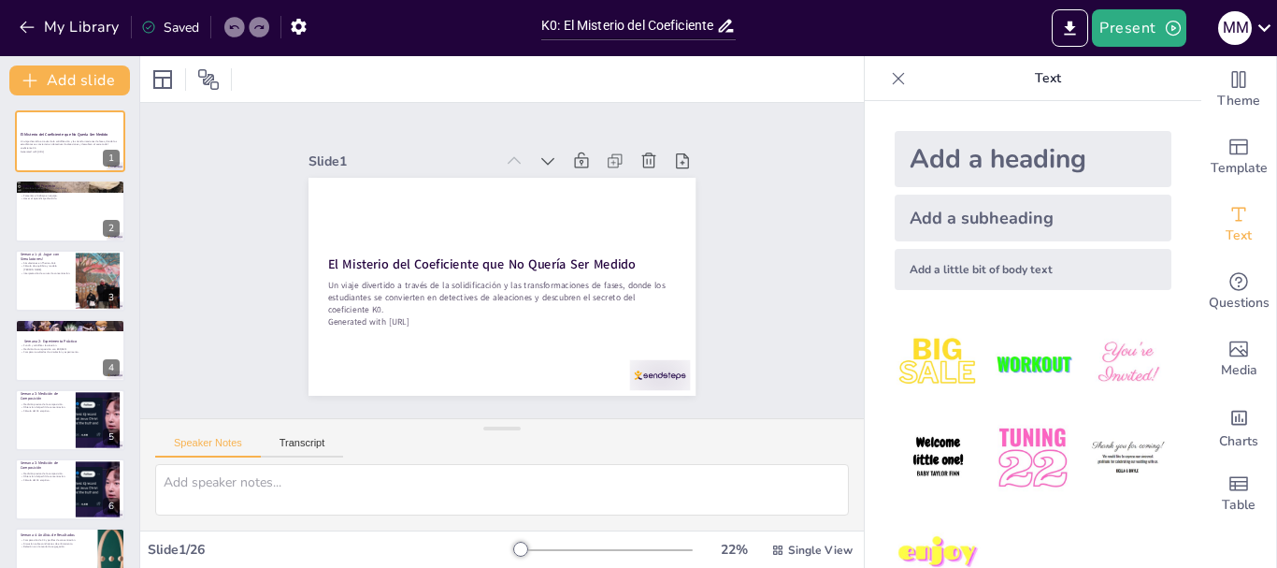
checkbox input "true"
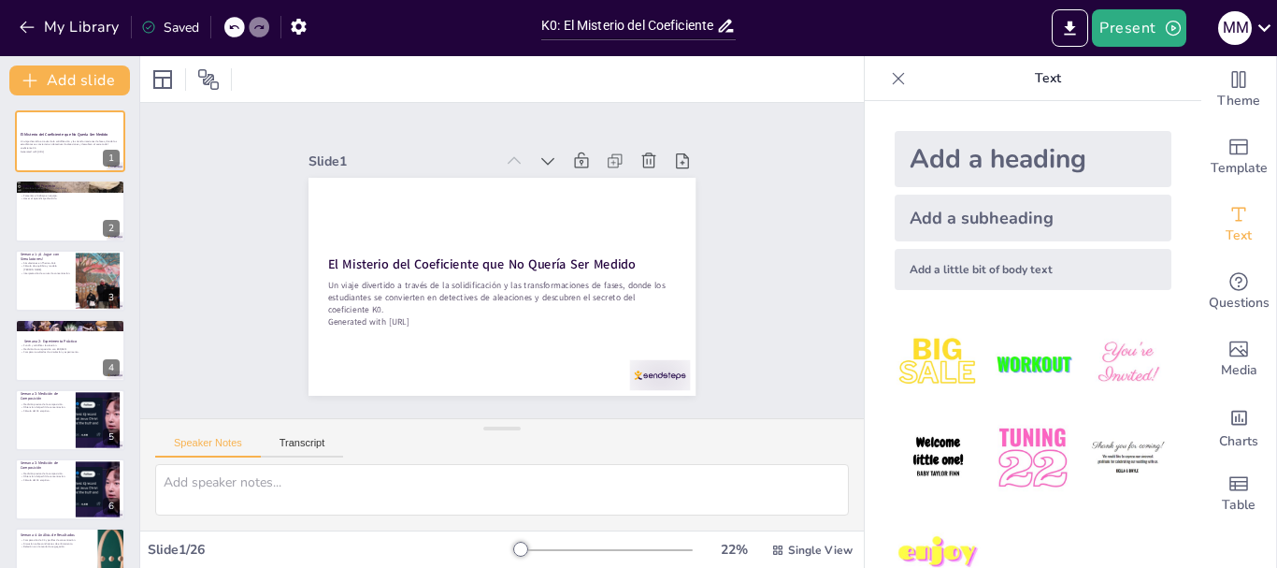
checkbox input "true"
